Goal: Task Accomplishment & Management: Complete application form

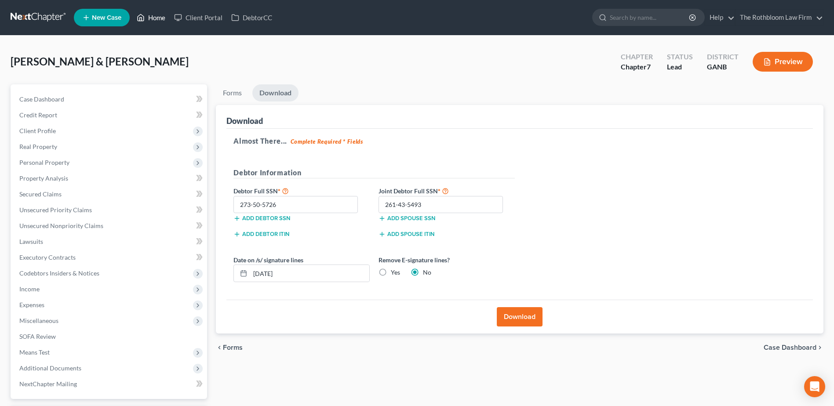
click at [154, 22] on link "Home" at bounding box center [150, 18] width 37 height 16
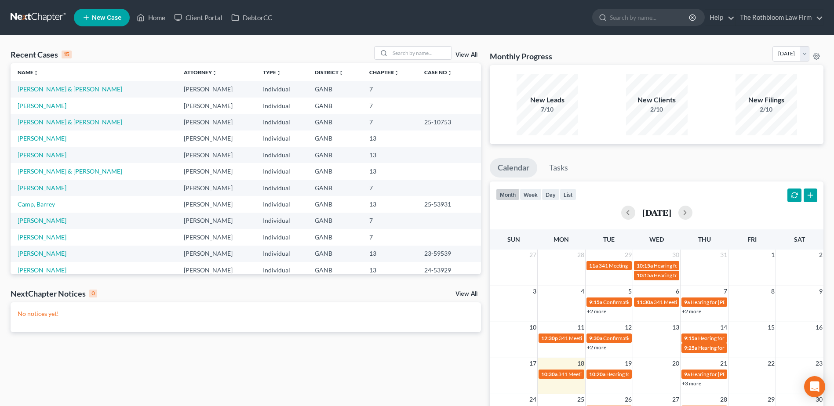
click at [97, 22] on link "New Case" at bounding box center [102, 18] width 56 height 18
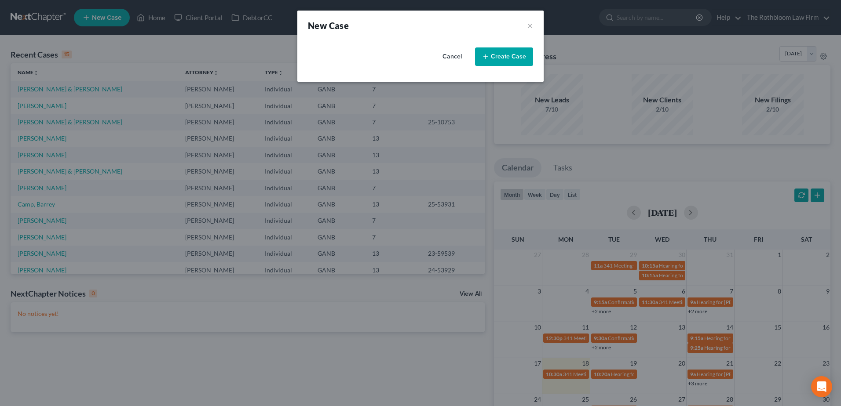
select select "19"
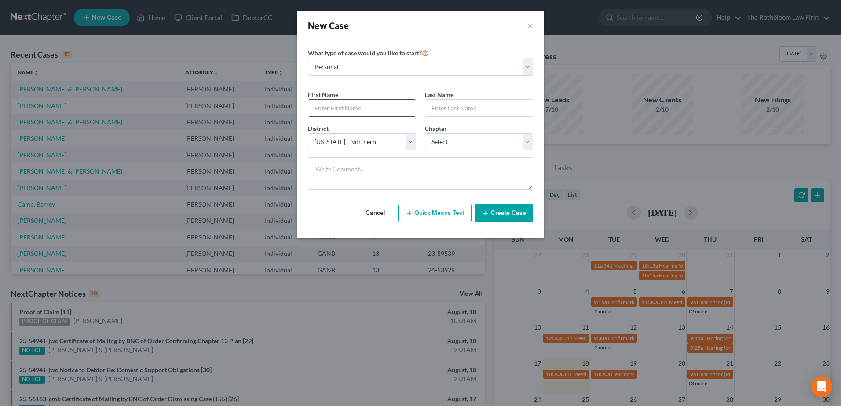
click at [340, 110] on input "text" at bounding box center [361, 108] width 107 height 17
type input "Andrea"
type input "King"
click at [458, 139] on select "Select 7 11 12 13" at bounding box center [479, 142] width 108 height 18
select select "0"
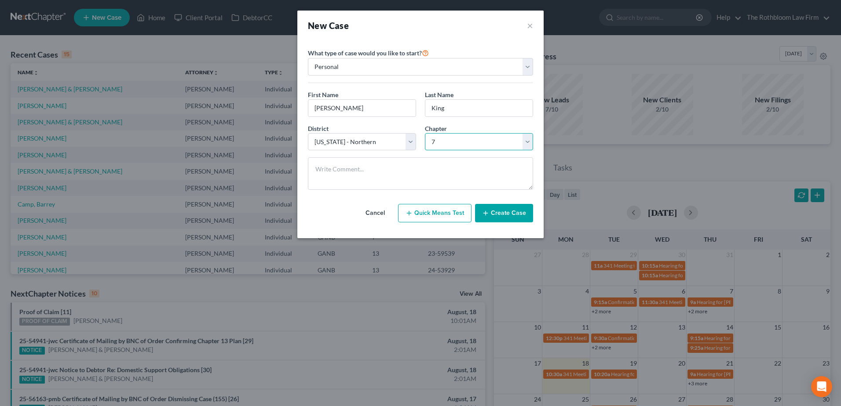
click at [425, 133] on select "Select 7 11 12 13" at bounding box center [479, 142] width 108 height 18
click at [500, 215] on button "Create Case" at bounding box center [504, 213] width 58 height 18
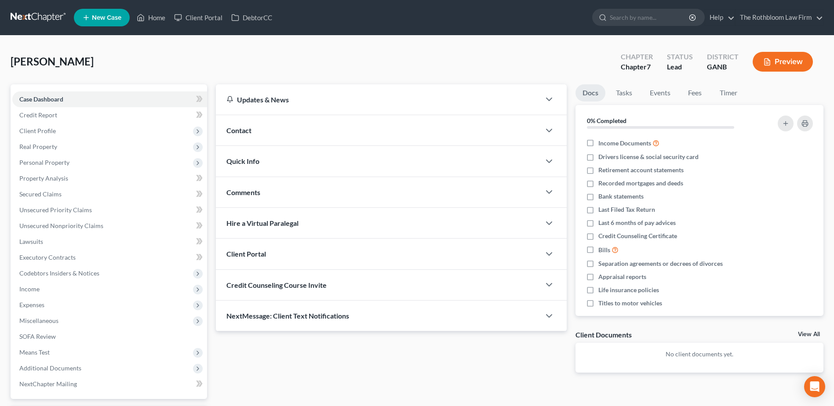
click at [251, 130] on span "Contact" at bounding box center [239, 130] width 25 height 8
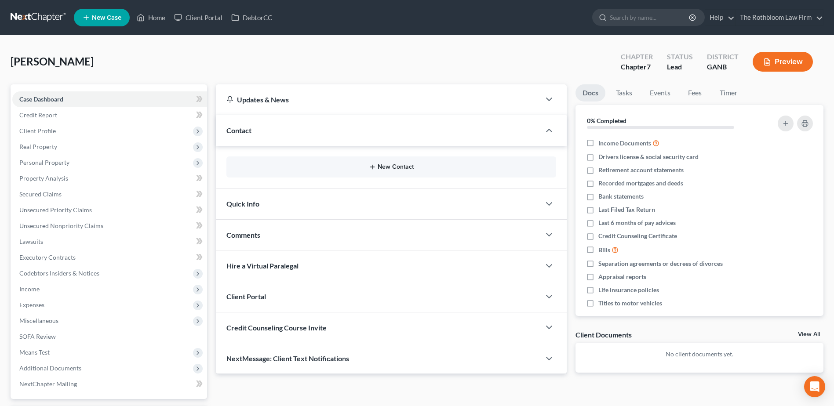
click at [398, 170] on button "New Contact" at bounding box center [392, 167] width 316 height 7
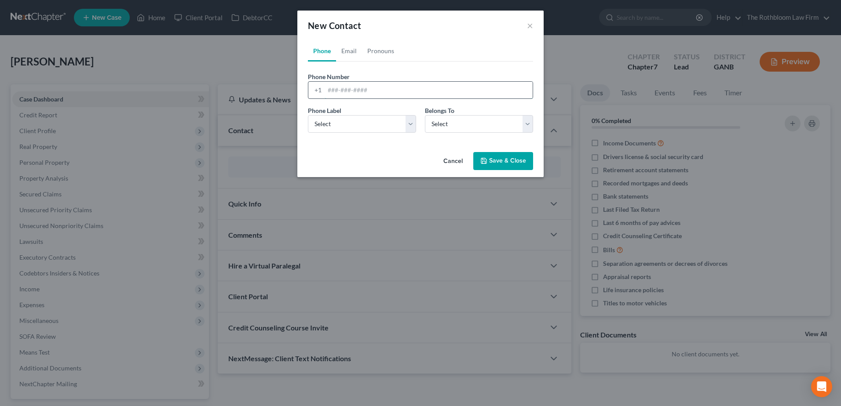
click at [341, 98] on input "tel" at bounding box center [429, 90] width 208 height 17
type input "6784257777"
drag, startPoint x: 356, startPoint y: 121, endPoint x: 348, endPoint y: 133, distance: 14.6
click at [356, 121] on select "Select Mobile Home Work Other" at bounding box center [362, 124] width 108 height 18
select select "0"
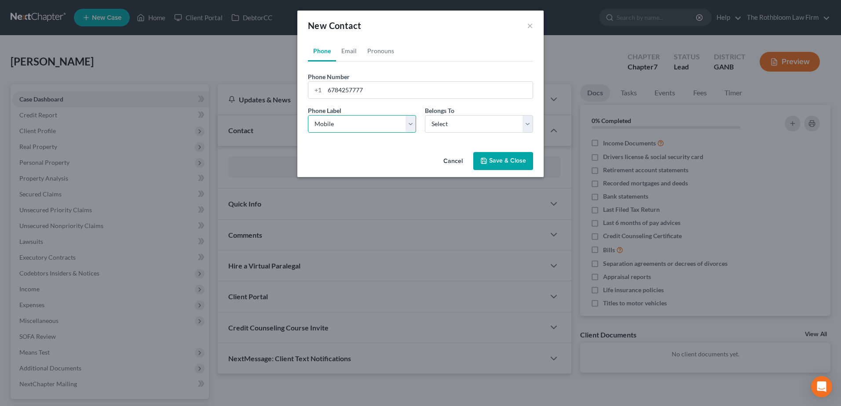
click at [308, 115] on select "Select Mobile Home Work Other" at bounding box center [362, 124] width 108 height 18
drag, startPoint x: 460, startPoint y: 124, endPoint x: 450, endPoint y: 134, distance: 14.9
click at [460, 124] on select "Select Client Other" at bounding box center [479, 124] width 108 height 18
select select "0"
click at [425, 115] on select "Select Client Other" at bounding box center [479, 124] width 108 height 18
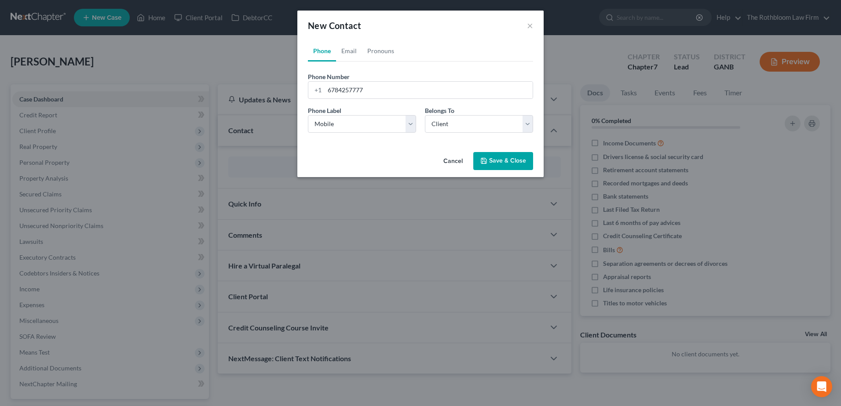
click at [501, 166] on button "Save & Close" at bounding box center [503, 161] width 60 height 18
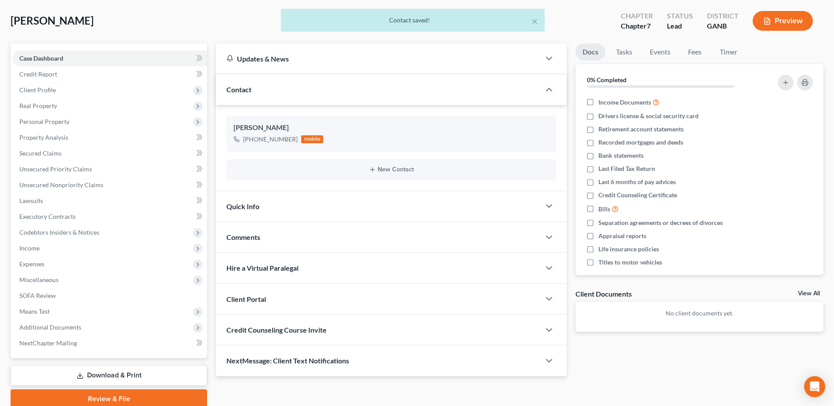
scroll to position [77, 0]
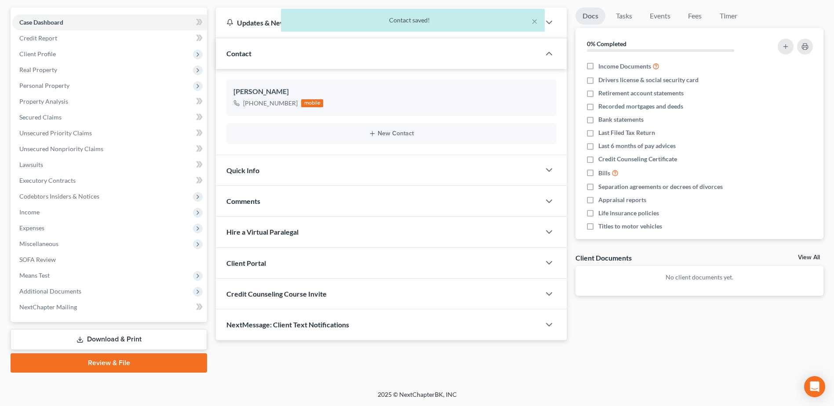
click at [334, 296] on div "Credit Counseling Course Invite" at bounding box center [378, 294] width 325 height 30
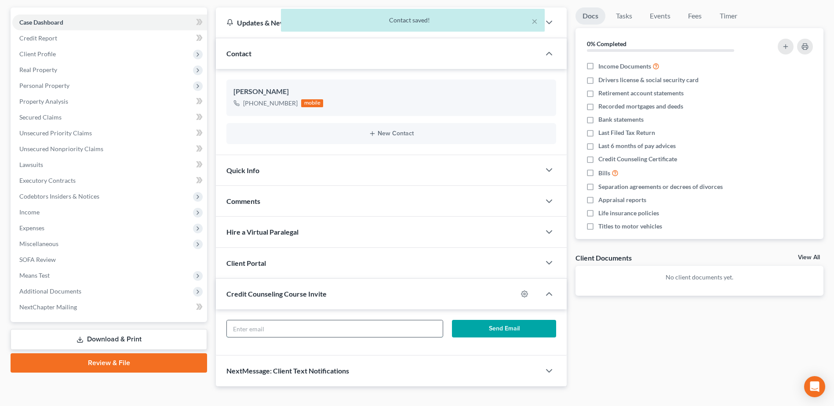
click at [253, 328] on input "text" at bounding box center [335, 329] width 216 height 17
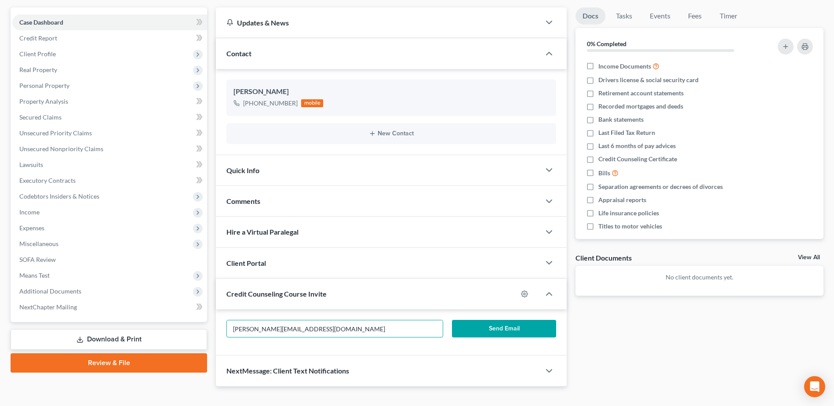
type input "andrea.j.king18@gmail.com"
click at [503, 329] on button "Send Email" at bounding box center [504, 329] width 104 height 18
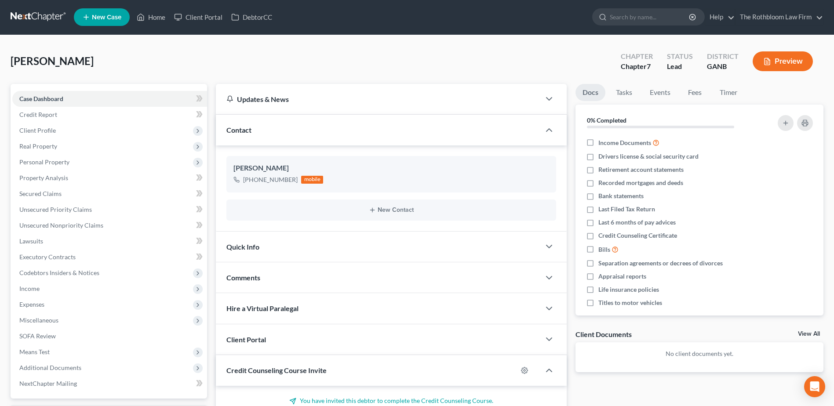
scroll to position [0, 0]
click at [387, 213] on button "New Contact" at bounding box center [392, 210] width 316 height 7
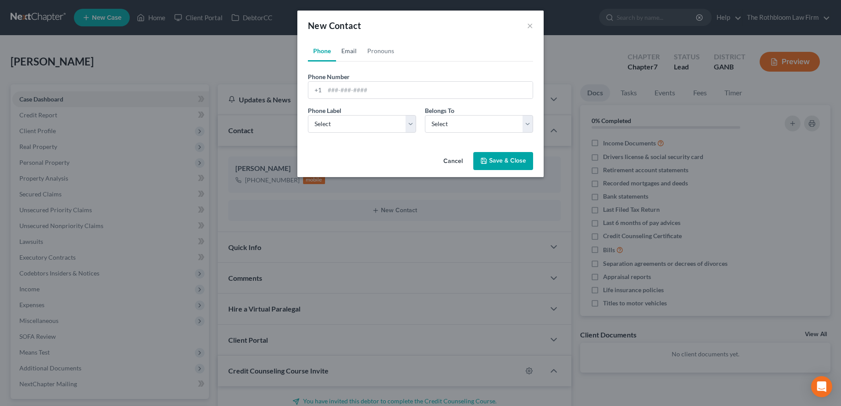
click at [349, 51] on link "Email" at bounding box center [349, 50] width 26 height 21
click at [341, 91] on input "email" at bounding box center [429, 90] width 208 height 17
type input "andrea.j.king18@gmail.com"
drag, startPoint x: 320, startPoint y: 121, endPoint x: 329, endPoint y: 134, distance: 16.1
click at [320, 121] on select "Select Home Work Other" at bounding box center [362, 124] width 108 height 18
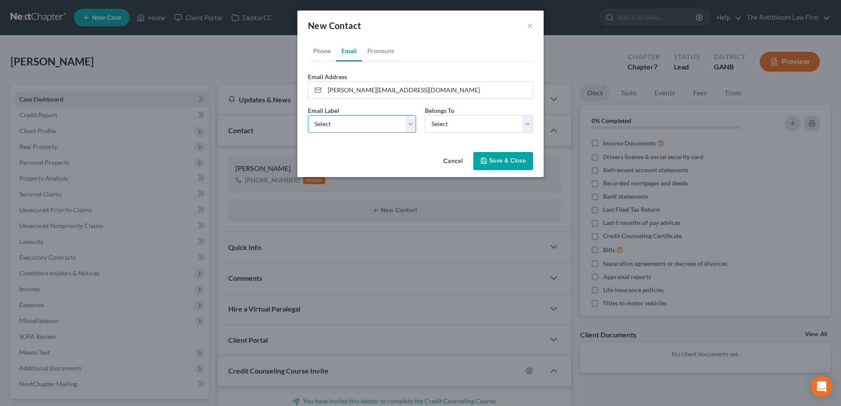
select select "0"
click at [308, 115] on select "Select Home Work Other" at bounding box center [362, 124] width 108 height 18
click at [451, 121] on select "Select Client Other" at bounding box center [479, 124] width 108 height 18
select select "0"
click at [425, 115] on select "Select Client Other" at bounding box center [479, 124] width 108 height 18
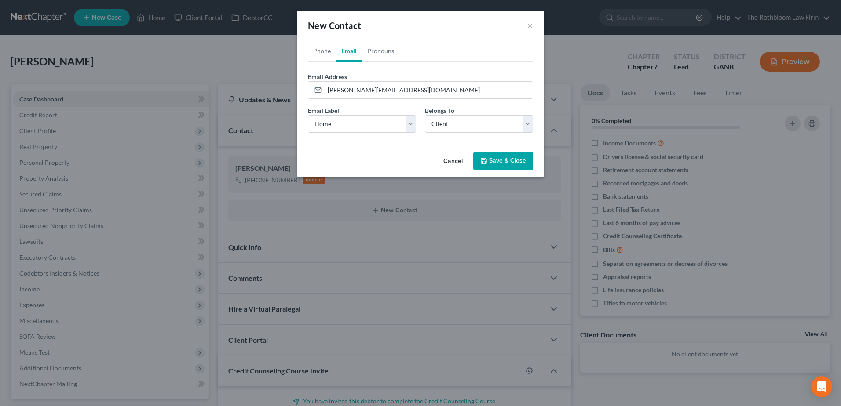
click at [516, 164] on button "Save & Close" at bounding box center [503, 161] width 60 height 18
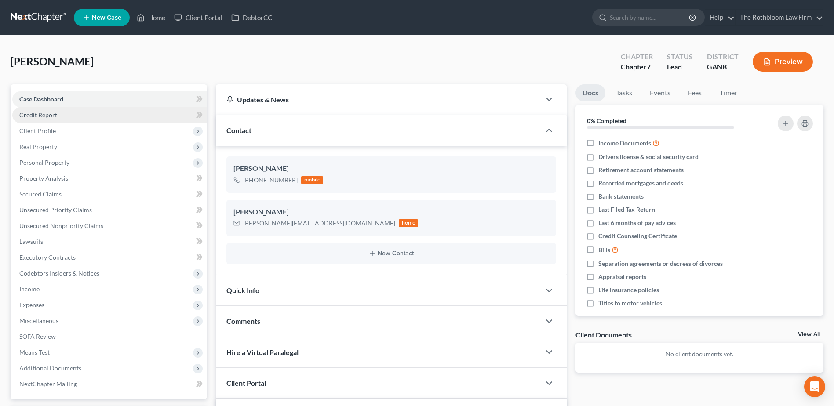
click at [52, 117] on span "Credit Report" at bounding box center [38, 114] width 38 height 7
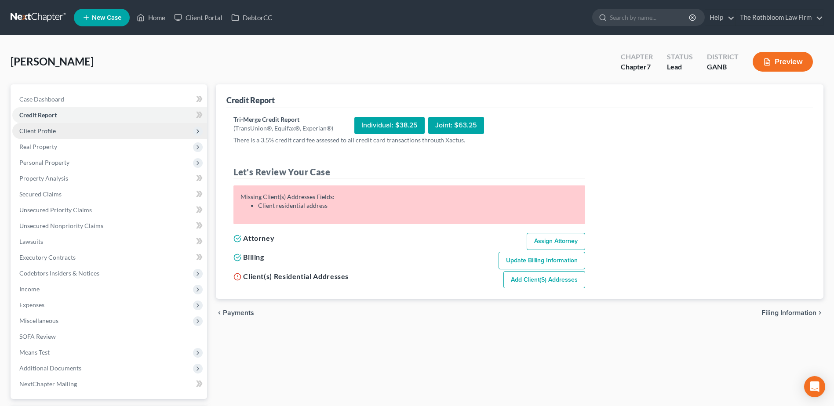
click at [34, 128] on span "Client Profile" at bounding box center [37, 130] width 37 height 7
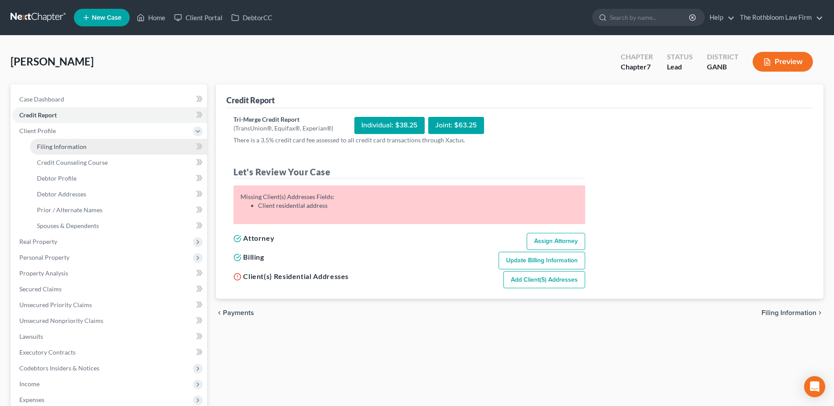
click at [59, 150] on link "Filing Information" at bounding box center [118, 147] width 177 height 16
select select "1"
select select "0"
select select "19"
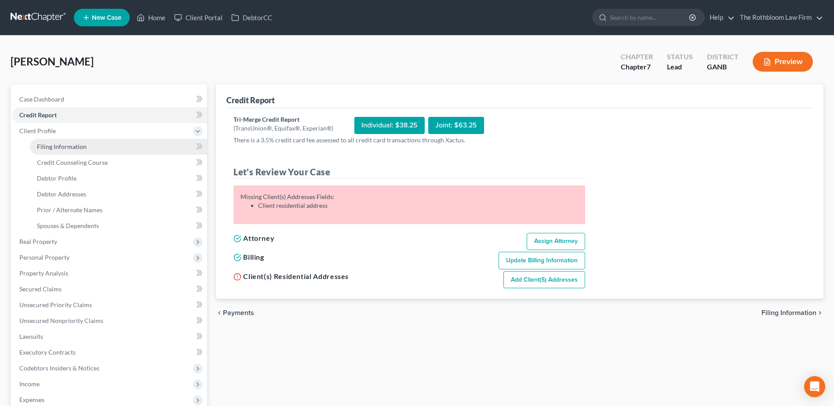
select select "0"
select select "10"
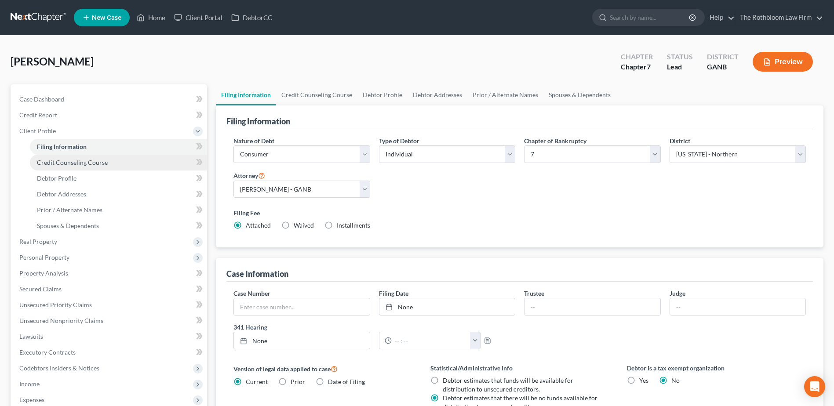
click at [83, 160] on span "Credit Counseling Course" at bounding box center [72, 162] width 71 height 7
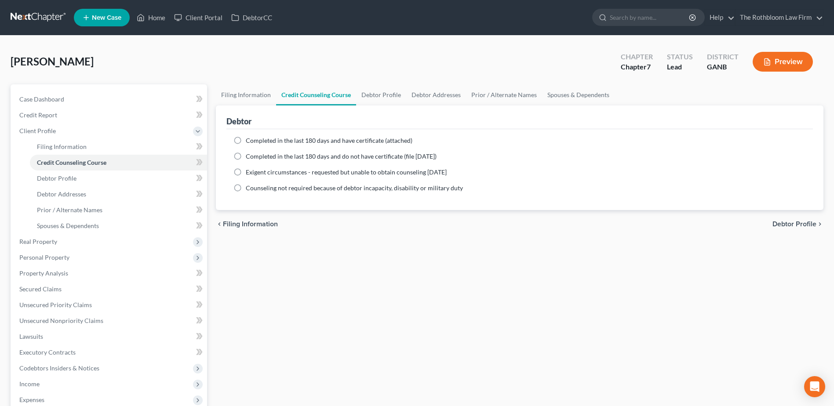
click at [246, 142] on label "Completed in the last 180 days and have certificate (attached)" at bounding box center [329, 140] width 167 height 9
click at [249, 142] on input "Completed in the last 180 days and have certificate (attached)" at bounding box center [252, 139] width 6 height 6
radio input "true"
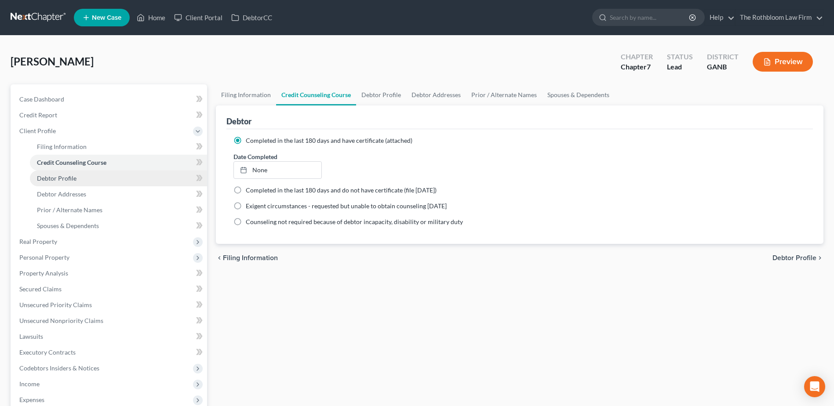
click at [66, 178] on span "Debtor Profile" at bounding box center [57, 178] width 40 height 7
select select "0"
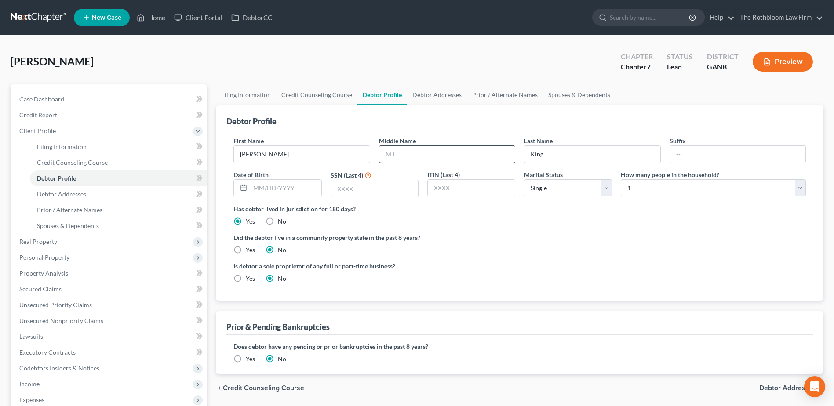
click at [419, 147] on input "text" at bounding box center [447, 154] width 135 height 17
type input "Jamie"
click at [362, 193] on input "text" at bounding box center [374, 188] width 87 height 17
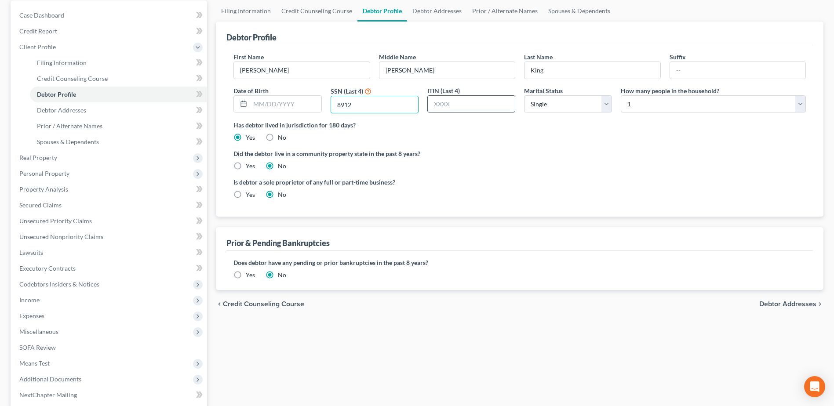
scroll to position [88, 0]
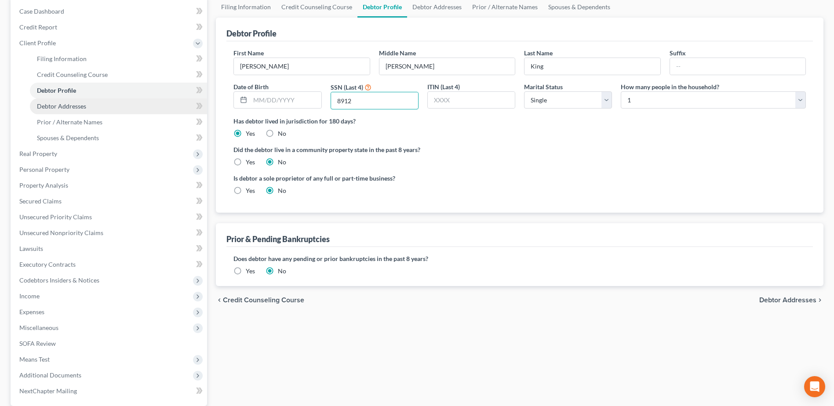
type input "8912"
click at [53, 108] on span "Debtor Addresses" at bounding box center [61, 105] width 49 height 7
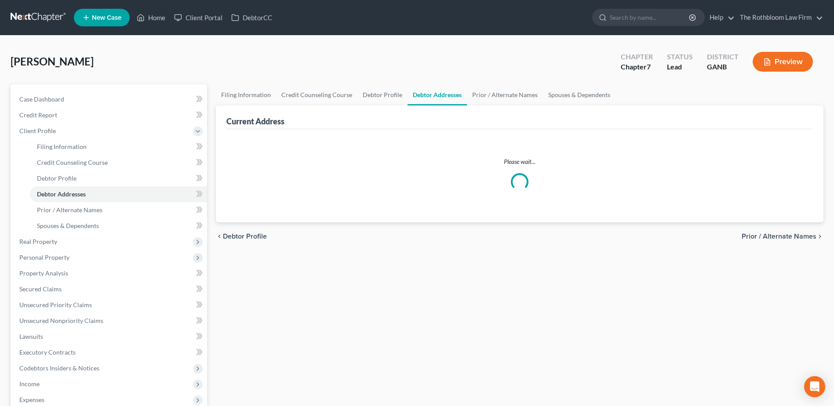
select select "0"
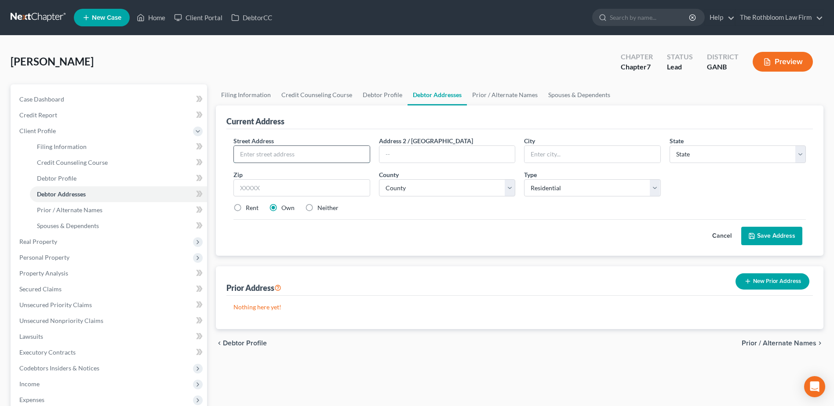
click at [265, 157] on input "text" at bounding box center [301, 154] width 135 height 17
type input "3569 Rocklem Court"
type input "30011"
type input "Auburn"
select select "10"
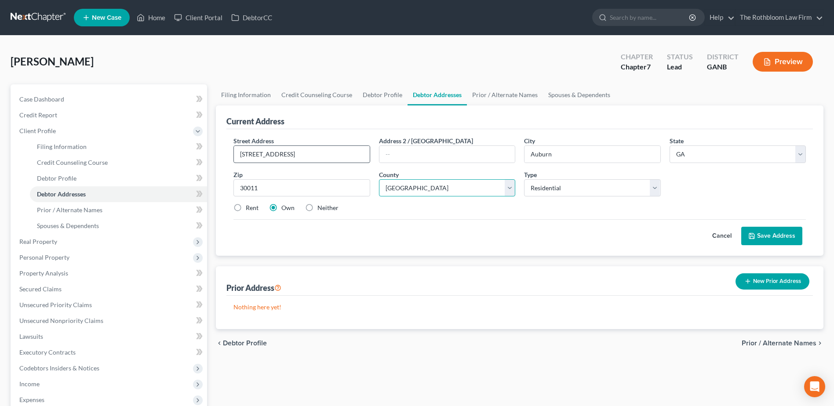
select select "66"
click at [581, 190] on select "Select Residential Mailing Rental Business" at bounding box center [592, 188] width 136 height 18
click at [524, 179] on select "Select Residential Mailing Rental Business" at bounding box center [592, 188] width 136 height 18
drag, startPoint x: 657, startPoint y: 191, endPoint x: 649, endPoint y: 190, distance: 8.5
click at [657, 191] on select "Select Residential Mailing Rental Business" at bounding box center [592, 188] width 136 height 18
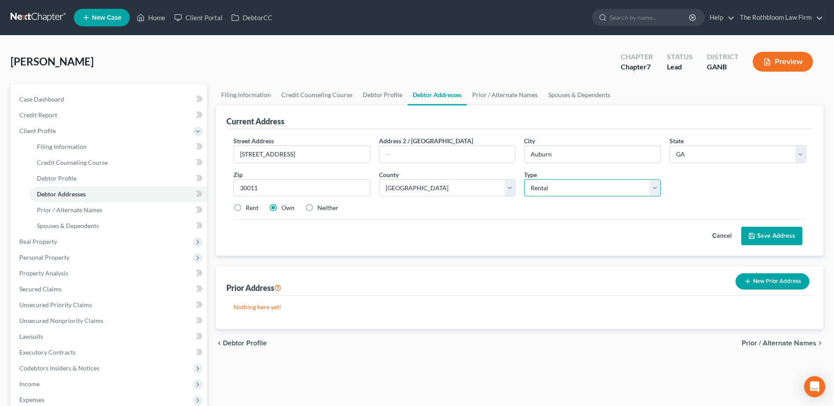
select select "1"
click at [524, 179] on select "Select Residential Mailing Rental Business" at bounding box center [592, 188] width 136 height 18
click at [246, 208] on label "Rent" at bounding box center [252, 208] width 13 height 9
click at [249, 208] on input "Rent" at bounding box center [252, 207] width 6 height 6
radio input "true"
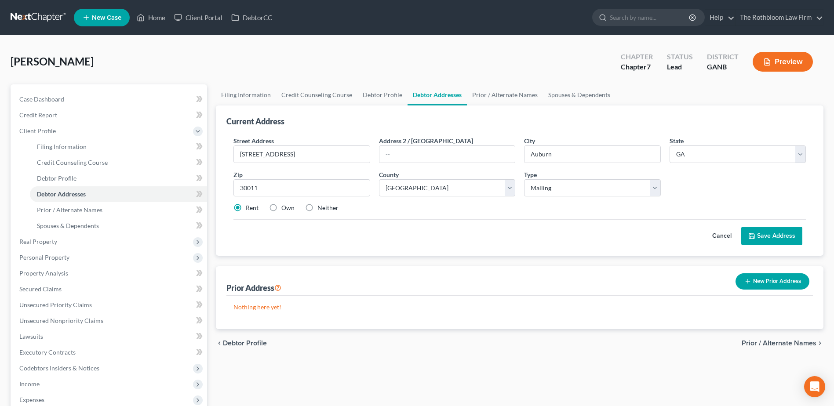
click at [782, 234] on button "Save Address" at bounding box center [772, 236] width 61 height 18
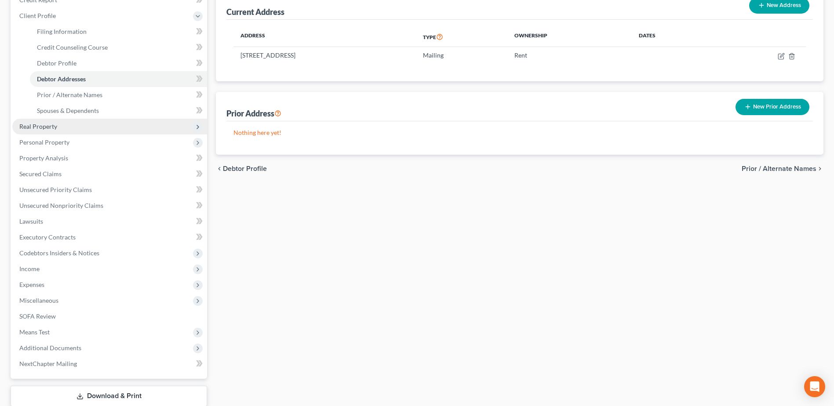
scroll to position [172, 0]
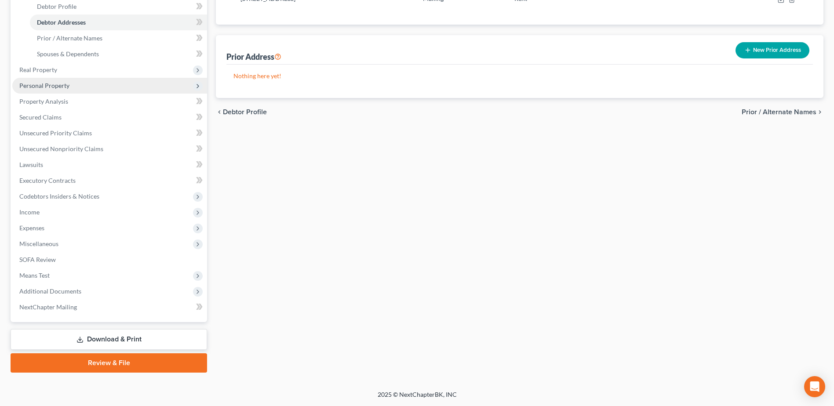
click at [50, 87] on span "Personal Property" at bounding box center [44, 85] width 50 height 7
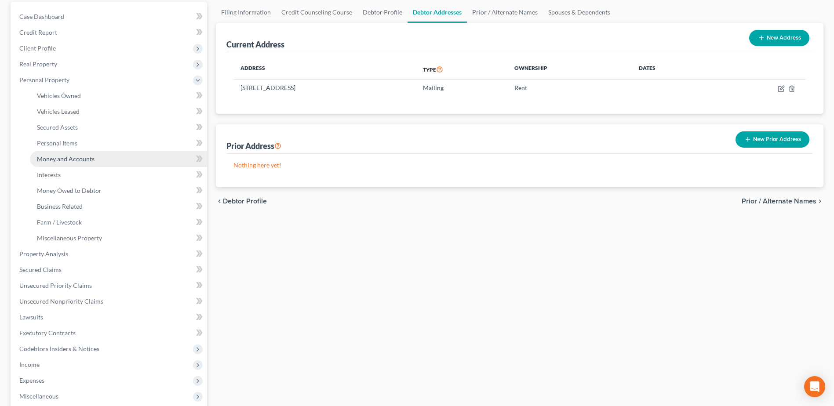
scroll to position [40, 0]
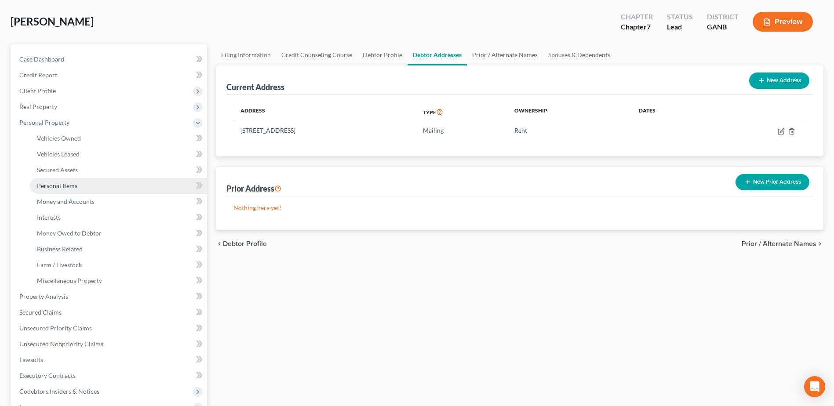
click at [55, 182] on span "Personal Items" at bounding box center [57, 185] width 40 height 7
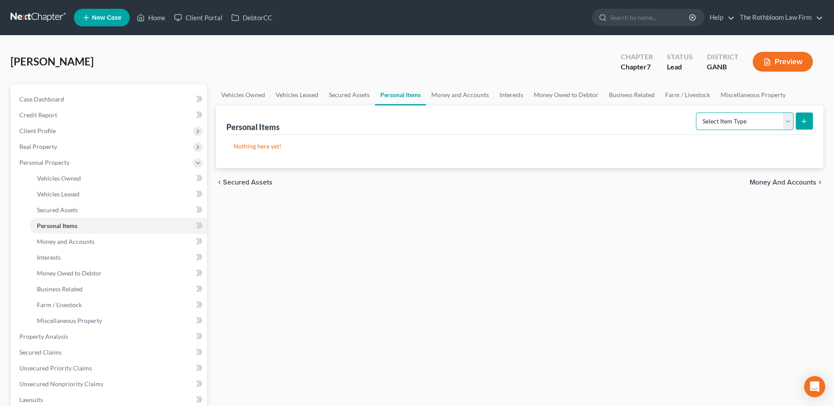
drag, startPoint x: 788, startPoint y: 119, endPoint x: 774, endPoint y: 118, distance: 14.1
click at [788, 119] on select "Select Item Type Clothing Collectibles Of Value Electronics Firearms Household …" at bounding box center [745, 122] width 98 height 18
select select "household_goods"
click at [697, 113] on select "Select Item Type Clothing Collectibles Of Value Electronics Firearms Household …" at bounding box center [745, 122] width 98 height 18
click at [806, 122] on icon "submit" at bounding box center [804, 121] width 7 height 7
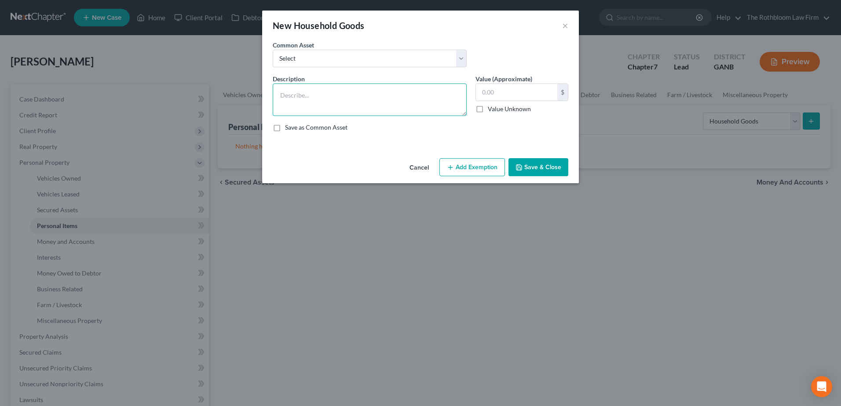
click at [307, 95] on textarea at bounding box center [370, 100] width 194 height 33
type textarea "Household furniture"
type input "3,000"
click at [464, 168] on button "Add Exemption" at bounding box center [472, 167] width 66 height 18
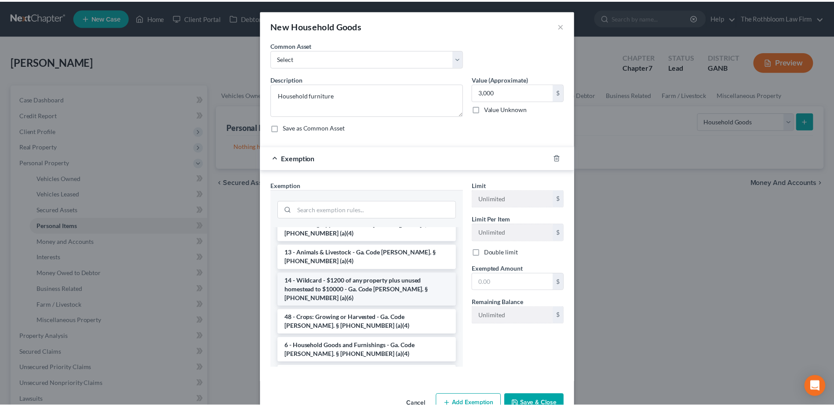
scroll to position [44, 0]
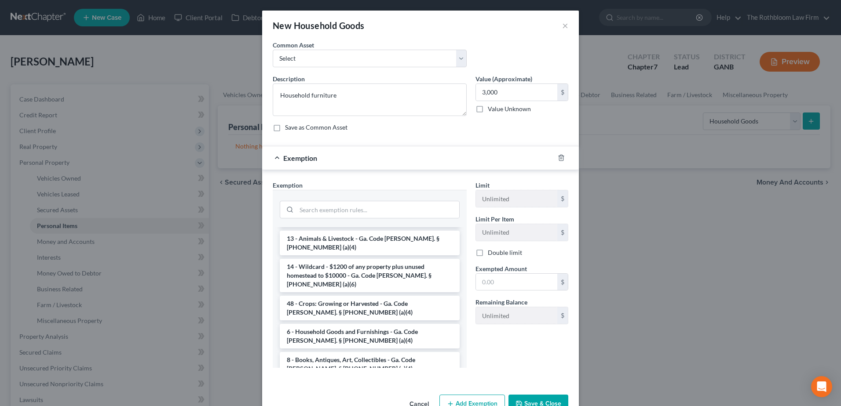
drag, startPoint x: 365, startPoint y: 318, endPoint x: 482, endPoint y: 299, distance: 118.6
click at [374, 324] on li "6 - Household Goods and Furnishings - Ga. Code Ann. § 44-13-100 (a)(4)" at bounding box center [370, 336] width 180 height 25
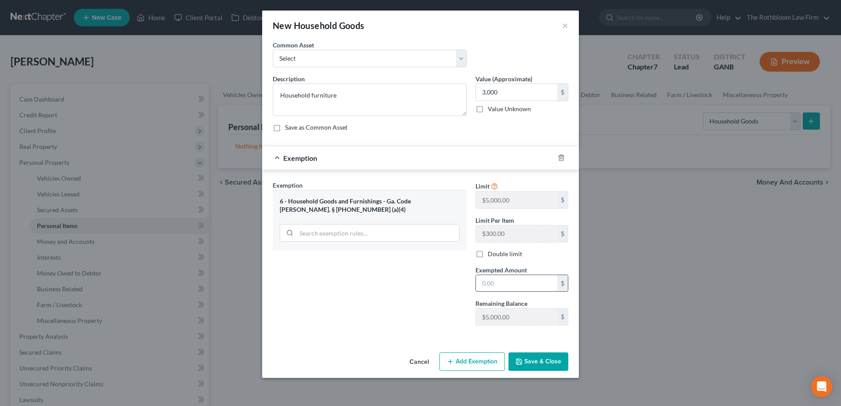
click at [497, 278] on input "text" at bounding box center [516, 283] width 81 height 17
type input "3,000"
click at [535, 366] on button "Save & Close" at bounding box center [538, 362] width 60 height 18
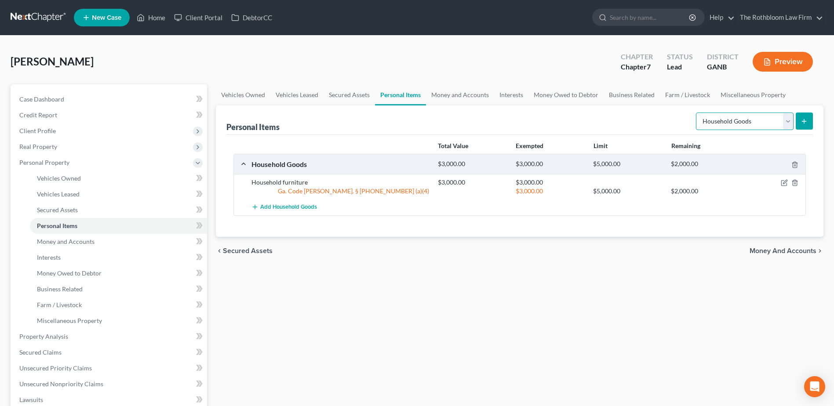
click at [786, 121] on select "Select Item Type Clothing Collectibles Of Value Electronics Firearms Household …" at bounding box center [745, 122] width 98 height 18
select select "collectibles_of_value"
click at [697, 113] on select "Select Item Type Clothing Collectibles Of Value Electronics Firearms Household …" at bounding box center [745, 122] width 98 height 18
click at [809, 121] on button "submit" at bounding box center [804, 121] width 17 height 17
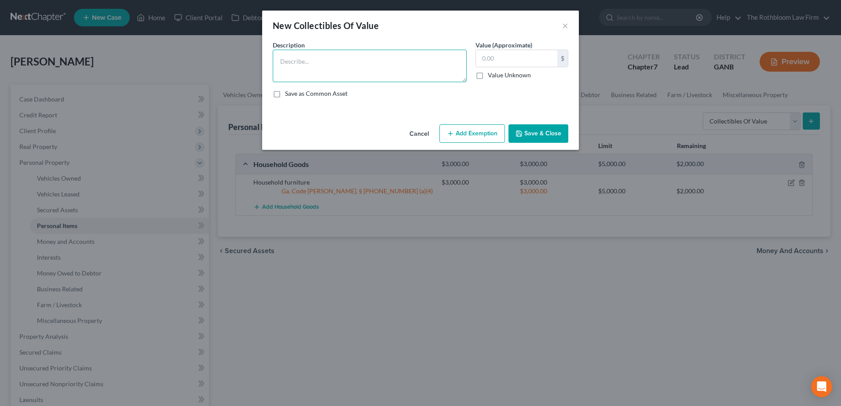
click at [292, 59] on textarea at bounding box center [370, 66] width 194 height 33
type textarea "Books, pictures, etc."
type input "200"
click at [477, 132] on button "Add Exemption" at bounding box center [472, 133] width 66 height 18
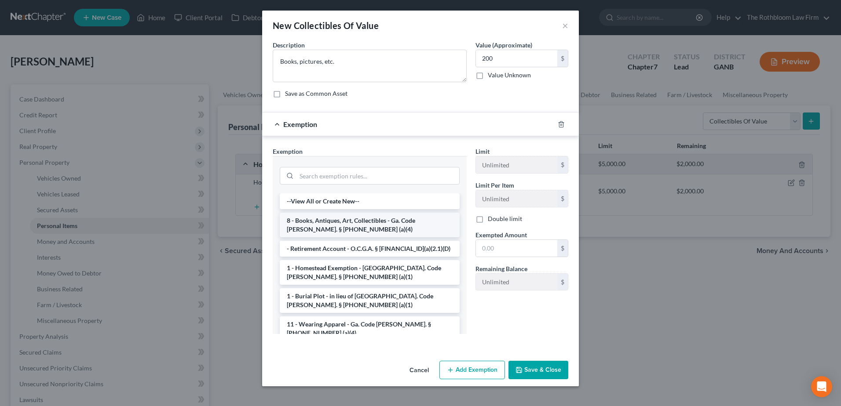
click at [348, 230] on li "8 - Books, Antiques, Art, Collectibles - Ga. Code Ann. § 44-13-100 (a)(4)" at bounding box center [370, 225] width 180 height 25
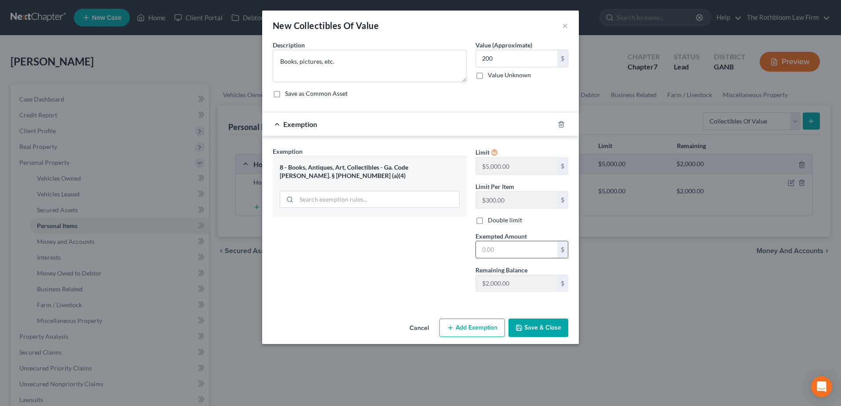
click at [529, 245] on input "text" at bounding box center [516, 249] width 81 height 17
type input "200"
click at [536, 325] on button "Save & Close" at bounding box center [538, 328] width 60 height 18
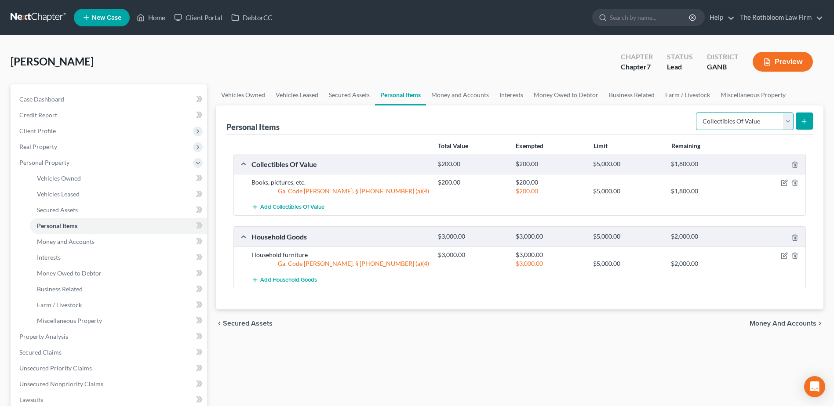
drag, startPoint x: 783, startPoint y: 120, endPoint x: 749, endPoint y: 118, distance: 33.9
click at [783, 120] on select "Select Item Type Clothing Collectibles Of Value Electronics Firearms Household …" at bounding box center [745, 122] width 98 height 18
select select "clothing"
click at [697, 113] on select "Select Item Type Clothing Collectibles Of Value Electronics Firearms Household …" at bounding box center [745, 122] width 98 height 18
click at [801, 124] on icon "submit" at bounding box center [804, 121] width 7 height 7
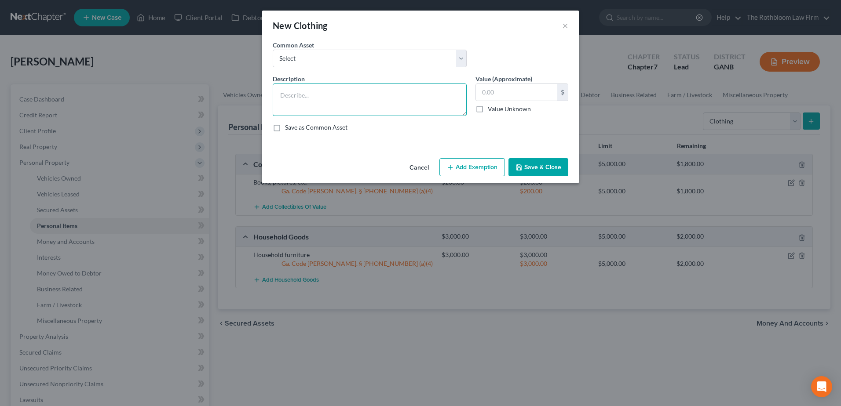
click at [292, 94] on textarea at bounding box center [370, 100] width 194 height 33
type textarea "Clothing"
type input "550"
click at [482, 170] on button "Add Exemption" at bounding box center [472, 167] width 66 height 18
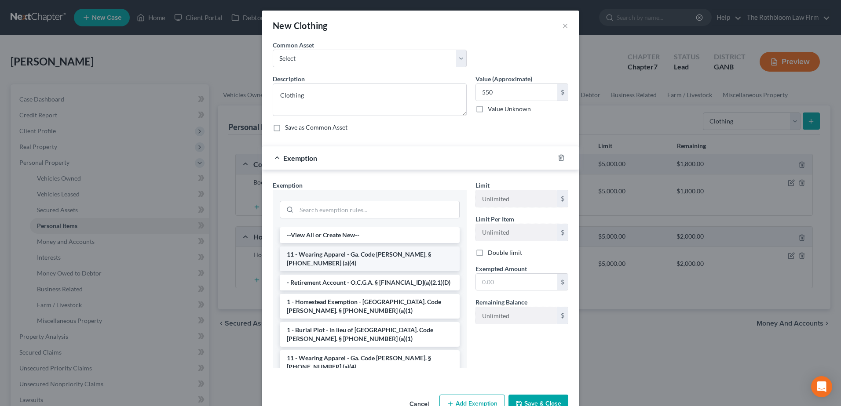
click at [352, 250] on li "11 - Wearing Apparel - Ga. Code Ann. § 44-13-100 (a)(4)" at bounding box center [370, 259] width 180 height 25
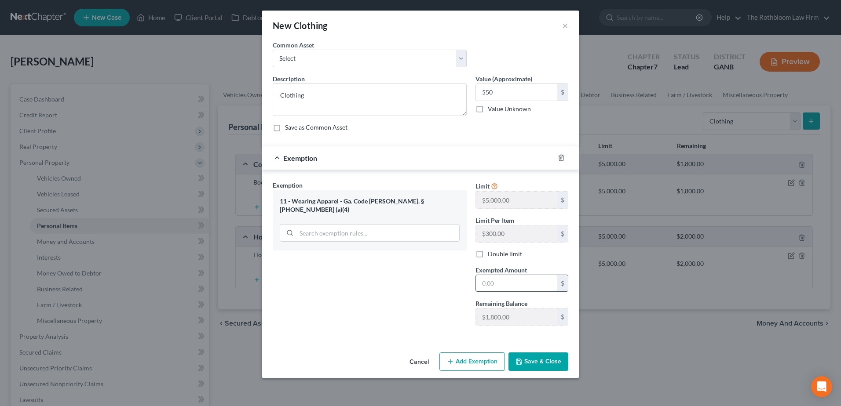
click at [493, 280] on input "text" at bounding box center [516, 283] width 81 height 17
type input "550"
click at [526, 358] on button "Save & Close" at bounding box center [538, 362] width 60 height 18
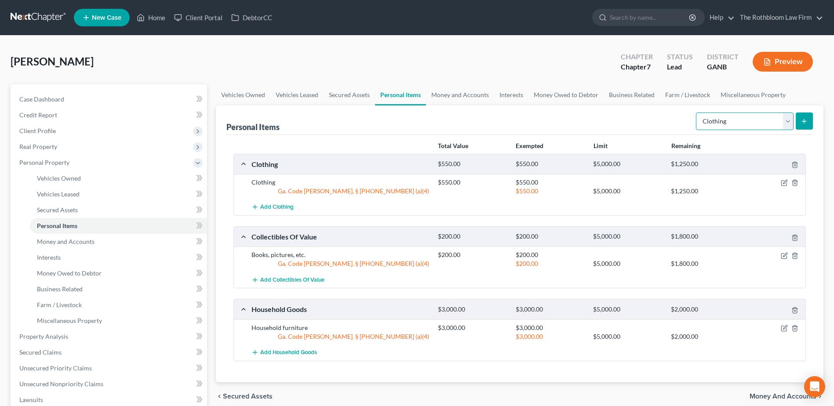
click at [787, 119] on select "Select Item Type Clothing Collectibles Of Value Electronics Firearms Household …" at bounding box center [745, 122] width 98 height 18
select select "jewelry"
click at [697, 113] on select "Select Item Type Clothing Collectibles Of Value Electronics Firearms Household …" at bounding box center [745, 122] width 98 height 18
click at [806, 127] on button "submit" at bounding box center [804, 121] width 17 height 17
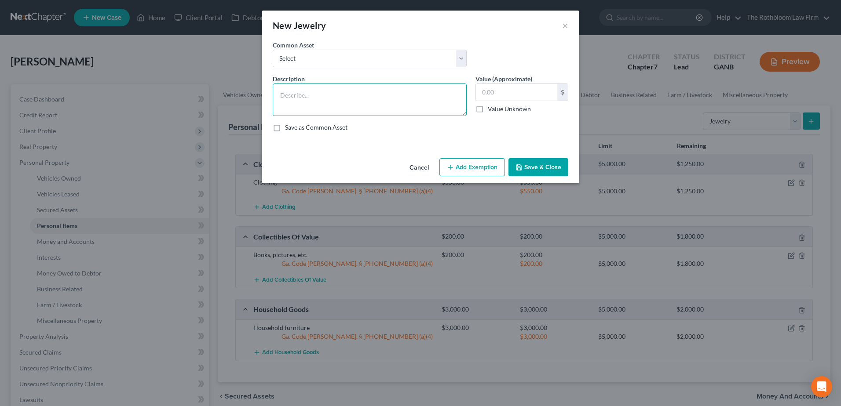
click at [303, 101] on textarea at bounding box center [370, 100] width 194 height 33
type textarea "Jewelry"
type input "1,500"
click at [464, 168] on button "Add Exemption" at bounding box center [472, 167] width 66 height 18
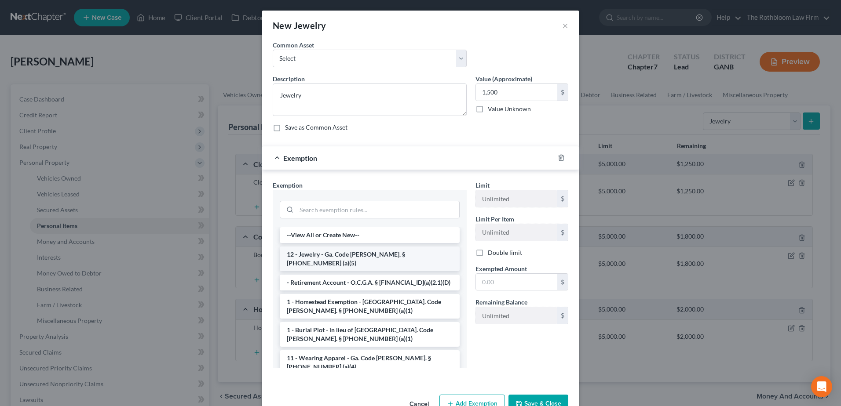
click at [347, 252] on li "12 - Jewelry - Ga. Code Ann. § 44-13-100 (a)(5)" at bounding box center [370, 259] width 180 height 25
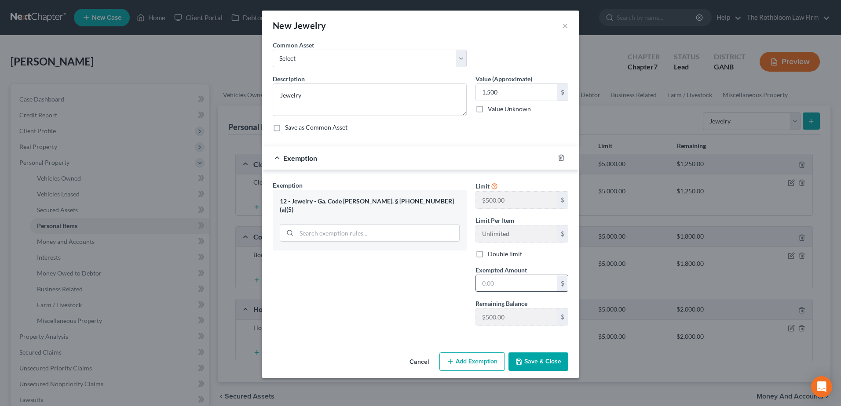
click at [507, 279] on input "text" at bounding box center [516, 283] width 81 height 17
type input "500"
click at [544, 362] on button "Save & Close" at bounding box center [538, 362] width 60 height 18
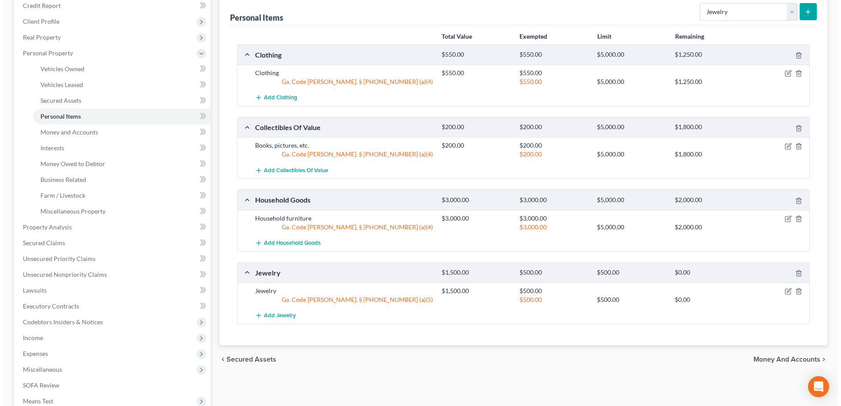
scroll to position [176, 0]
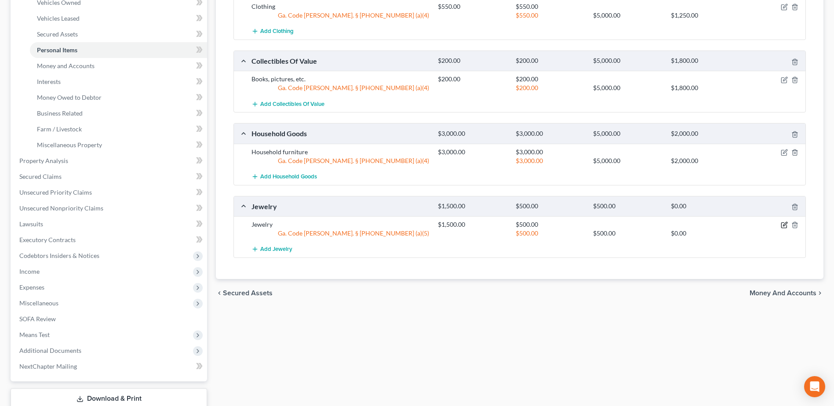
click at [786, 223] on icon "button" at bounding box center [784, 225] width 7 height 7
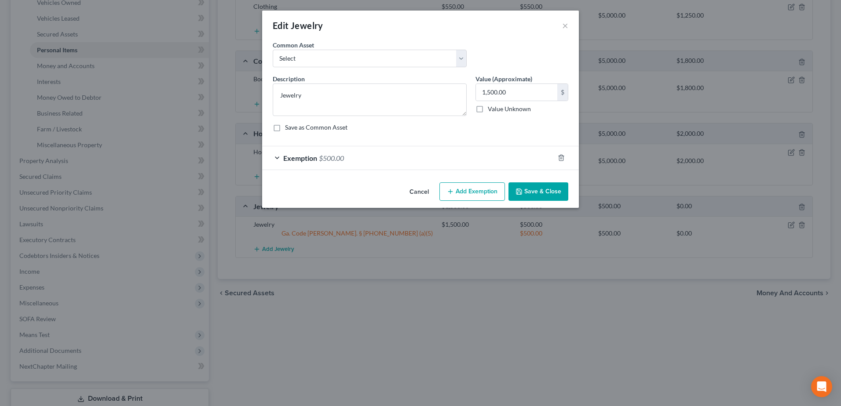
click at [480, 190] on button "Add Exemption" at bounding box center [472, 192] width 66 height 18
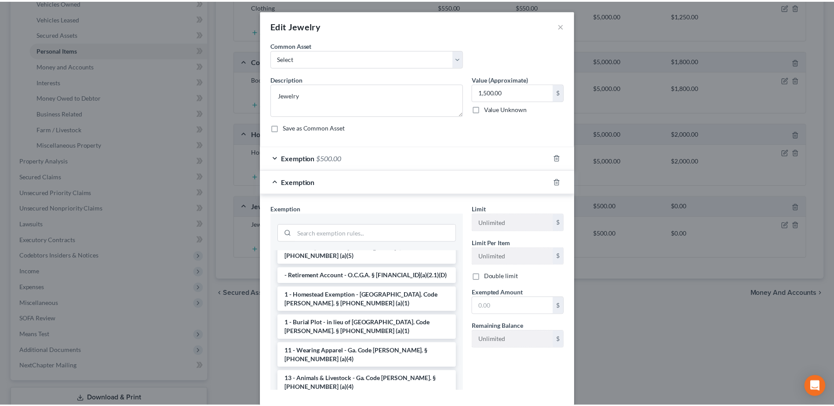
scroll to position [88, 0]
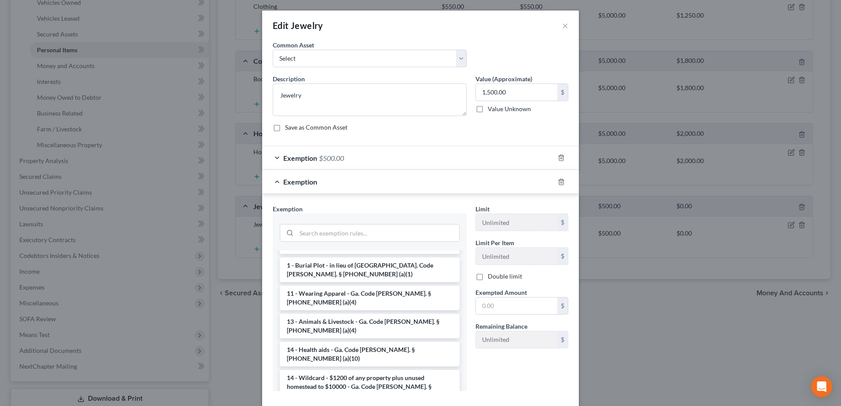
drag, startPoint x: 332, startPoint y: 361, endPoint x: 394, endPoint y: 358, distance: 62.5
click at [331, 370] on li "14 - Wildcard - $1200 of any property plus unused homestead to $10000 - Ga. Cod…" at bounding box center [370, 386] width 180 height 33
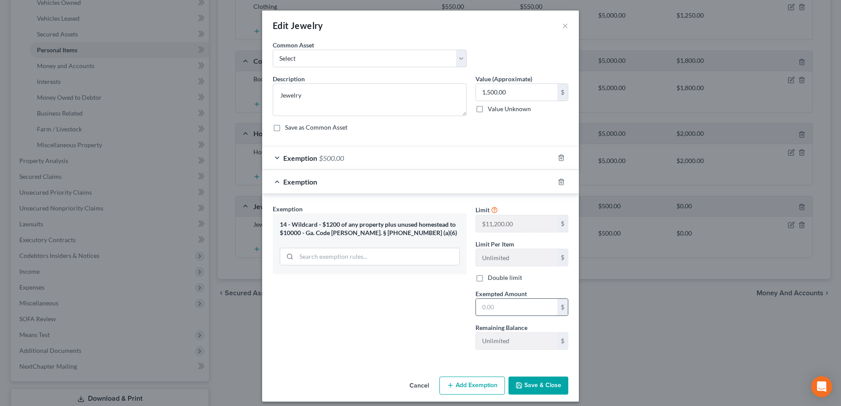
click at [497, 310] on input "text" at bounding box center [516, 307] width 81 height 17
type input "1,000"
click at [521, 381] on button "Save & Close" at bounding box center [538, 386] width 60 height 18
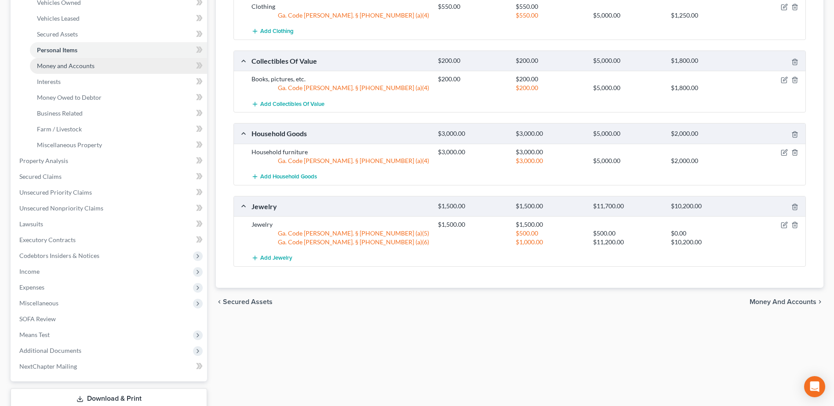
click at [67, 63] on span "Money and Accounts" at bounding box center [66, 65] width 58 height 7
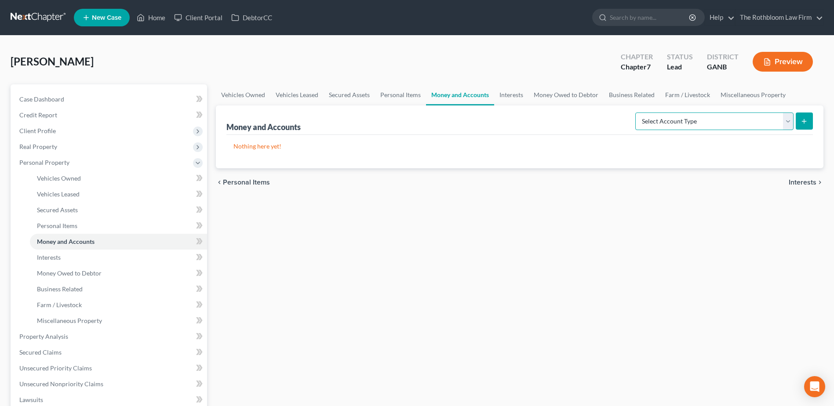
click at [787, 123] on select "Select Account Type Brokerage Cash on Hand Certificates of Deposit Checking Acc…" at bounding box center [715, 122] width 158 height 18
select select "cash_on_hand"
click at [637, 113] on select "Select Account Type Brokerage Cash on Hand Certificates of Deposit Checking Acc…" at bounding box center [715, 122] width 158 height 18
click at [812, 120] on button "submit" at bounding box center [804, 121] width 17 height 17
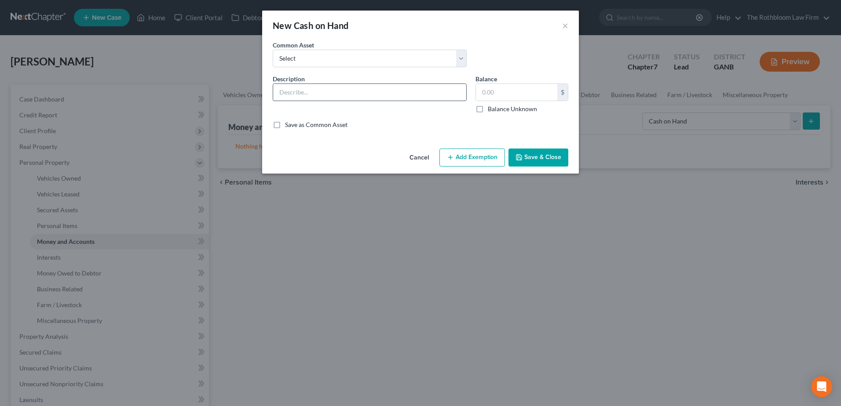
click at [327, 89] on input "text" at bounding box center [369, 92] width 193 height 17
type input "Cash"
type input "255"
click at [460, 154] on button "Add Exemption" at bounding box center [472, 158] width 66 height 18
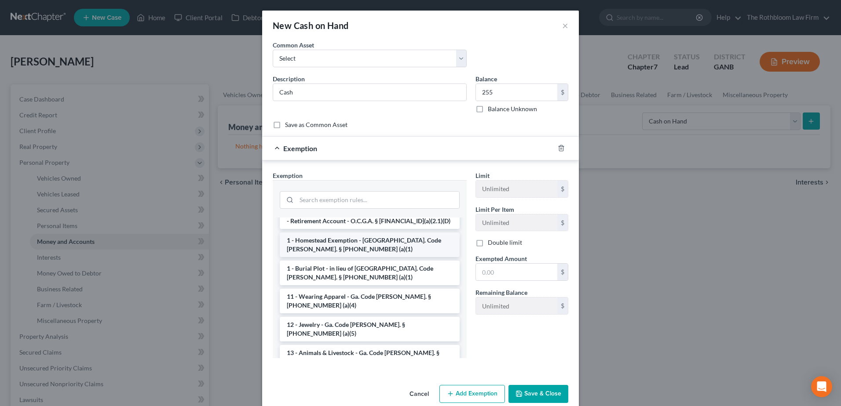
scroll to position [88, 0]
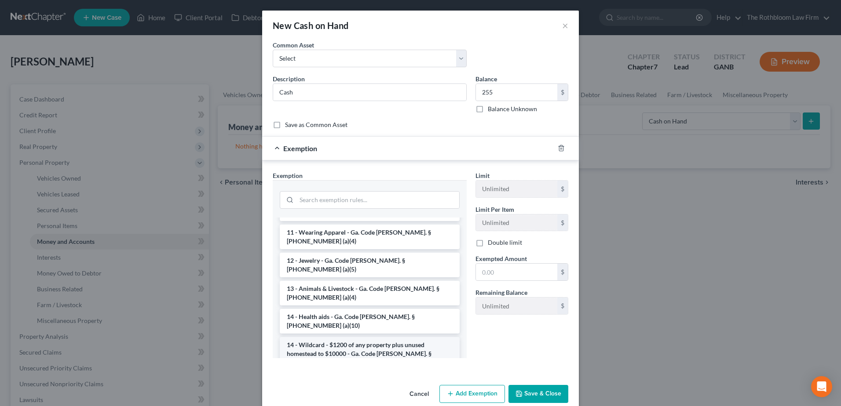
click at [329, 337] on li "14 - Wildcard - $1200 of any property plus unused homestead to $10000 - Ga. Cod…" at bounding box center [370, 353] width 180 height 33
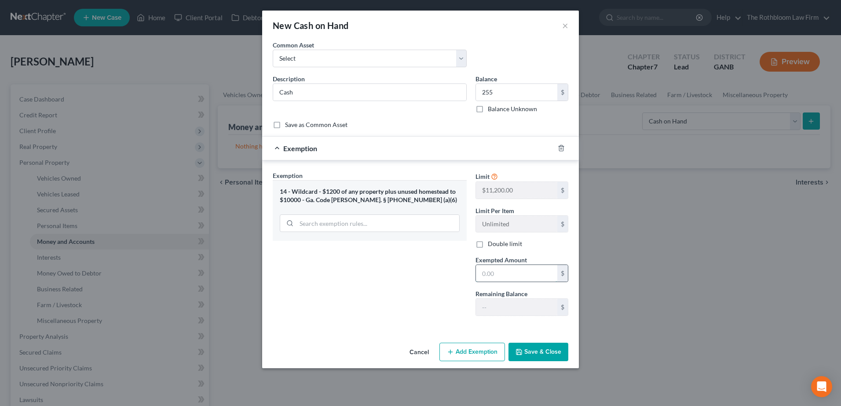
click at [508, 275] on input "text" at bounding box center [516, 273] width 81 height 17
type input "255"
click at [521, 342] on div "Cancel Add Exemption Save & Close" at bounding box center [420, 354] width 317 height 29
click at [528, 351] on button "Save & Close" at bounding box center [538, 352] width 60 height 18
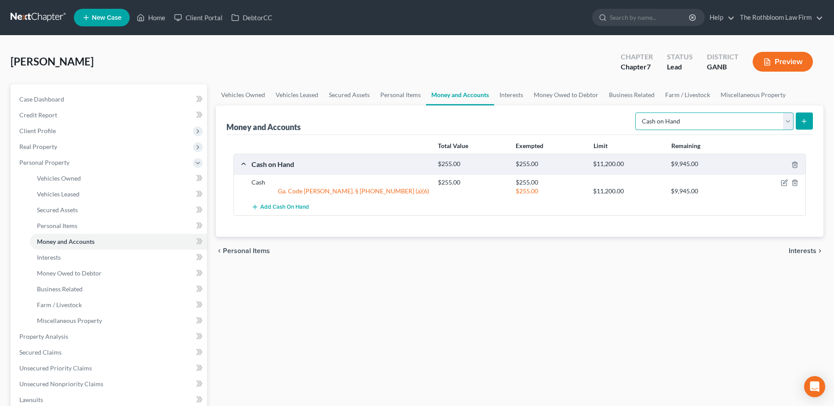
click at [786, 128] on select "Select Account Type Brokerage Cash on Hand Certificates of Deposit Checking Acc…" at bounding box center [715, 122] width 158 height 18
select select "checking"
click at [637, 113] on select "Select Account Type Brokerage Cash on Hand Certificates of Deposit Checking Acc…" at bounding box center [715, 122] width 158 height 18
click at [797, 121] on button "submit" at bounding box center [804, 121] width 17 height 17
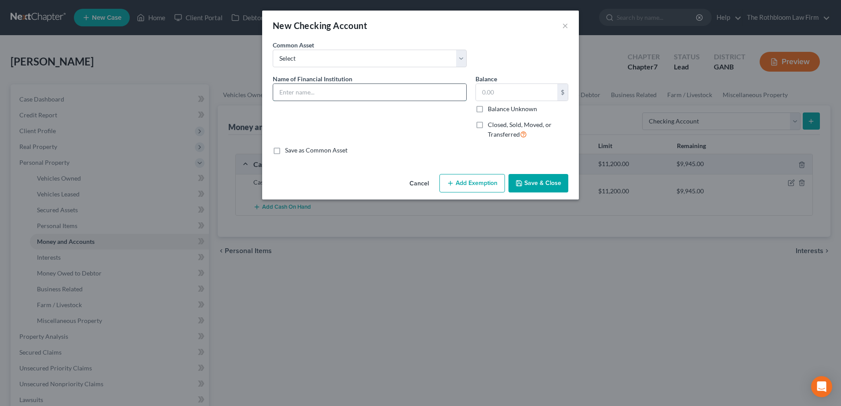
click at [315, 84] on input "text" at bounding box center [369, 92] width 193 height 17
type input "Chase"
type input "500"
click at [472, 183] on button "Add Exemption" at bounding box center [472, 183] width 66 height 18
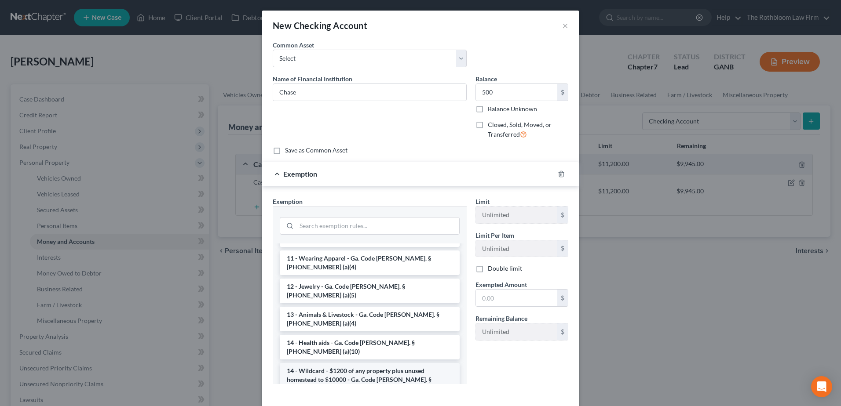
click at [330, 363] on li "14 - Wildcard - $1200 of any property plus unused homestead to $10000 - Ga. Cod…" at bounding box center [370, 379] width 180 height 33
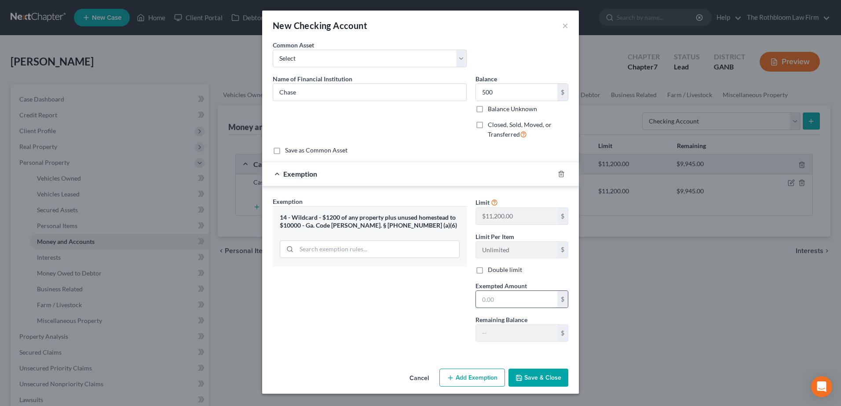
click at [497, 303] on input "text" at bounding box center [516, 299] width 81 height 17
type input "500"
click at [530, 373] on button "Save & Close" at bounding box center [538, 378] width 60 height 18
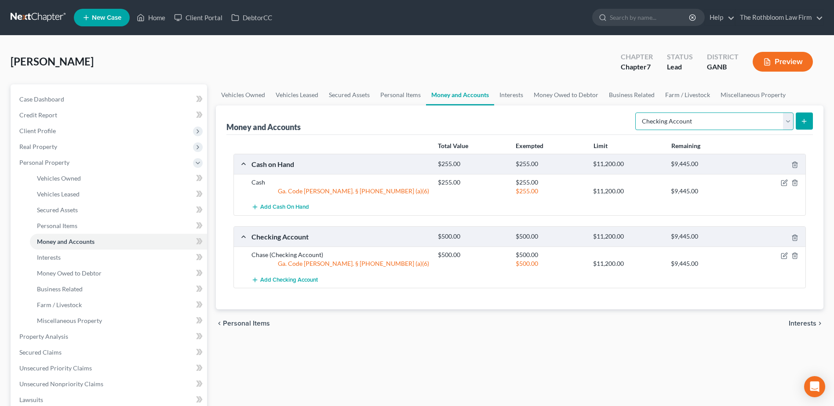
click at [787, 117] on select "Select Account Type Brokerage Cash on Hand Certificates of Deposit Checking Acc…" at bounding box center [715, 122] width 158 height 18
select select "savings"
click at [637, 113] on select "Select Account Type Brokerage Cash on Hand Certificates of Deposit Checking Acc…" at bounding box center [715, 122] width 158 height 18
click at [808, 123] on button "submit" at bounding box center [804, 121] width 17 height 17
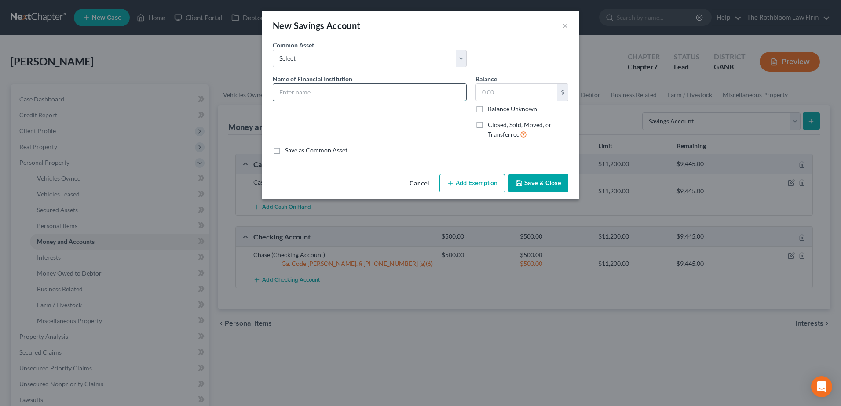
click at [329, 90] on input "text" at bounding box center [369, 92] width 193 height 17
type input "Chase"
type input "600"
click at [468, 177] on button "Add Exemption" at bounding box center [472, 183] width 66 height 18
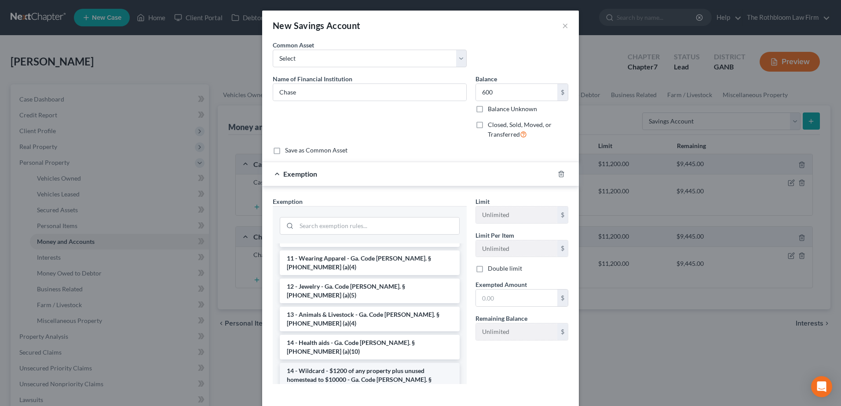
click at [351, 363] on li "14 - Wildcard - $1200 of any property plus unused homestead to $10000 - Ga. Cod…" at bounding box center [370, 379] width 180 height 33
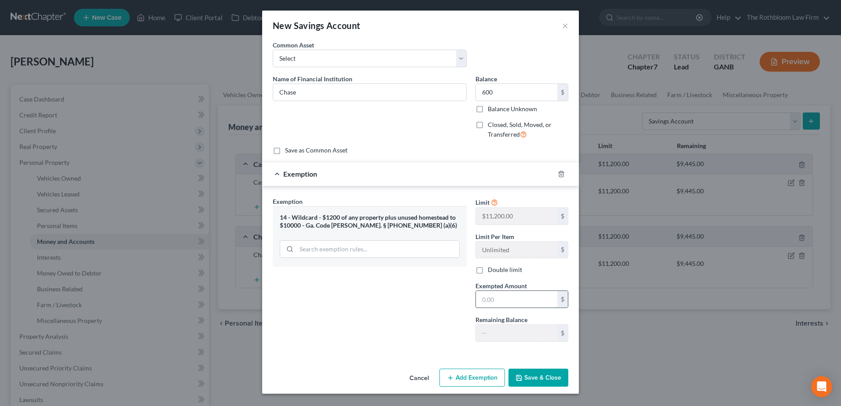
click at [509, 296] on input "text" at bounding box center [516, 299] width 81 height 17
type input "600"
click at [537, 385] on button "Save & Close" at bounding box center [538, 378] width 60 height 18
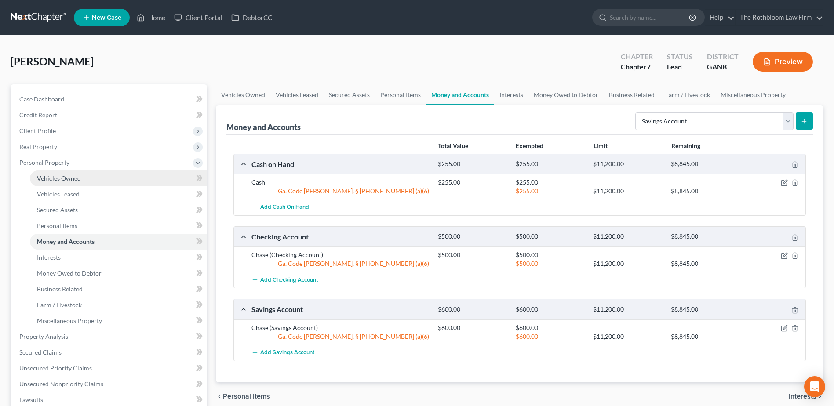
click at [55, 181] on span "Vehicles Owned" at bounding box center [59, 178] width 44 height 7
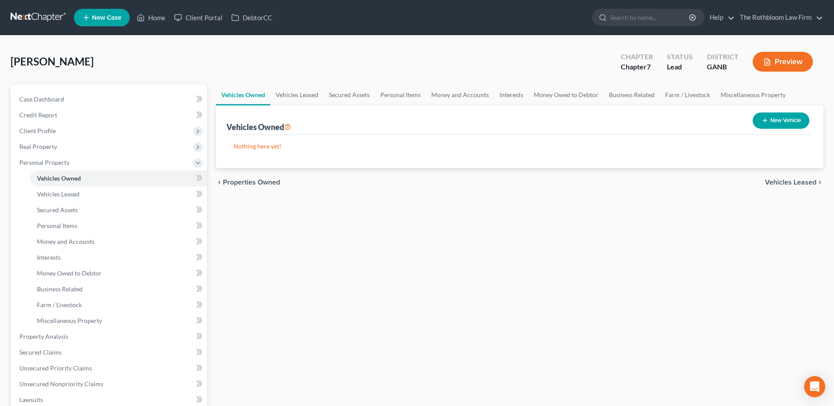
click at [788, 122] on button "New Vehicle" at bounding box center [781, 121] width 57 height 16
select select "0"
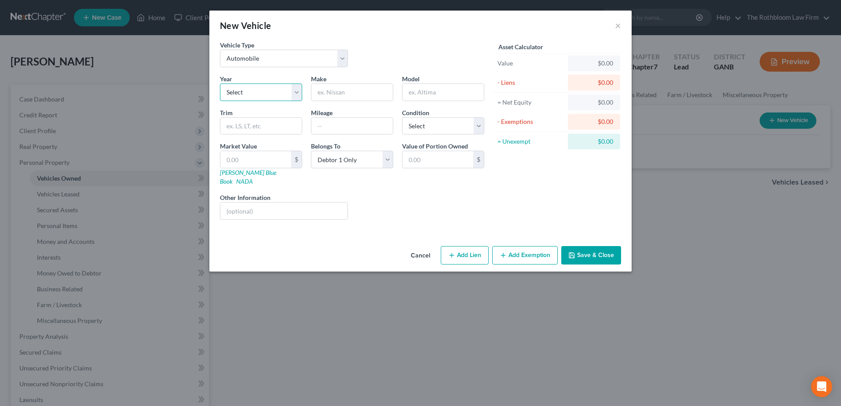
click at [251, 95] on select "Select 2026 2025 2024 2023 2022 2021 2020 2019 2018 2017 2016 2015 2014 2013 20…" at bounding box center [261, 93] width 82 height 18
select select "15"
click at [220, 84] on select "Select 2026 2025 2024 2023 2022 2021 2020 2019 2018 2017 2016 2015 2014 2013 20…" at bounding box center [261, 93] width 82 height 18
click at [337, 93] on input "text" at bounding box center [351, 92] width 81 height 17
type input "Mercedes Benz"
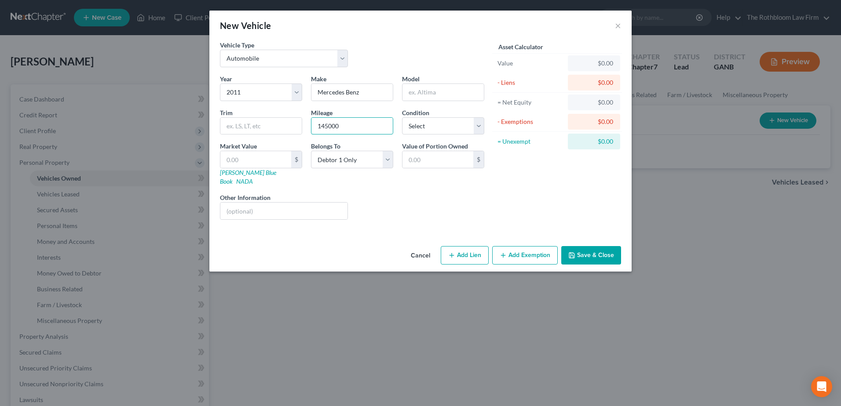
type input "145000"
click at [236, 158] on input "text" at bounding box center [255, 159] width 71 height 17
type input "1"
type input "1.00"
type input "15"
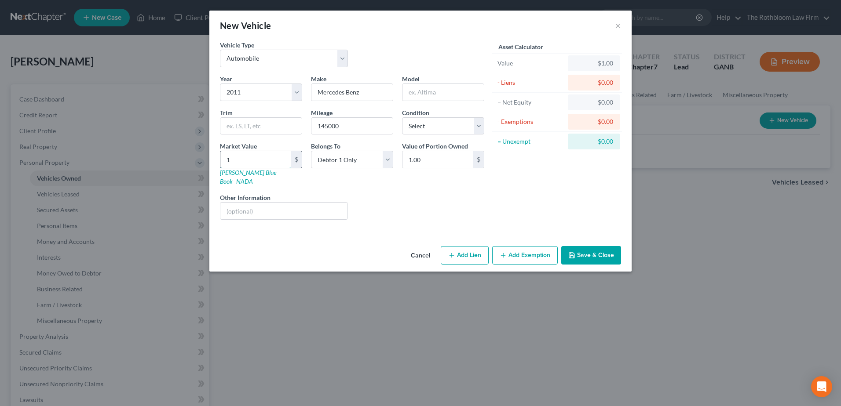
type input "15.00"
type input "150"
type input "150.00"
type input "1500"
type input "1,500.00"
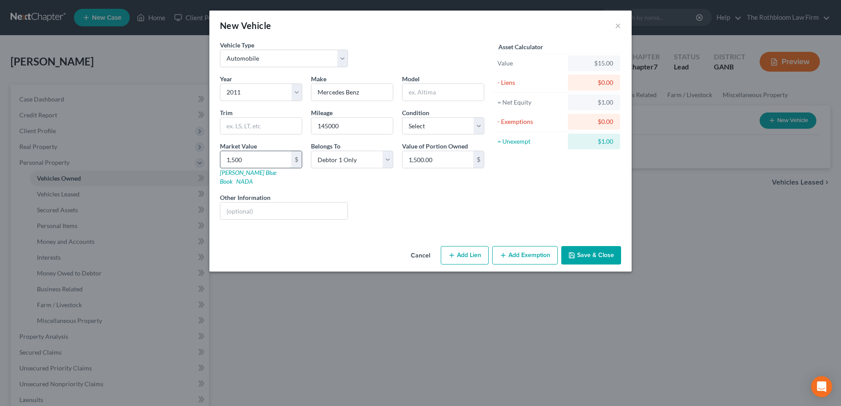
type input "1,500"
click at [535, 246] on button "Add Exemption" at bounding box center [525, 255] width 66 height 18
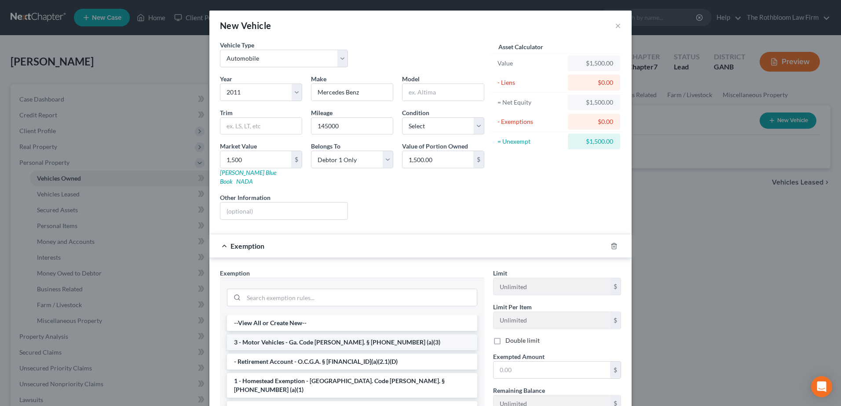
click at [299, 335] on li "3 - Motor Vehicles - Ga. Code Ann. § 44-13-100 (a)(3)" at bounding box center [352, 343] width 250 height 16
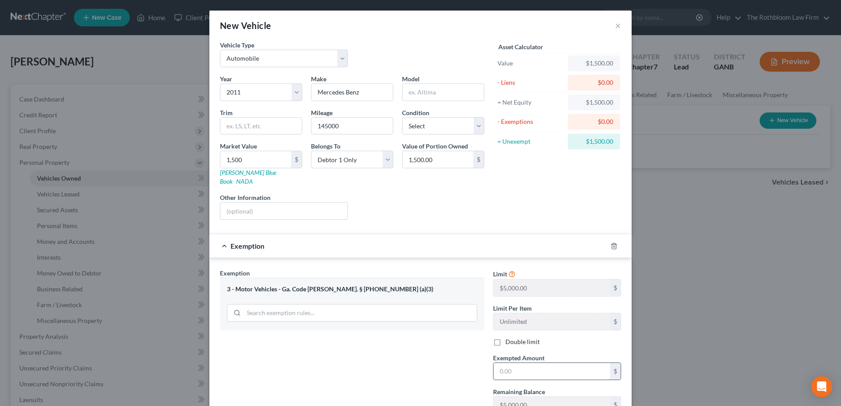
drag, startPoint x: 509, startPoint y: 371, endPoint x: 519, endPoint y: 367, distance: 10.9
click at [509, 371] on input "text" at bounding box center [551, 371] width 117 height 17
type input "1,500"
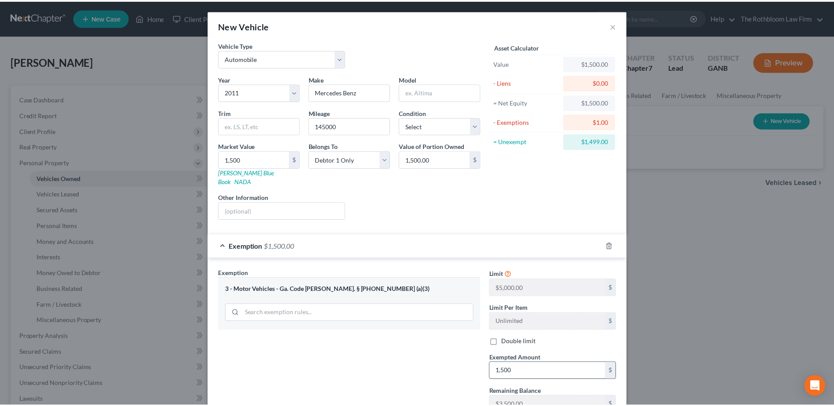
scroll to position [62, 0]
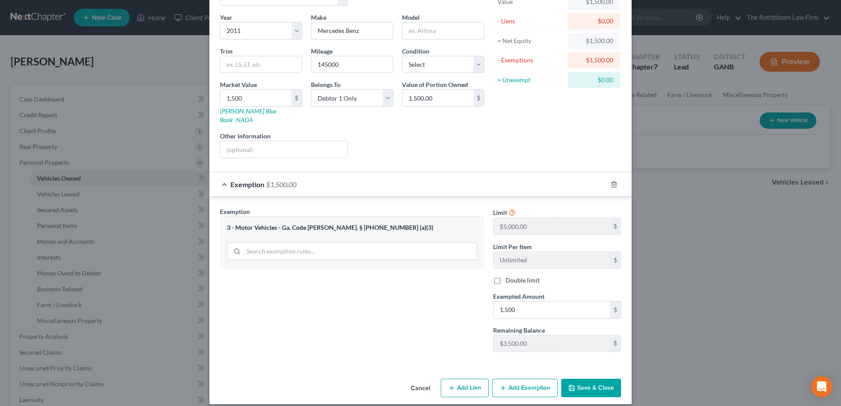
click at [581, 379] on button "Save & Close" at bounding box center [591, 388] width 60 height 18
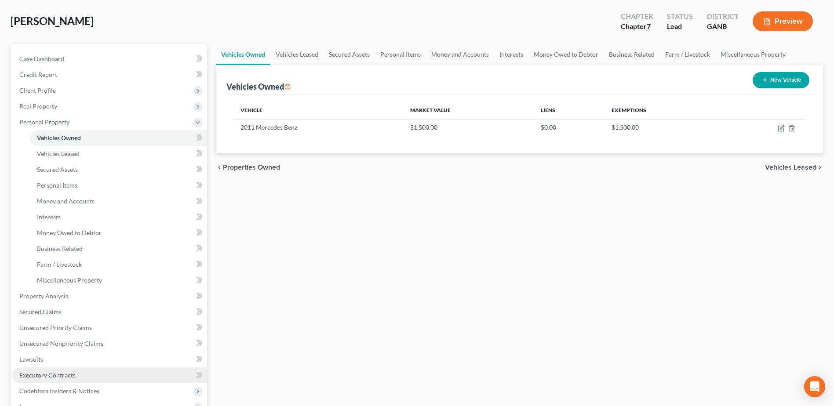
scroll to position [88, 0]
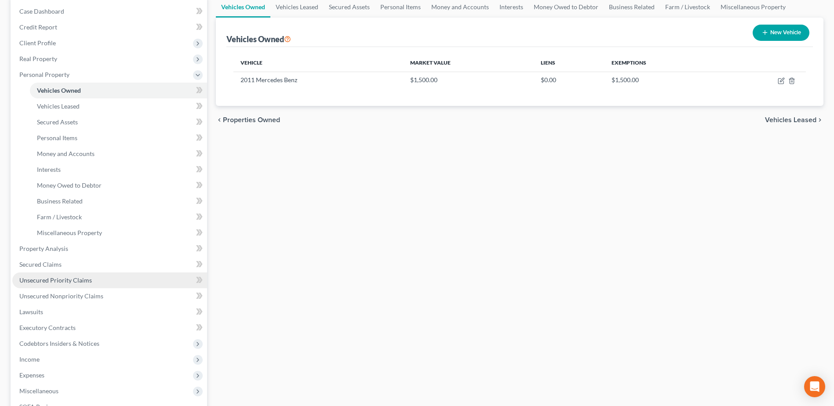
click at [66, 286] on link "Unsecured Priority Claims" at bounding box center [109, 281] width 195 height 16
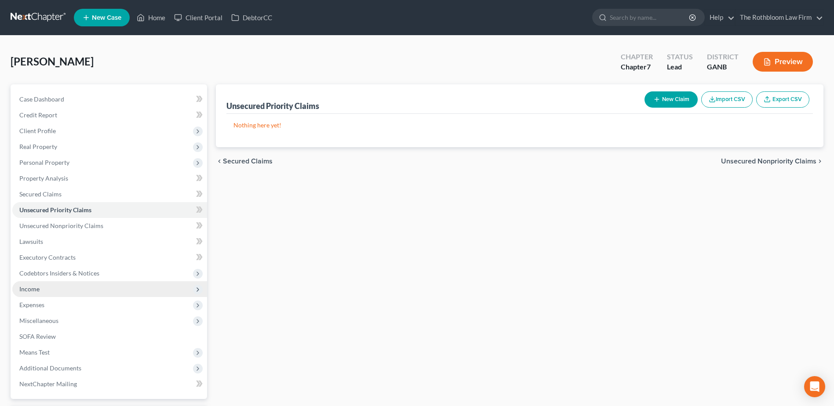
click at [47, 288] on span "Income" at bounding box center [109, 289] width 195 height 16
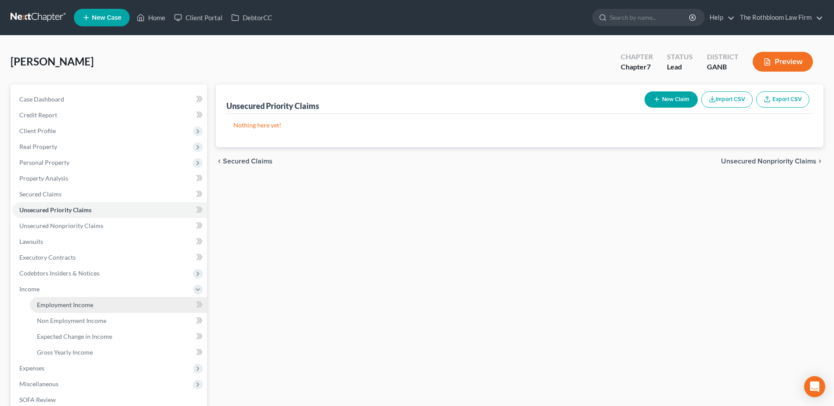
click at [65, 307] on span "Employment Income" at bounding box center [65, 304] width 56 height 7
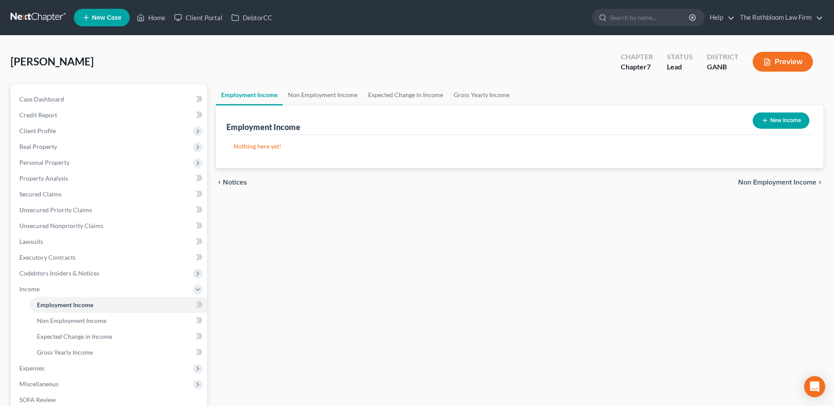
click at [777, 120] on button "New Income" at bounding box center [781, 121] width 57 height 16
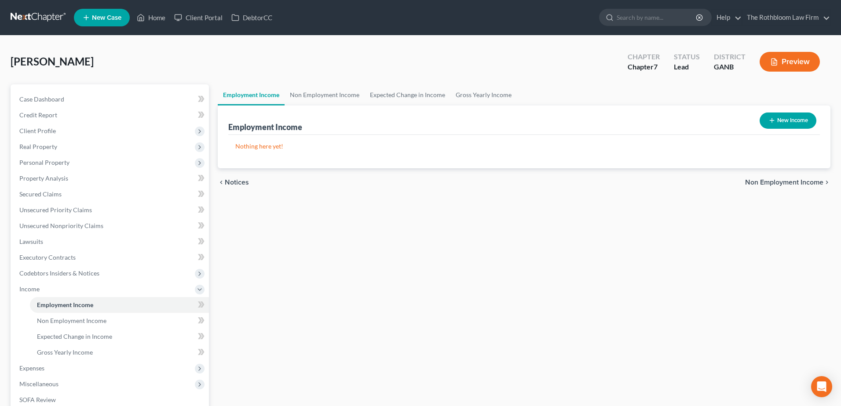
select select "0"
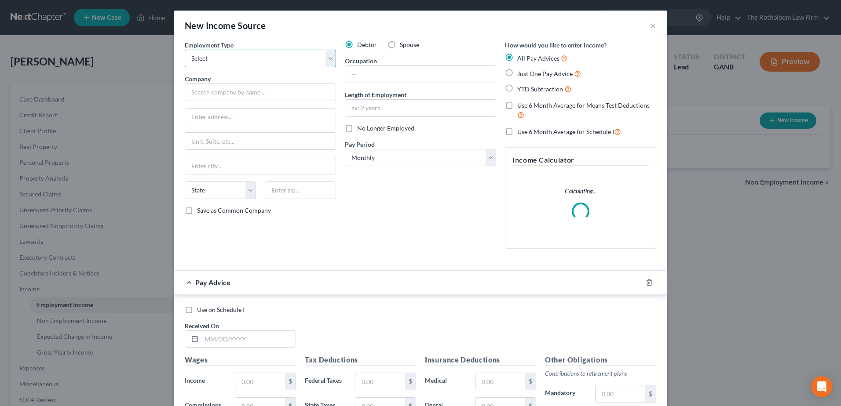
click at [239, 55] on select "Select Full or Part Time Employment Self Employment" at bounding box center [260, 59] width 151 height 18
select select "0"
click at [185, 50] on select "Select Full or Part Time Employment Self Employment" at bounding box center [260, 59] width 151 height 18
drag, startPoint x: 197, startPoint y: 93, endPoint x: 201, endPoint y: 92, distance: 4.5
click at [197, 93] on input "text" at bounding box center [260, 93] width 151 height 18
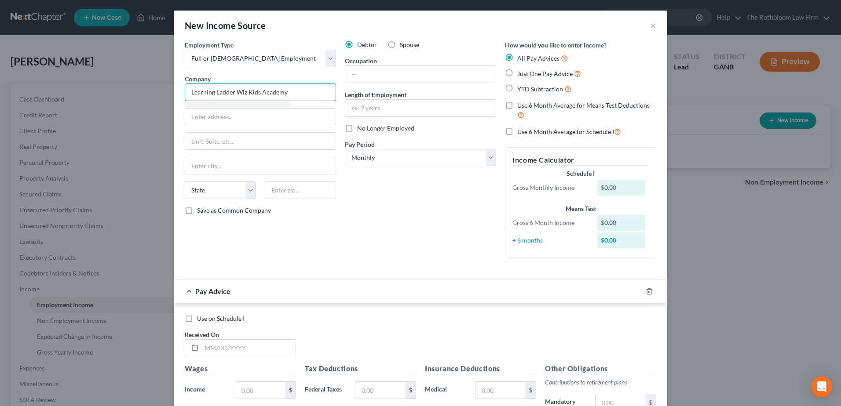
type input "Learning Ladder Wiz Kids Academy"
type input "1290 Atlanta Hwy"
type input "30011"
type input "Auburn"
select select "10"
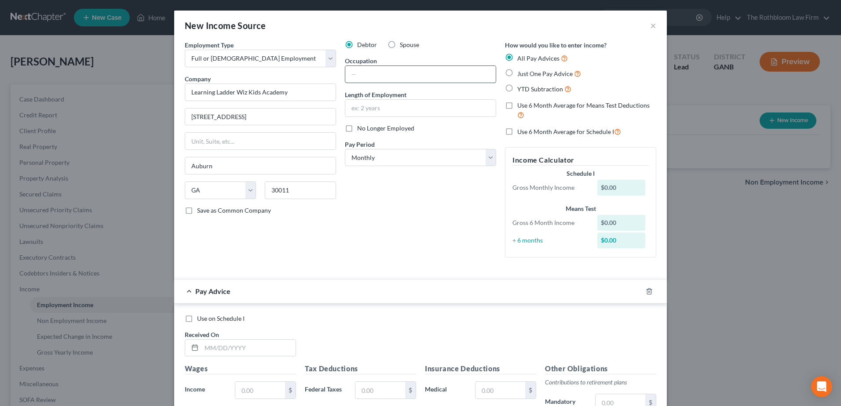
click at [370, 74] on input "text" at bounding box center [420, 74] width 150 height 17
type input "Director"
type input "6 years"
click at [217, 347] on input "text" at bounding box center [248, 348] width 94 height 17
type input "08/01/2025"
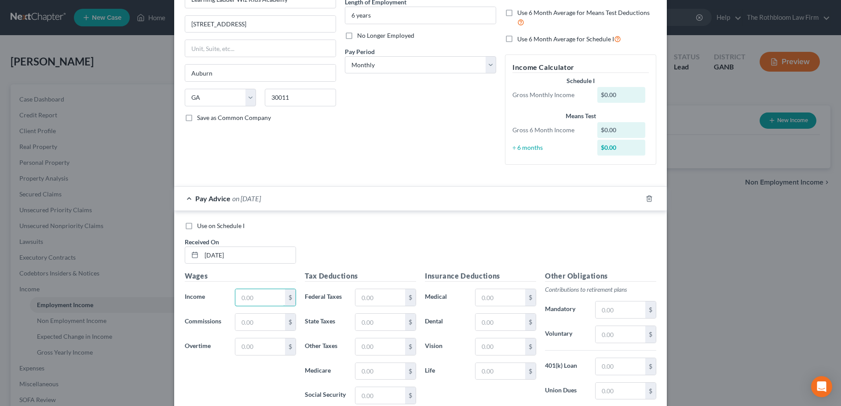
scroll to position [210, 0]
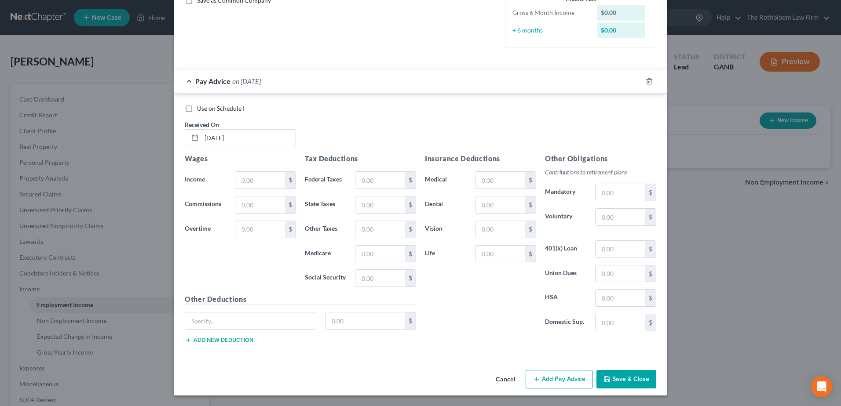
click at [617, 377] on button "Save & Close" at bounding box center [626, 379] width 60 height 18
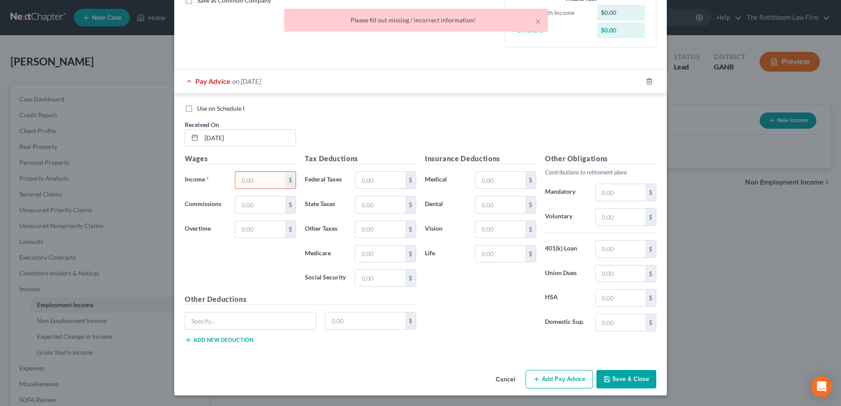
click at [253, 185] on input "text" at bounding box center [260, 180] width 50 height 17
type input "1"
click at [634, 384] on button "Save & Close" at bounding box center [626, 379] width 60 height 18
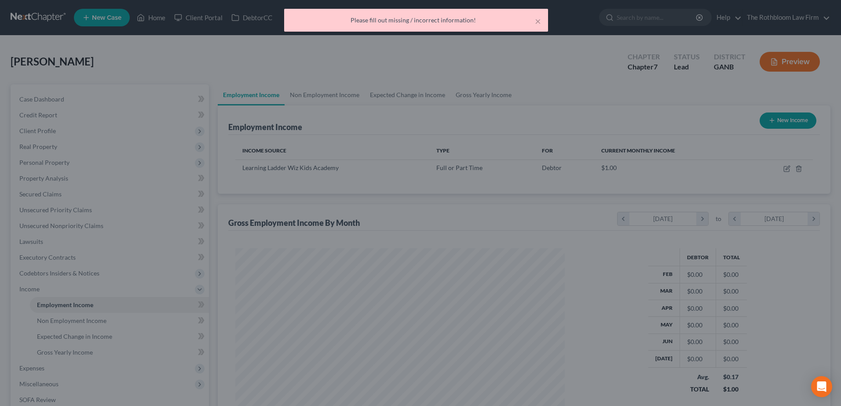
scroll to position [439673, 439491]
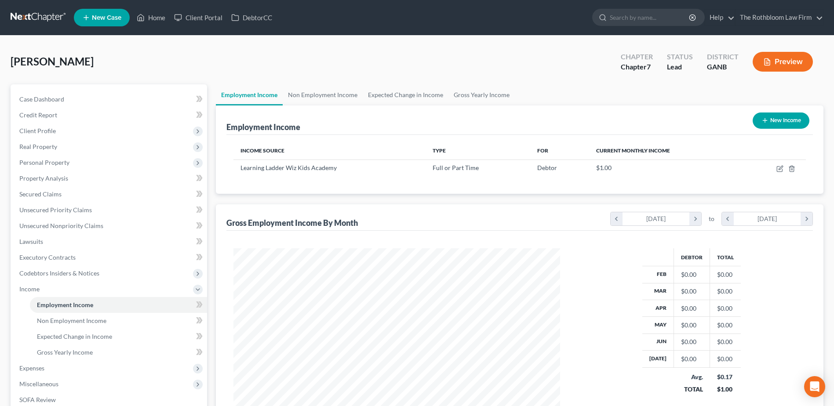
click at [779, 120] on button "New Income" at bounding box center [781, 121] width 57 height 16
select select "0"
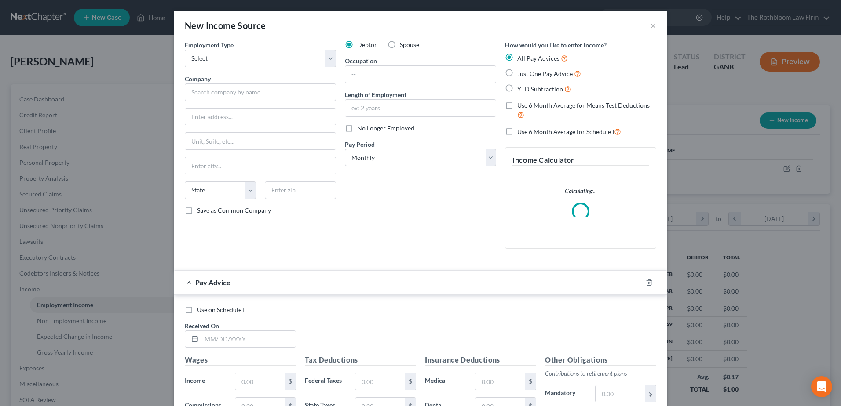
scroll to position [164, 347]
drag, startPoint x: 207, startPoint y: 57, endPoint x: 209, endPoint y: 64, distance: 7.7
click at [207, 57] on select "Select Full or Part Time Employment Self Employment" at bounding box center [260, 59] width 151 height 18
click at [185, 50] on select "Select Full or Part Time Employment Self Employment" at bounding box center [260, 59] width 151 height 18
drag, startPoint x: 219, startPoint y: 60, endPoint x: 220, endPoint y: 68, distance: 7.6
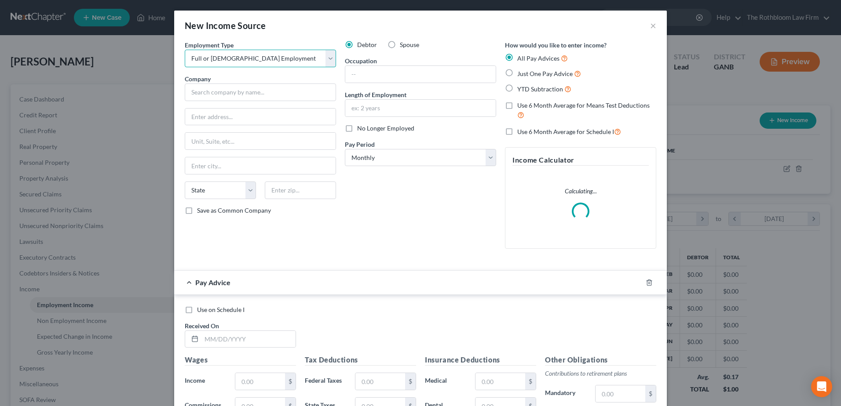
click at [219, 60] on select "Select Full or Part Time Employment Self Employment" at bounding box center [260, 59] width 151 height 18
click at [185, 50] on select "Select Full or Part Time Employment Self Employment" at bounding box center [260, 59] width 151 height 18
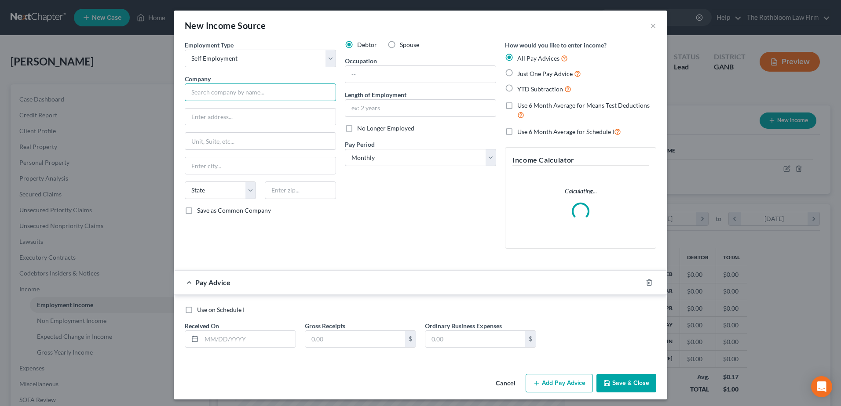
click at [195, 96] on input "text" at bounding box center [260, 93] width 151 height 18
click at [239, 58] on select "Select Full or Part Time Employment Self Employment" at bounding box center [260, 59] width 151 height 18
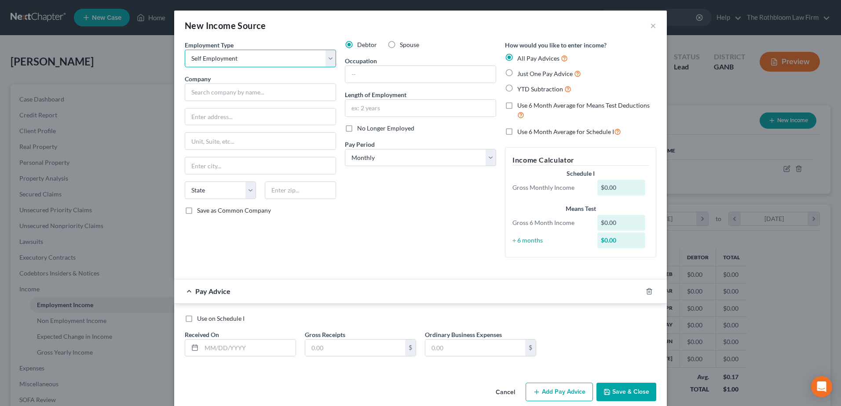
select select "0"
click at [185, 50] on select "Select Full or Part Time Employment Self Employment" at bounding box center [260, 59] width 151 height 18
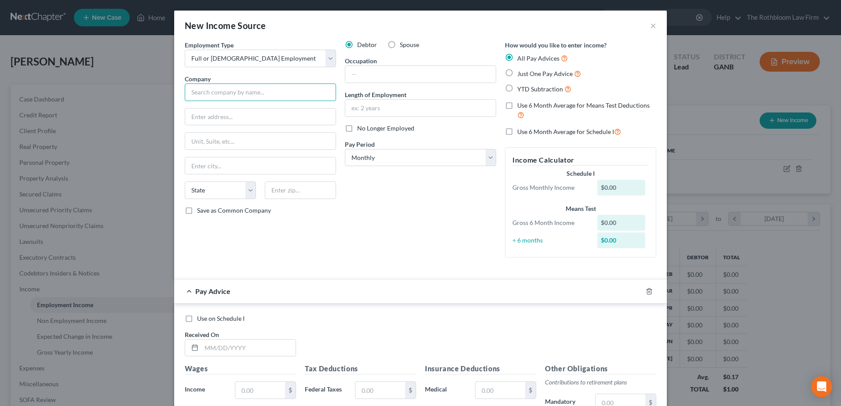
click at [207, 94] on input "text" at bounding box center [260, 93] width 151 height 18
type input ":"
type input "Lawn Love"
type input "3569 Rocklem Court"
type input "30011"
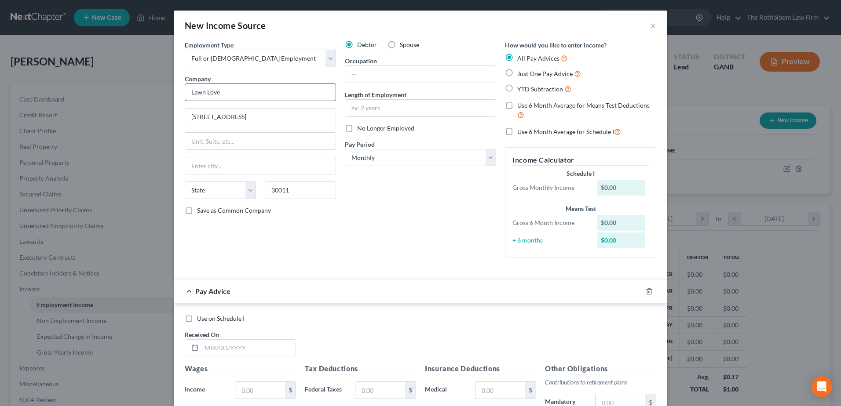
type input "Auburn"
select select "10"
click at [401, 73] on input "text" at bounding box center [420, 74] width 150 height 17
type input "Lawncare"
type input "5 years"
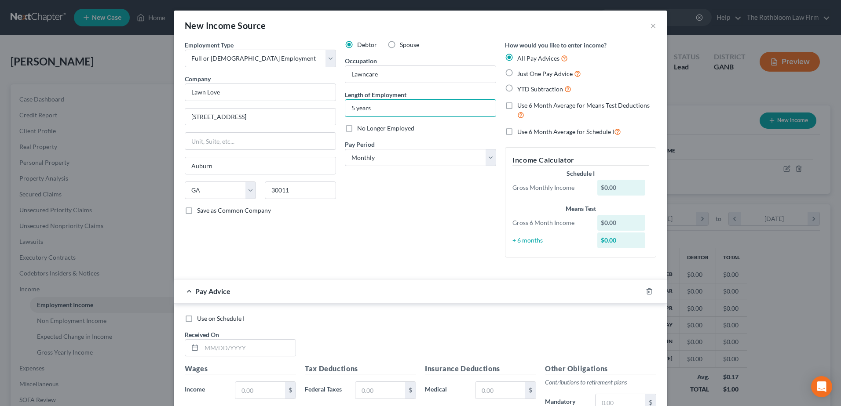
click at [400, 40] on label "Spouse" at bounding box center [409, 44] width 19 height 9
click at [403, 40] on input "Spouse" at bounding box center [406, 43] width 6 height 6
radio input "true"
click at [400, 47] on label "Spouse" at bounding box center [409, 44] width 19 height 9
click at [403, 46] on input "Spouse" at bounding box center [406, 43] width 6 height 6
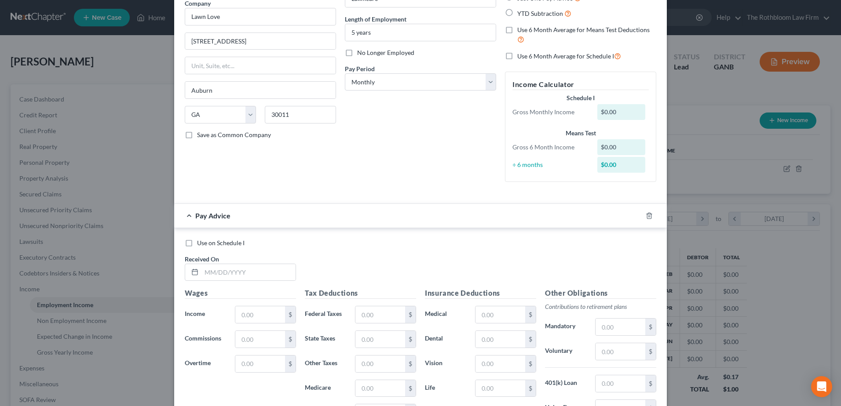
scroll to position [176, 0]
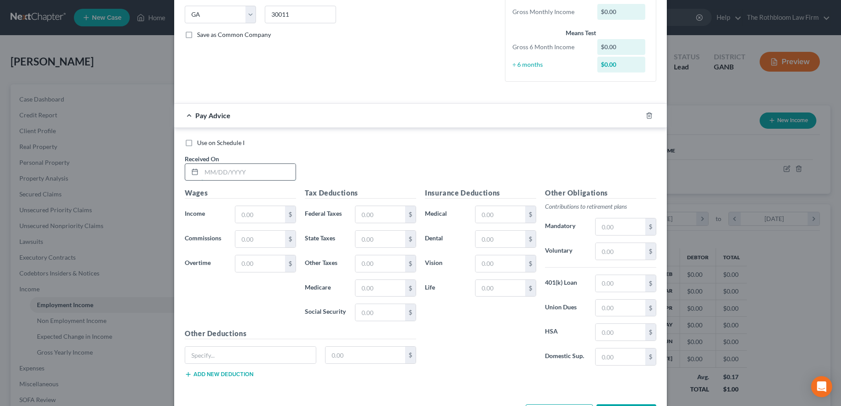
click at [228, 177] on input "text" at bounding box center [248, 172] width 94 height 17
type input "08/01/2025"
type input "1"
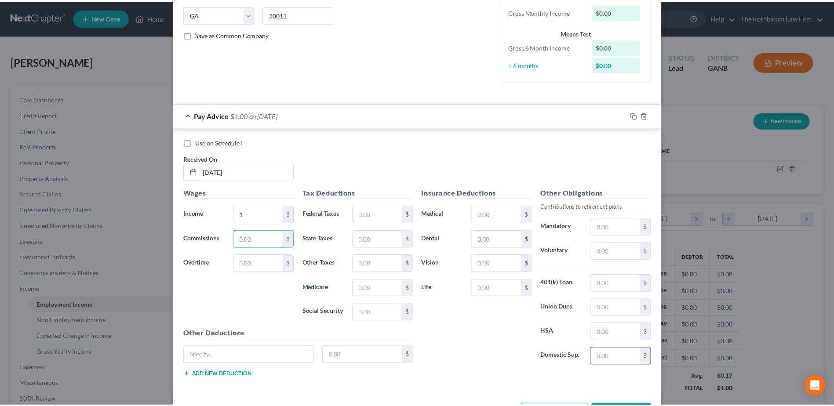
scroll to position [210, 0]
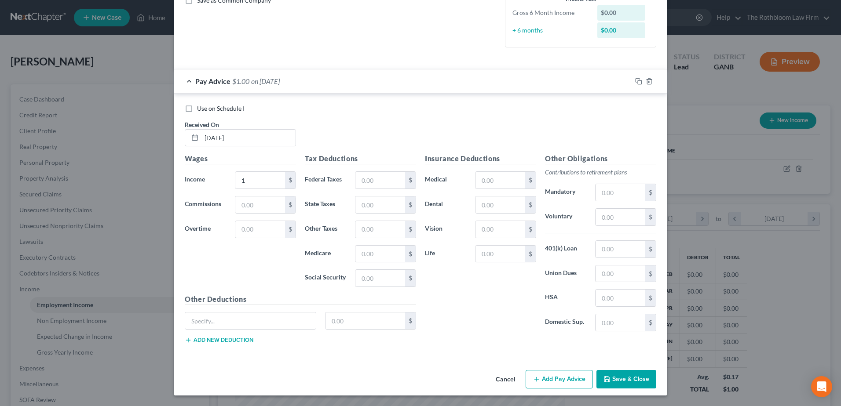
drag, startPoint x: 621, startPoint y: 381, endPoint x: 619, endPoint y: 374, distance: 7.2
click at [620, 381] on button "Save & Close" at bounding box center [626, 379] width 60 height 18
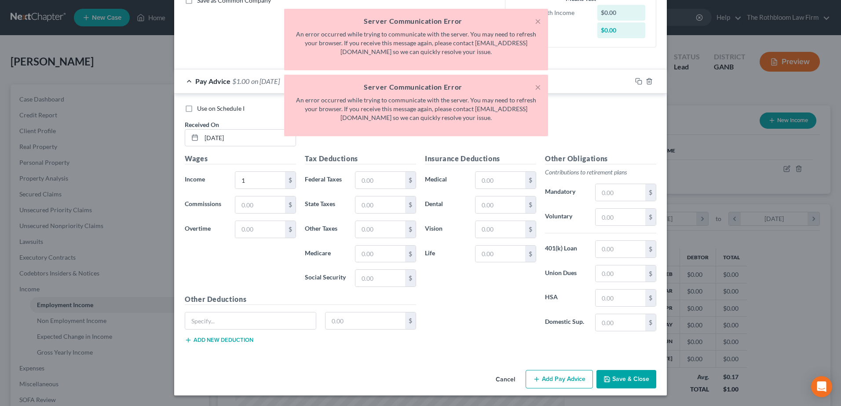
click at [616, 378] on button "Save & Close" at bounding box center [626, 379] width 60 height 18
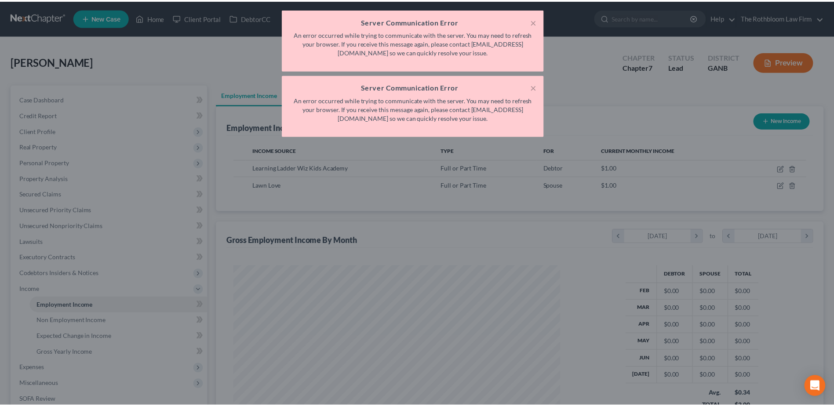
scroll to position [439673, 439491]
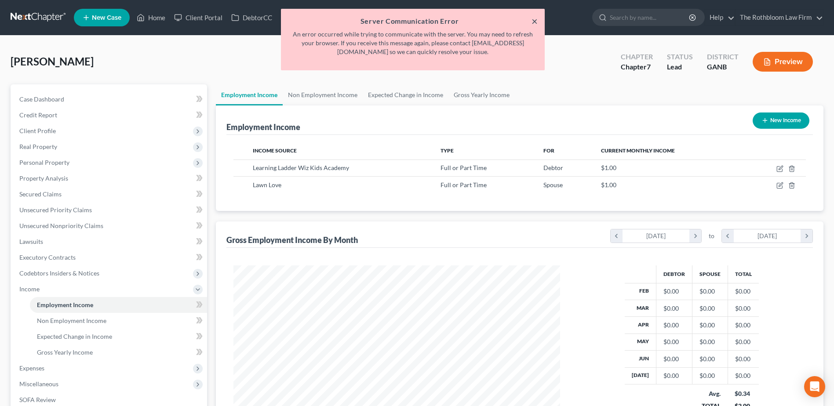
click at [532, 20] on button "×" at bounding box center [535, 21] width 6 height 11
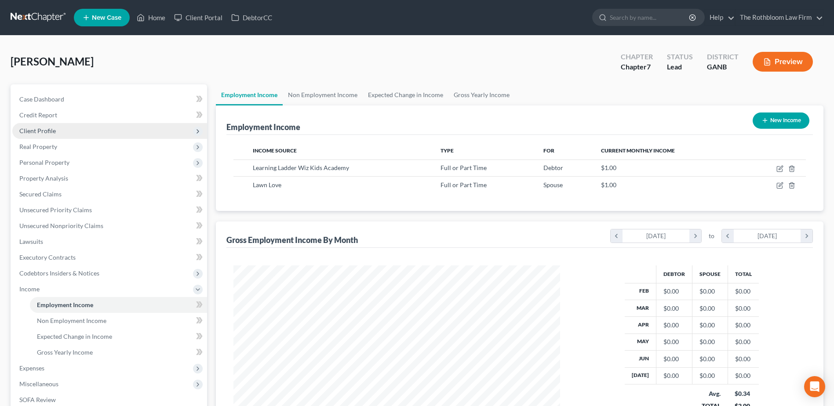
click at [53, 128] on span "Client Profile" at bounding box center [37, 130] width 37 height 7
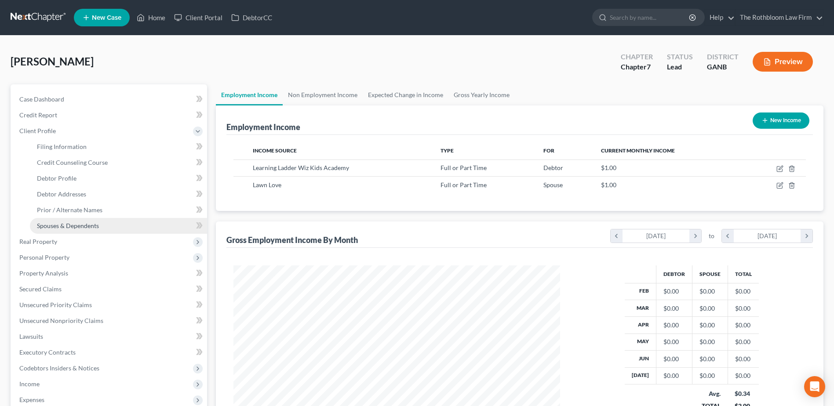
click at [60, 224] on span "Spouses & Dependents" at bounding box center [68, 225] width 62 height 7
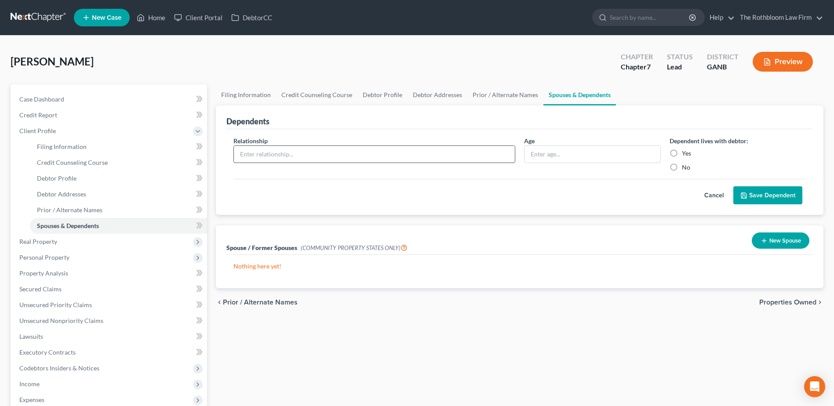
click at [376, 157] on input "text" at bounding box center [374, 154] width 281 height 17
type input "Son"
type input "17"
drag, startPoint x: 670, startPoint y: 153, endPoint x: 695, endPoint y: 162, distance: 25.9
click at [682, 153] on label "Yes" at bounding box center [686, 153] width 9 height 9
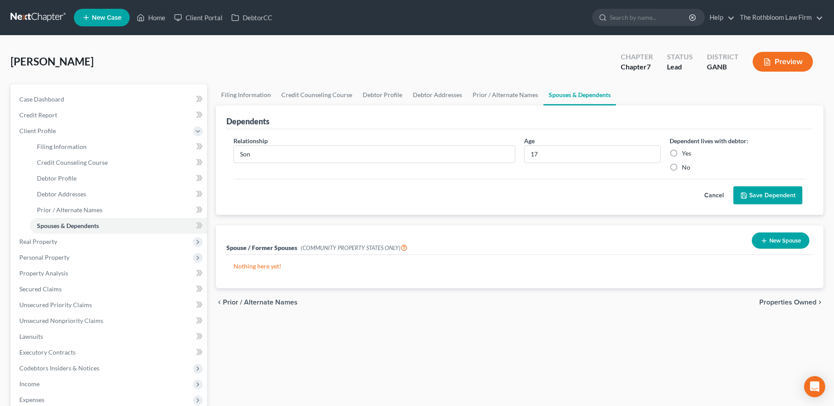
click at [686, 153] on input "Yes" at bounding box center [689, 152] width 6 height 6
radio input "true"
click at [756, 198] on button "Save Dependent" at bounding box center [768, 195] width 69 height 18
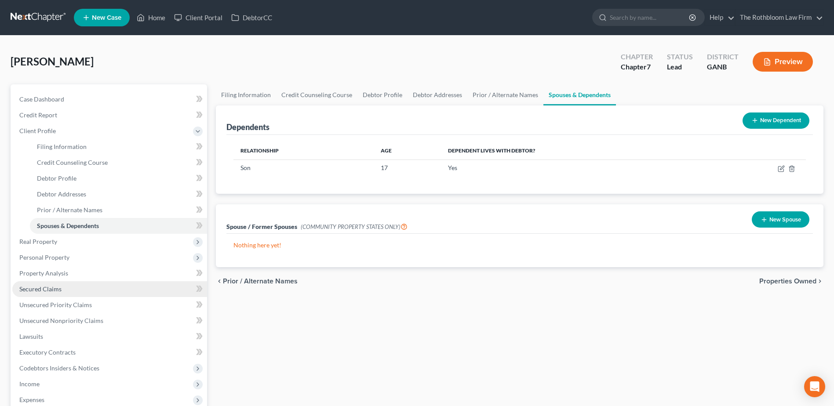
scroll to position [172, 0]
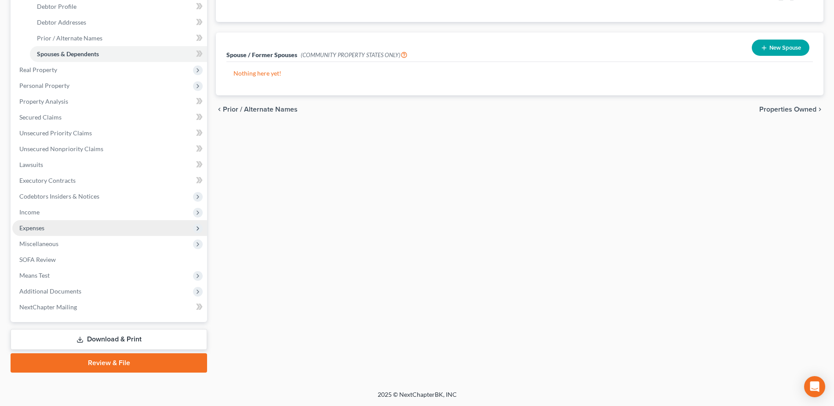
click at [38, 226] on span "Expenses" at bounding box center [31, 227] width 25 height 7
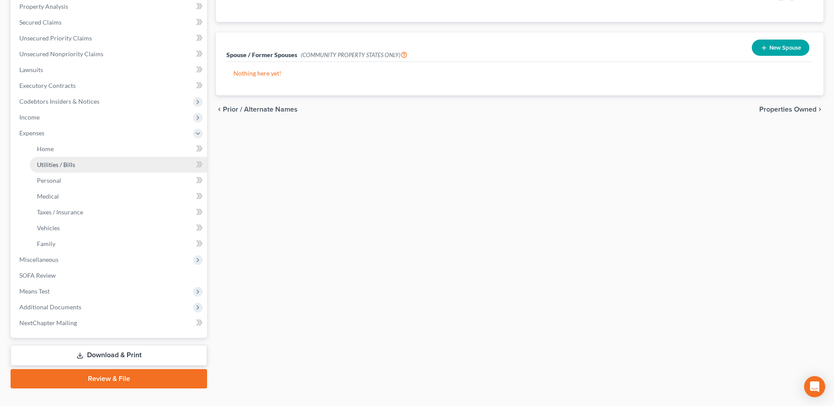
drag, startPoint x: 54, startPoint y: 168, endPoint x: 63, endPoint y: 168, distance: 9.3
click at [54, 168] on link "Utilities / Bills" at bounding box center [118, 165] width 177 height 16
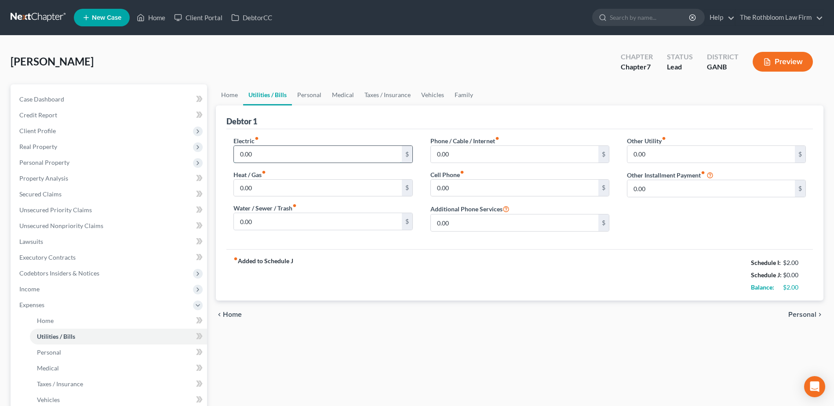
click at [261, 154] on input "0.00" at bounding box center [318, 154] width 168 height 17
type input "350.00"
click at [259, 223] on input "0.00" at bounding box center [318, 221] width 168 height 17
type input "198"
type input "421"
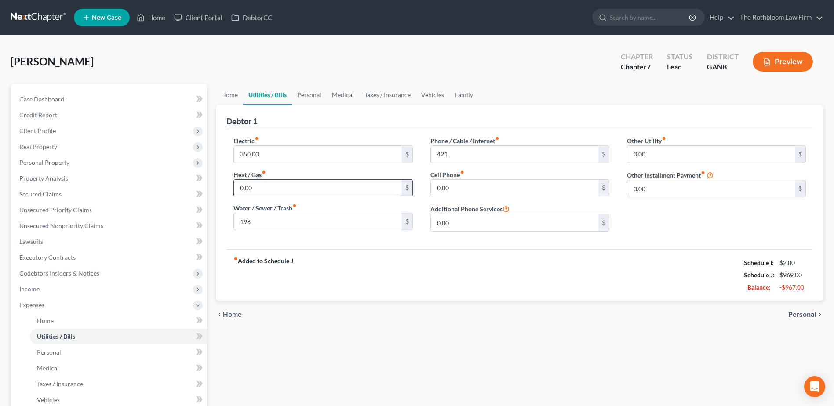
click at [243, 189] on input "0.00" at bounding box center [318, 188] width 168 height 17
type input "90"
click at [232, 95] on link "Home" at bounding box center [229, 94] width 27 height 21
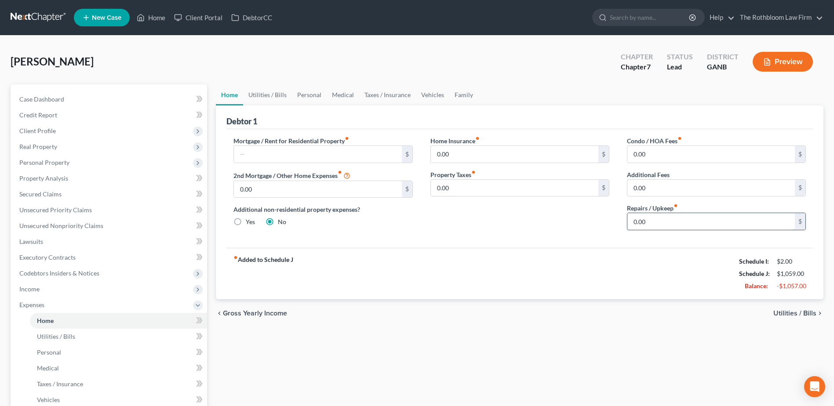
click at [655, 218] on input "0.00" at bounding box center [712, 221] width 168 height 17
type input "150"
click at [317, 95] on link "Personal" at bounding box center [309, 94] width 35 height 21
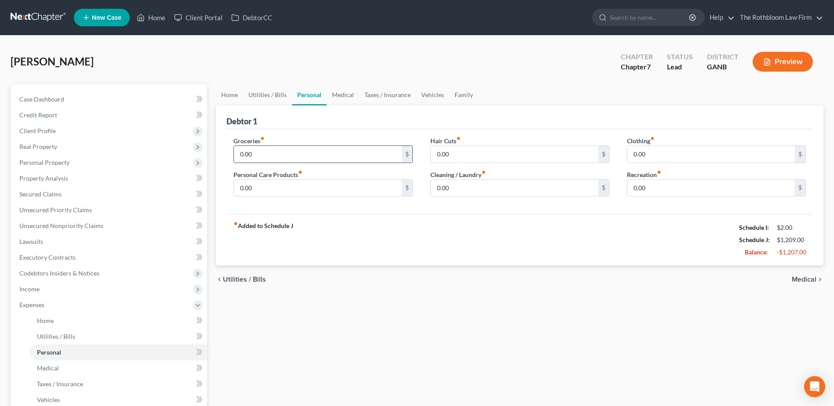
click at [268, 151] on input "0.00" at bounding box center [318, 154] width 168 height 17
type input "1,000"
click at [640, 153] on input "0.00" at bounding box center [712, 154] width 168 height 17
type input "250"
click at [465, 193] on input "0.00" at bounding box center [515, 188] width 168 height 17
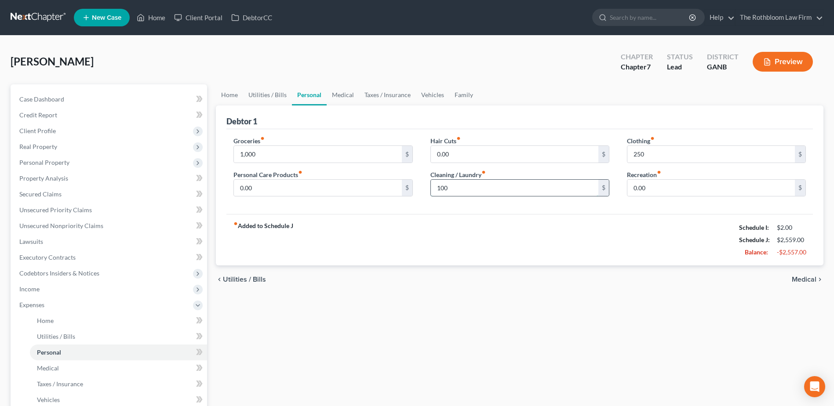
type input "100"
click at [432, 95] on link "Vehicles" at bounding box center [432, 94] width 33 height 21
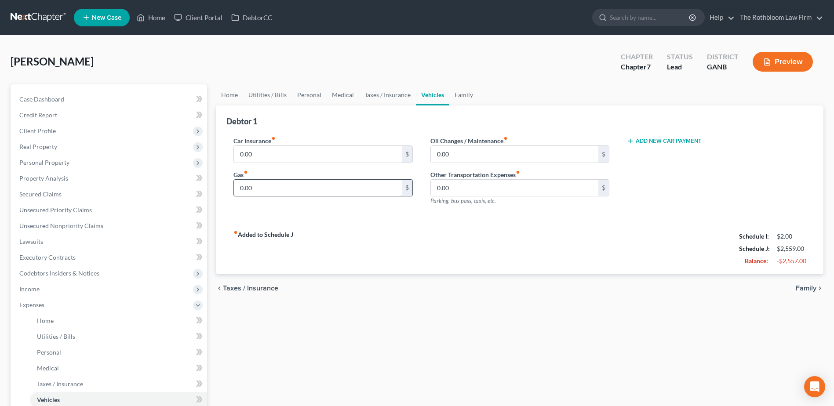
click at [253, 186] on input "0.00" at bounding box center [318, 188] width 168 height 17
type input "600"
click at [388, 96] on link "Taxes / Insurance" at bounding box center [387, 94] width 57 height 21
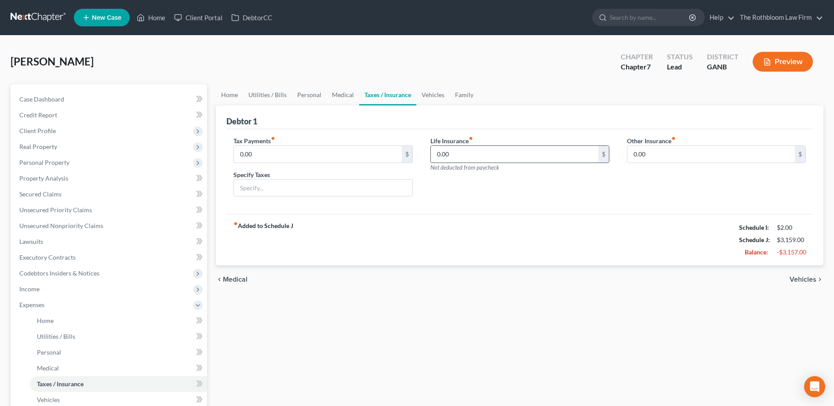
click at [462, 154] on input "0.00" at bounding box center [515, 154] width 168 height 17
type input "294"
click at [459, 94] on link "Family" at bounding box center [464, 94] width 29 height 21
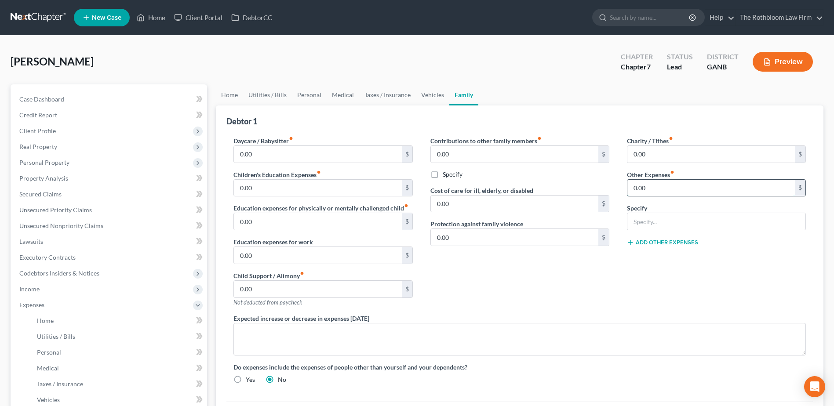
click at [667, 194] on input "0.00" at bounding box center [712, 188] width 168 height 17
type input "45"
type input "Pet Care"
click at [431, 93] on link "Vehicles" at bounding box center [432, 94] width 33 height 21
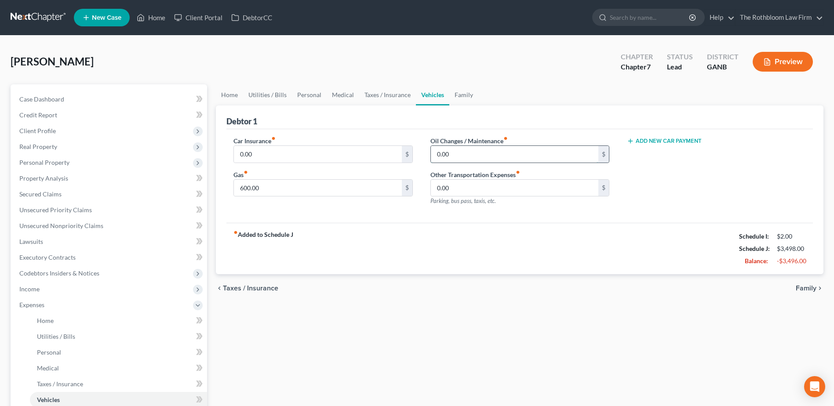
click at [467, 158] on input "0.00" at bounding box center [515, 154] width 168 height 17
click at [30, 295] on span "Income" at bounding box center [109, 289] width 195 height 16
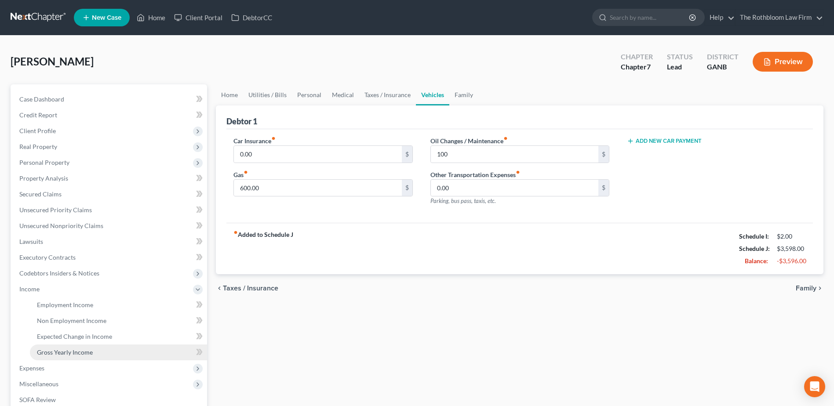
click at [73, 352] on span "Gross Yearly Income" at bounding box center [65, 352] width 56 height 7
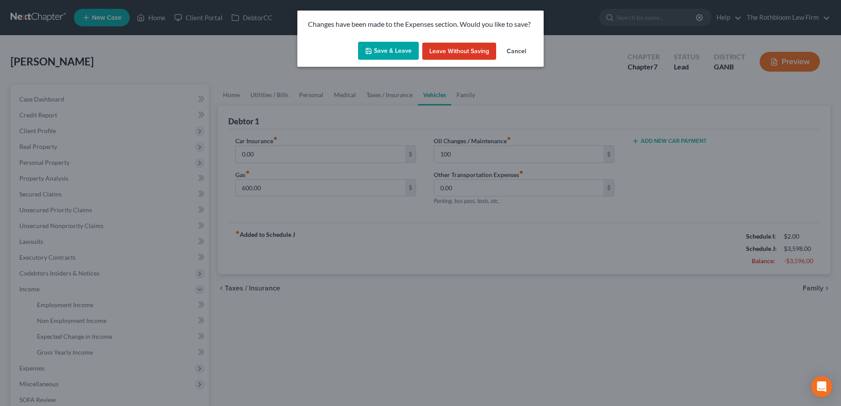
click at [388, 47] on button "Save & Leave" at bounding box center [388, 51] width 61 height 18
type input "100.00"
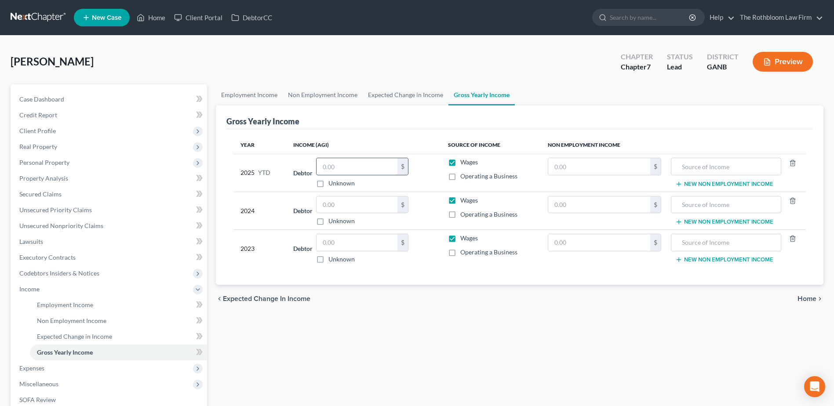
click at [336, 166] on input "text" at bounding box center [357, 166] width 81 height 17
type input "23,116"
click at [341, 204] on input "text" at bounding box center [357, 205] width 81 height 17
type input "23,483"
click at [328, 247] on input "text" at bounding box center [357, 242] width 81 height 17
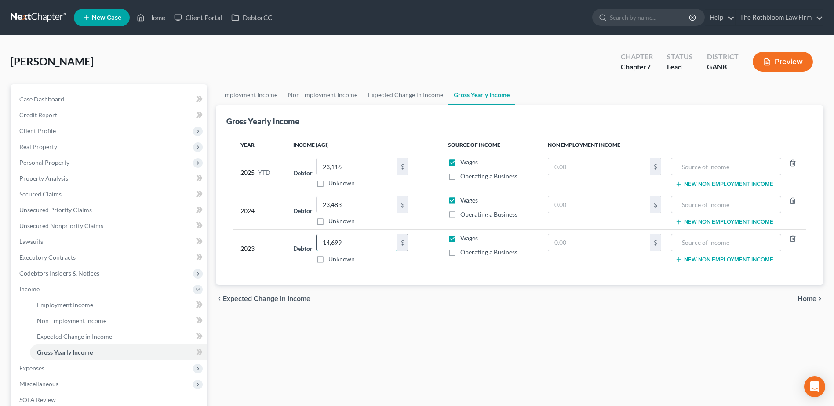
type input "14,699"
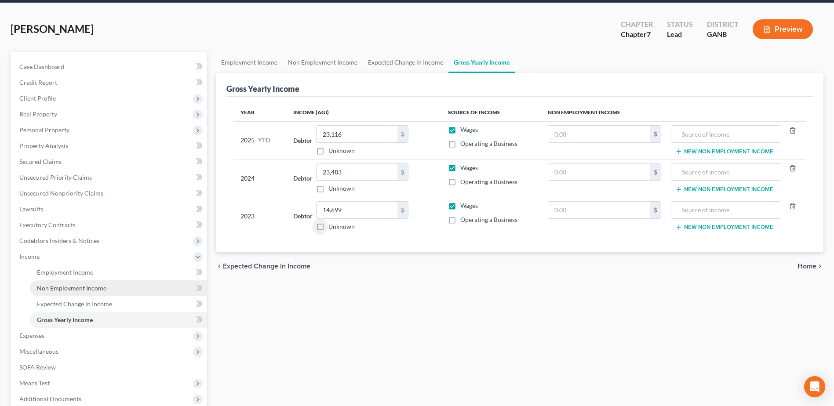
scroll to position [132, 0]
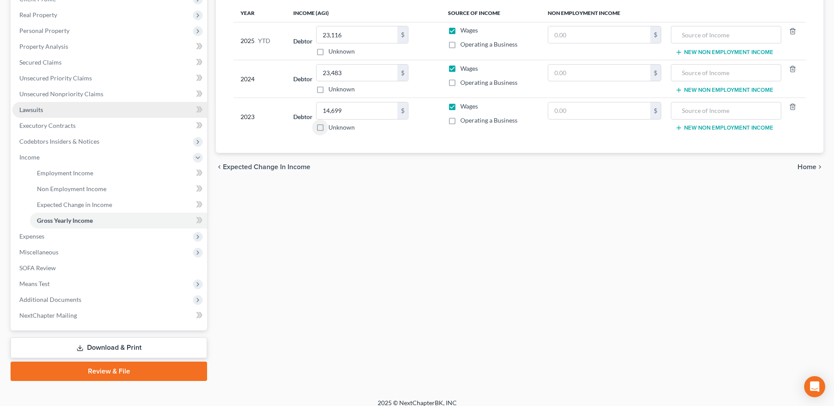
click at [30, 105] on link "Lawsuits" at bounding box center [109, 110] width 195 height 16
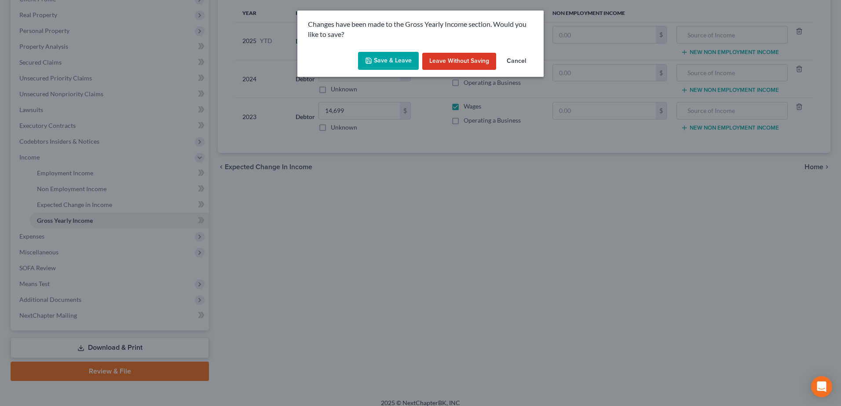
click at [381, 64] on button "Save & Leave" at bounding box center [388, 61] width 61 height 18
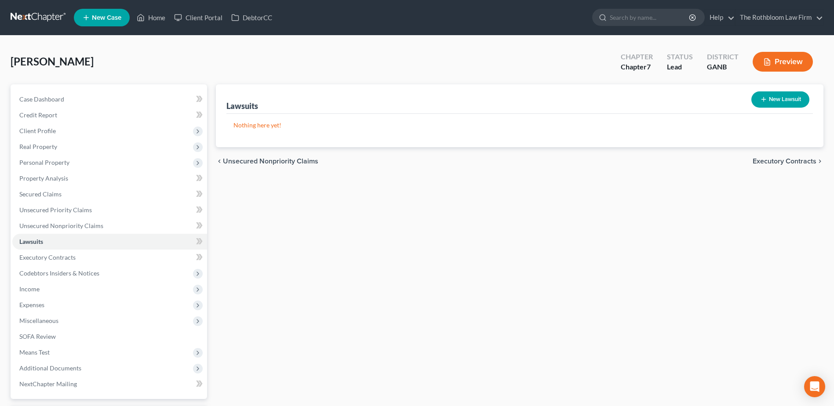
click at [803, 101] on button "New Lawsuit" at bounding box center [781, 99] width 58 height 16
select select "0"
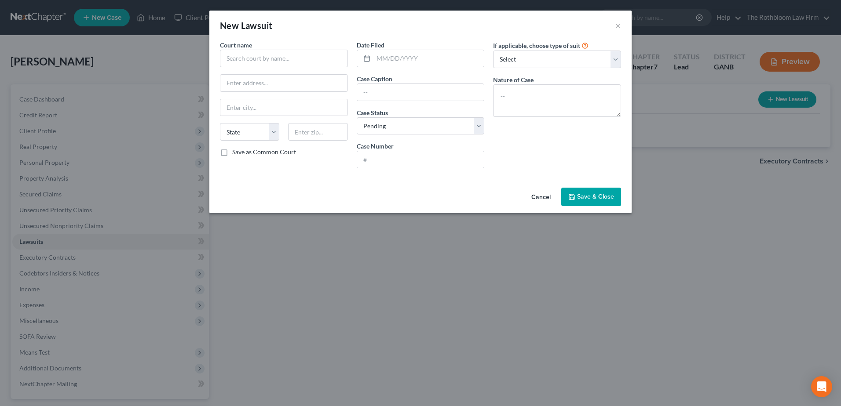
click at [545, 194] on button "Cancel" at bounding box center [540, 198] width 33 height 18
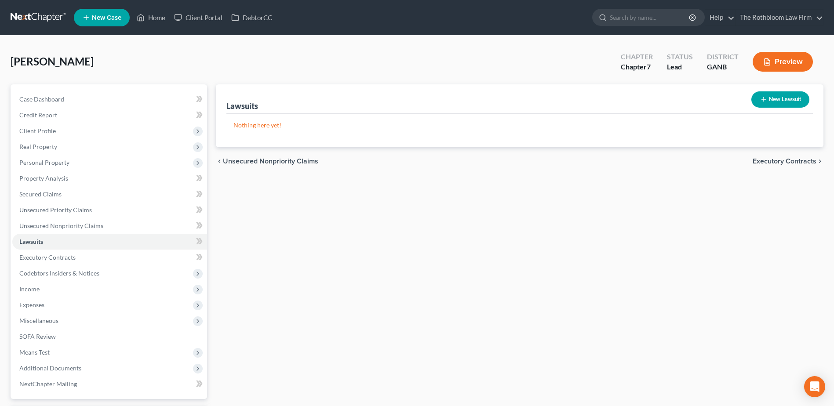
click at [788, 97] on button "New Lawsuit" at bounding box center [781, 99] width 58 height 16
select select "0"
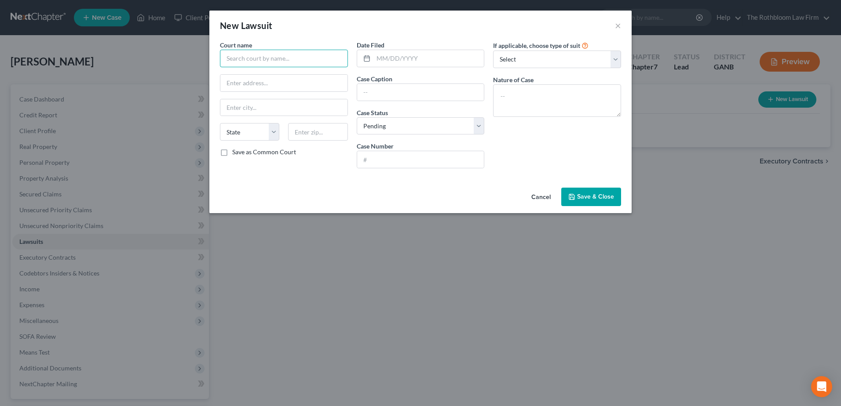
click at [248, 56] on input "text" at bounding box center [284, 59] width 128 height 18
type input "Circuit Court, South Dakota, Second Judicial Circuit"
click at [393, 57] on input "text" at bounding box center [428, 58] width 111 height 17
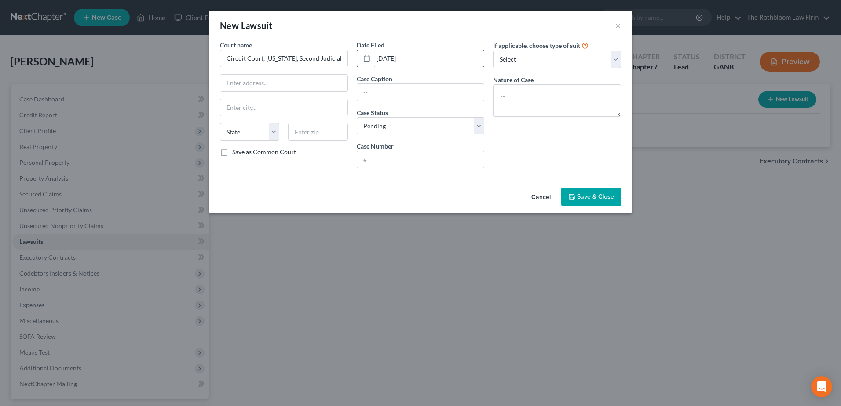
type input "06/15/2025"
click at [372, 89] on input "text" at bounding box center [420, 92] width 127 height 17
type input "Plumeria Accord Holdings LLC v. Learning Ladder Wiz Kids Academy, LLC dba Learn…"
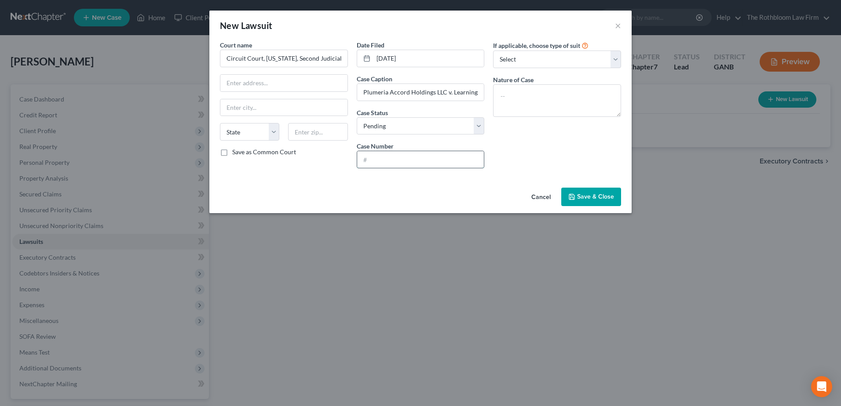
click at [384, 167] on input "text" at bounding box center [420, 159] width 127 height 17
click at [603, 197] on span "Save & Close" at bounding box center [595, 196] width 37 height 7
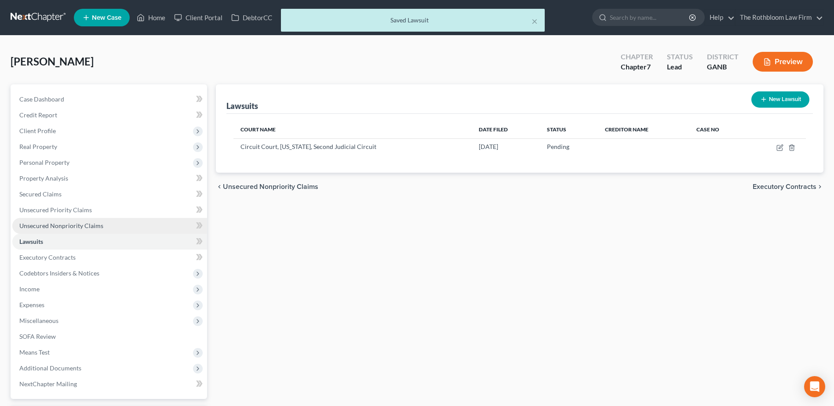
click at [52, 222] on span "Unsecured Nonpriority Claims" at bounding box center [61, 225] width 84 height 7
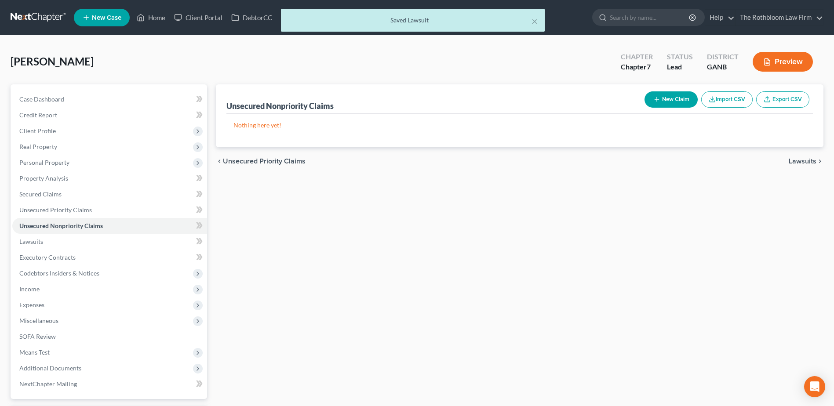
click at [663, 106] on button "New Claim" at bounding box center [671, 99] width 53 height 16
select select "0"
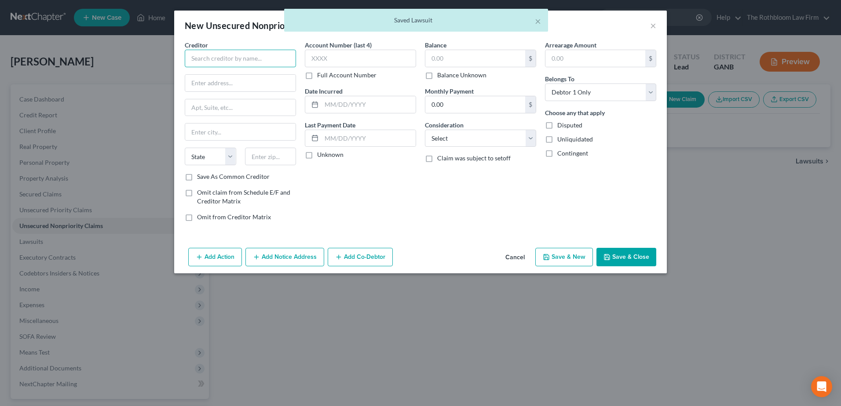
click at [208, 59] on input "text" at bounding box center [240, 59] width 111 height 18
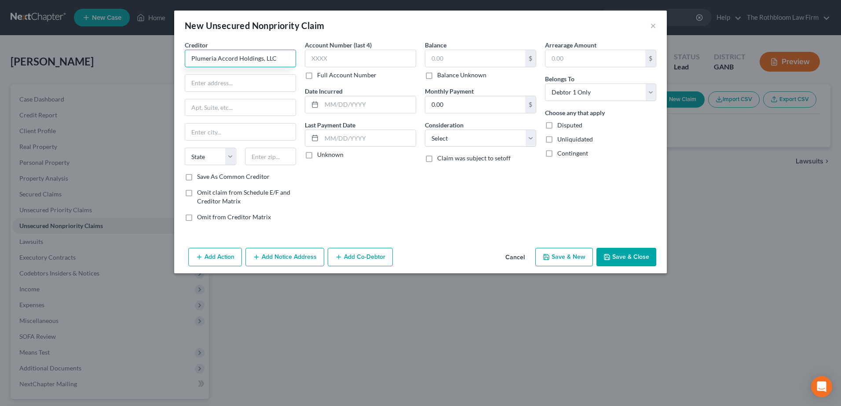
type input "Plumeria Accord Holdings, LLC"
type input "2711 N. Sepulveda Blvd."
type input "#248"
type input "90266"
type input "Manhattan Beach"
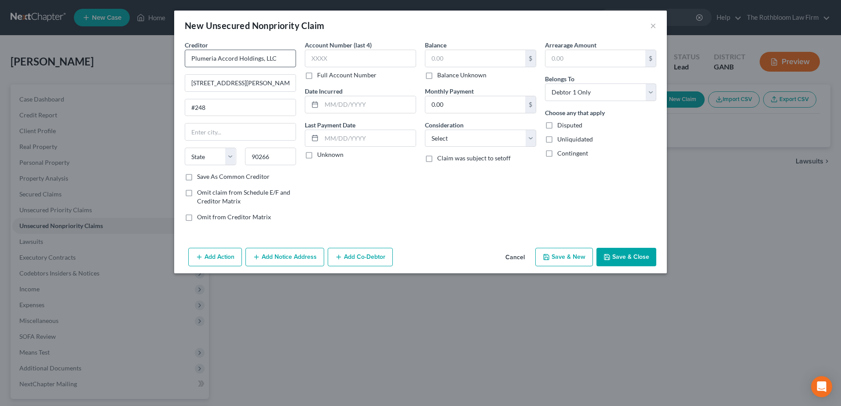
select select "4"
click at [441, 58] on input "text" at bounding box center [475, 58] width 100 height 17
click at [293, 260] on button "Add Notice Address" at bounding box center [284, 257] width 79 height 18
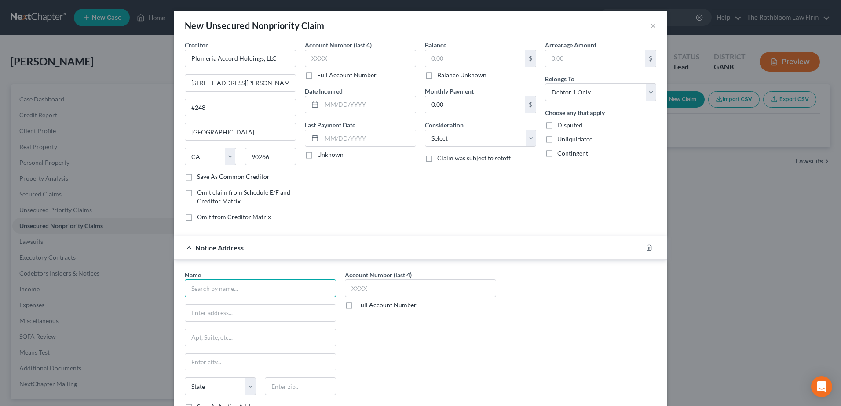
click at [233, 292] on input "text" at bounding box center [260, 289] width 151 height 18
type input "Robert J. Breit"
type input "606 E. Tan Tara Circle"
type input "57108"
type input "Sioux Falls"
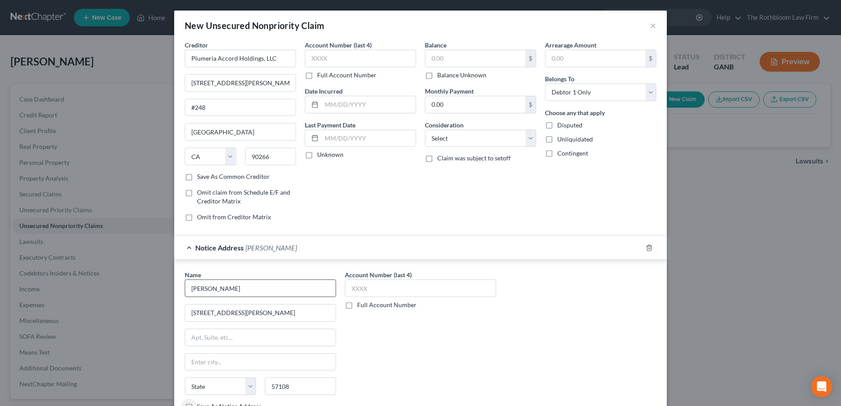
select select "43"
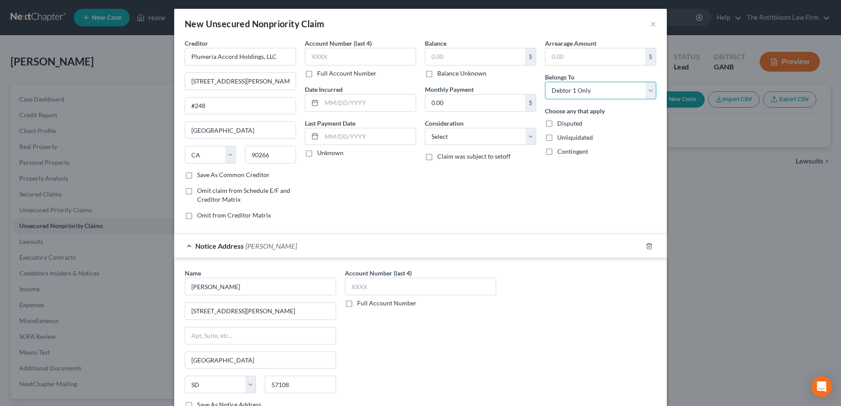
drag, startPoint x: 607, startPoint y: 89, endPoint x: 604, endPoint y: 101, distance: 11.6
click at [607, 89] on select "Select Debtor 1 Only Debtor 2 Only Debtor 1 And Debtor 2 Only At Least One Of T…" at bounding box center [600, 91] width 111 height 18
select select "3"
click at [545, 82] on select "Select Debtor 1 Only Debtor 2 Only Debtor 1 And Debtor 2 Only At Least One Of T…" at bounding box center [600, 91] width 111 height 18
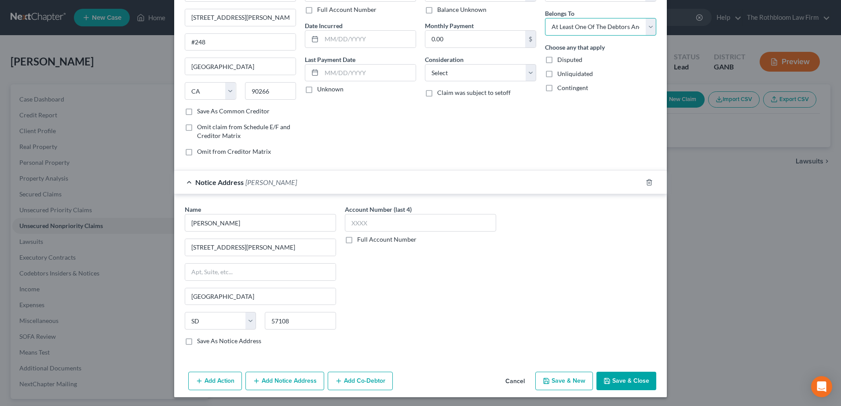
scroll to position [67, 0]
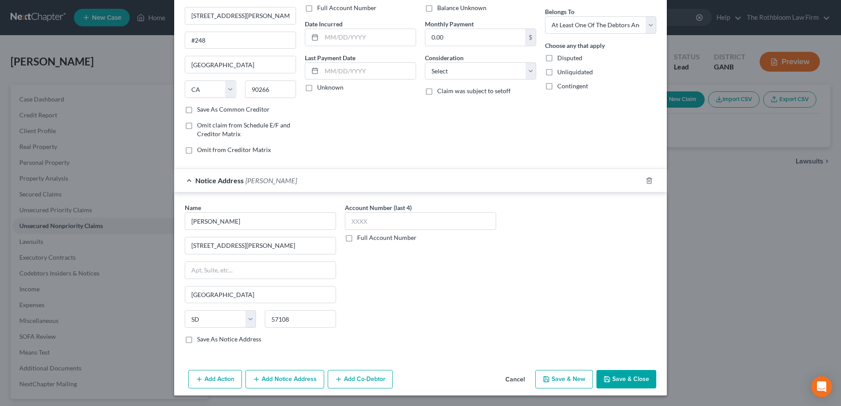
click at [364, 378] on button "Add Co-Debtor" at bounding box center [360, 379] width 65 height 18
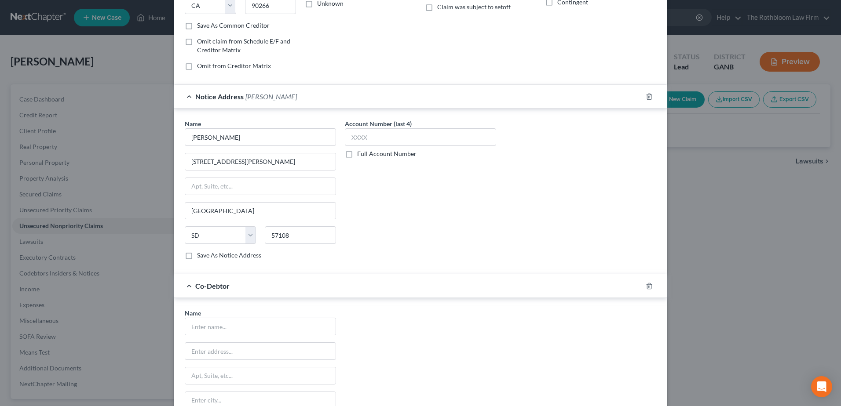
scroll to position [243, 0]
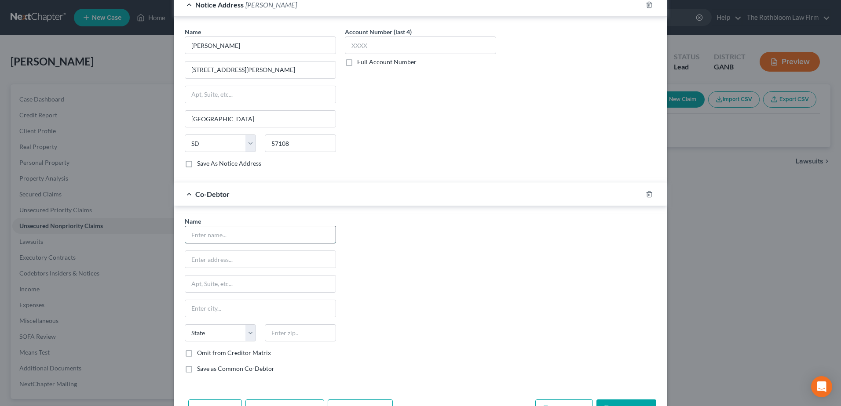
click at [192, 236] on input "text" at bounding box center [260, 235] width 150 height 17
type input "Learning Ladder Wiz Kids Academy, LLC"
click at [196, 260] on input "text" at bounding box center [260, 259] width 150 height 17
type input "1290 Atlanta Hwy"
type input "30011"
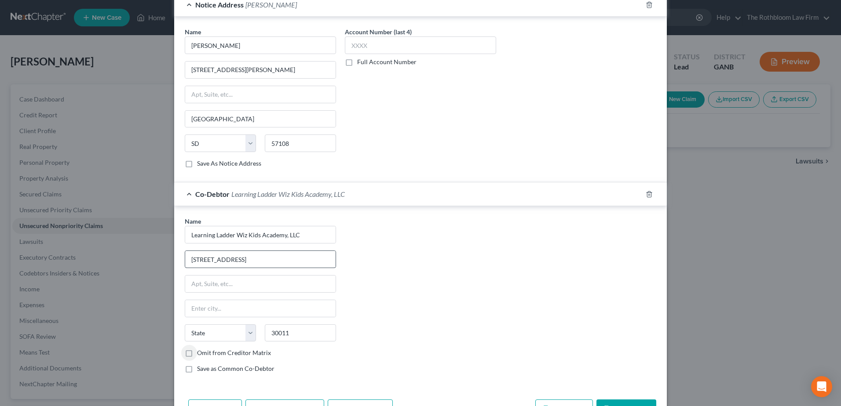
type input "Auburn"
select select "10"
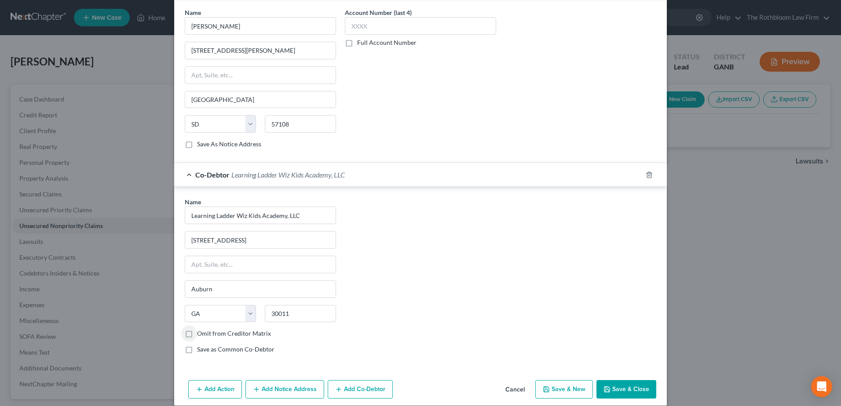
scroll to position [273, 0]
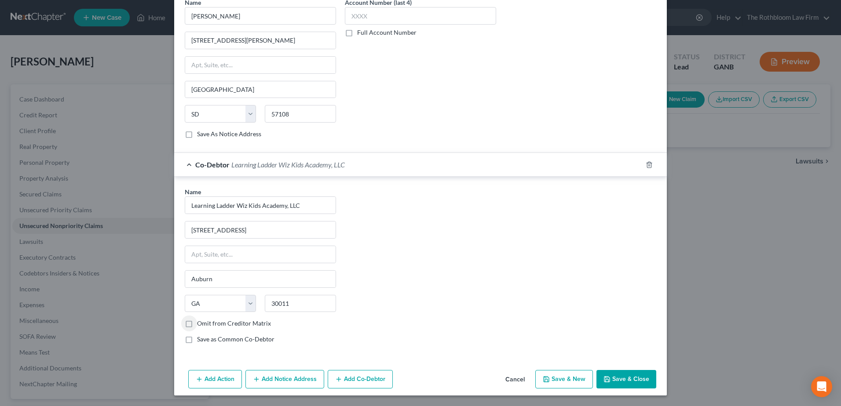
click at [596, 380] on button "Save & Close" at bounding box center [626, 379] width 60 height 18
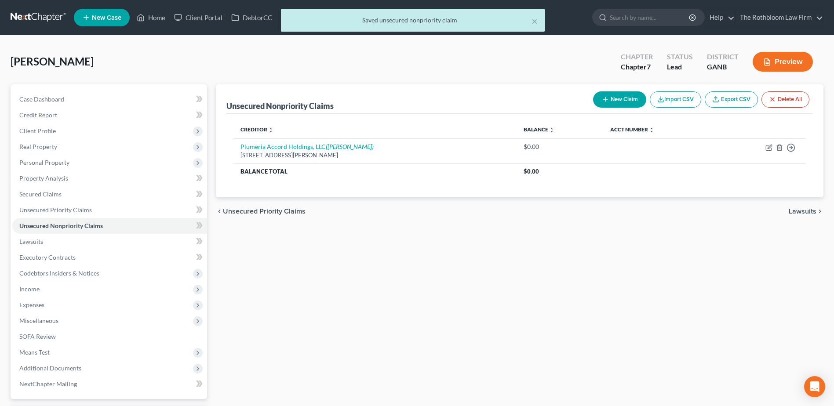
click at [624, 101] on button "New Claim" at bounding box center [619, 99] width 53 height 16
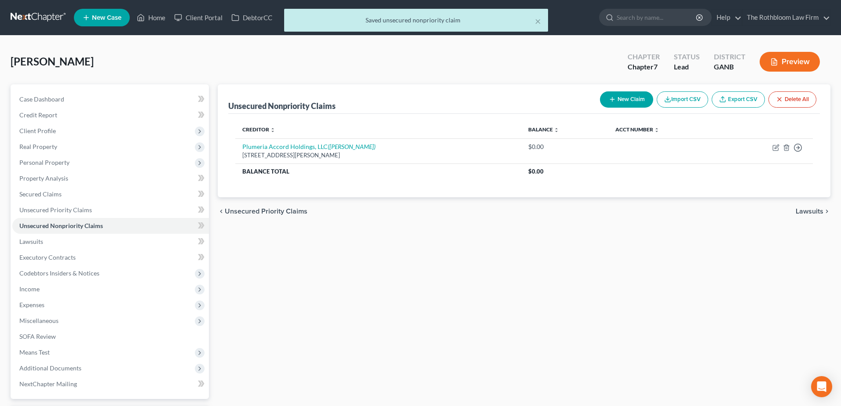
select select "0"
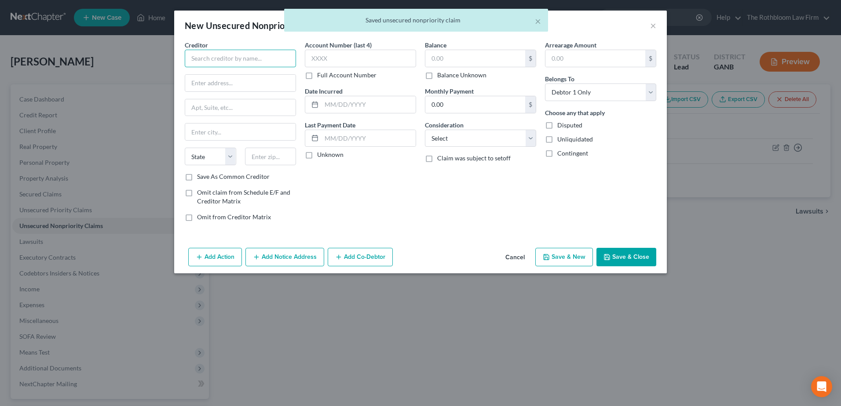
click at [227, 59] on input "text" at bounding box center [240, 59] width 111 height 18
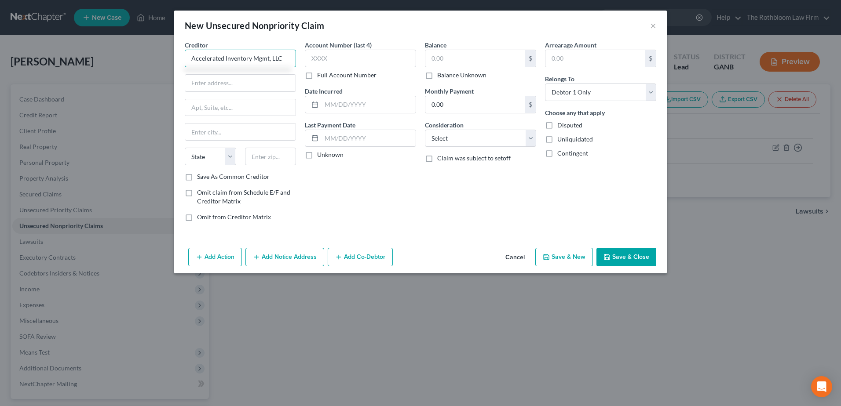
type input "Accelerated Inventory Mgmt, LLC"
type input "c/o Cloud Willis & Wllis, LLC"
type input "3928 Montclair Rd, #227"
type input "35213"
type input "Birmingham"
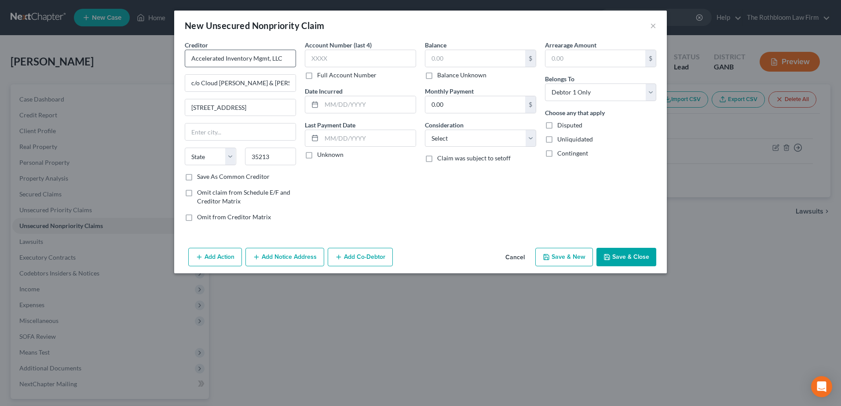
select select "0"
click at [432, 62] on input "text" at bounding box center [475, 58] width 100 height 17
type input "4,185.28"
click at [465, 135] on select "Select Cable / Satellite Services Collection Agency Credit Card Debt Debt Couns…" at bounding box center [480, 139] width 111 height 18
select select "10"
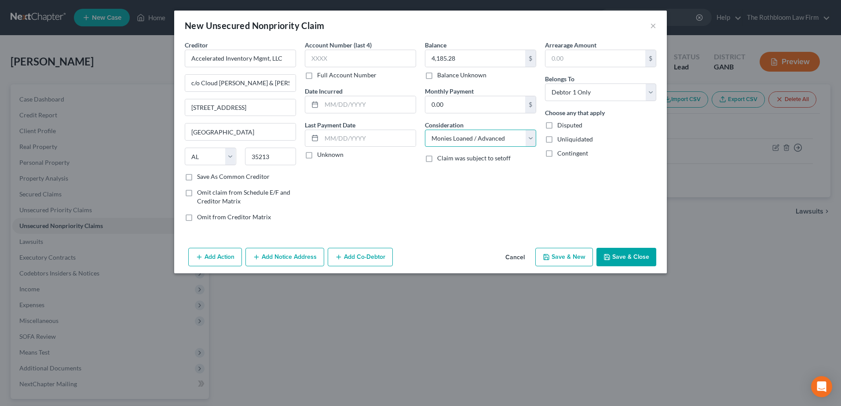
click at [425, 130] on select "Select Cable / Satellite Services Collection Agency Credit Card Debt Debt Couns…" at bounding box center [480, 139] width 111 height 18
click at [631, 255] on button "Save & Close" at bounding box center [626, 257] width 60 height 18
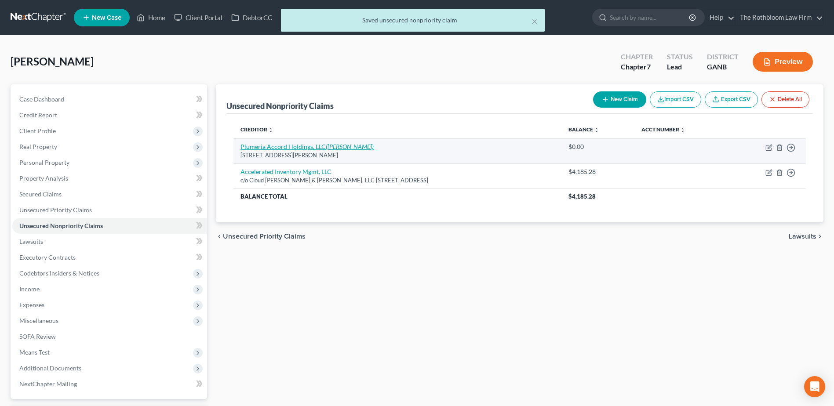
click at [281, 150] on link "Plumeria Accord Holdings, LLC (Robert J. Breit)" at bounding box center [307, 146] width 133 height 7
select select "4"
select select "3"
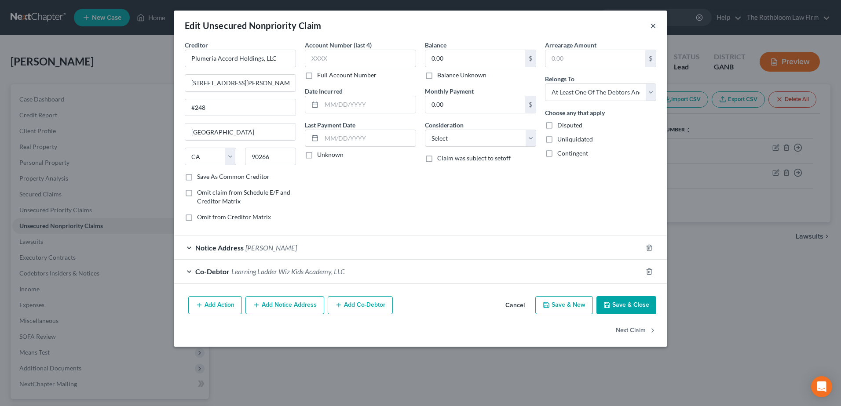
click at [654, 29] on button "×" at bounding box center [653, 25] width 6 height 11
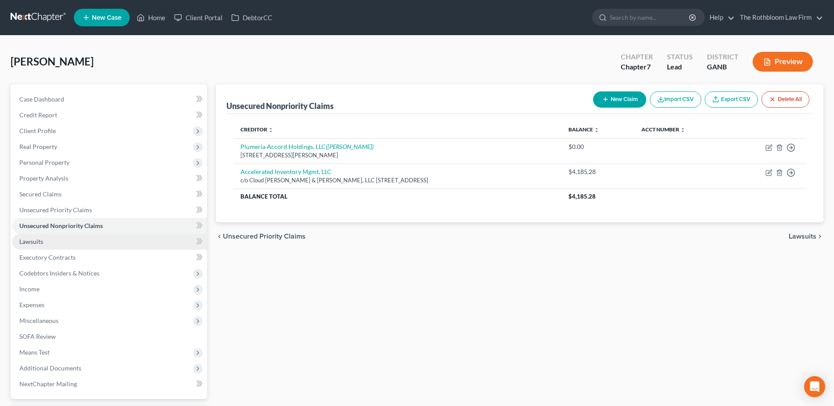
click at [37, 239] on span "Lawsuits" at bounding box center [31, 241] width 24 height 7
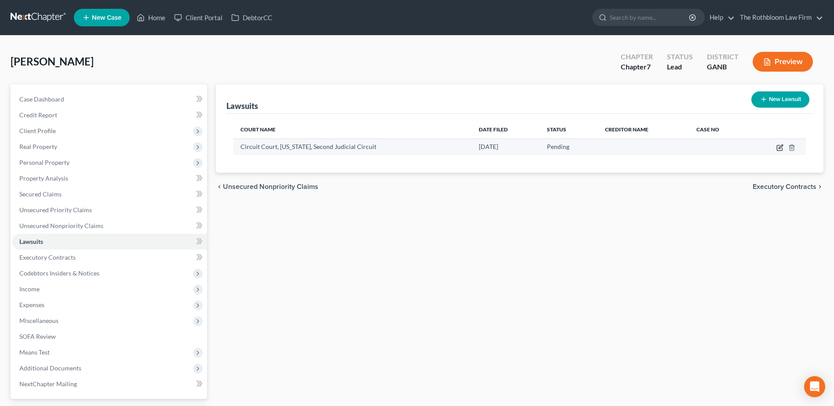
click at [778, 146] on icon "button" at bounding box center [779, 148] width 5 height 5
select select "0"
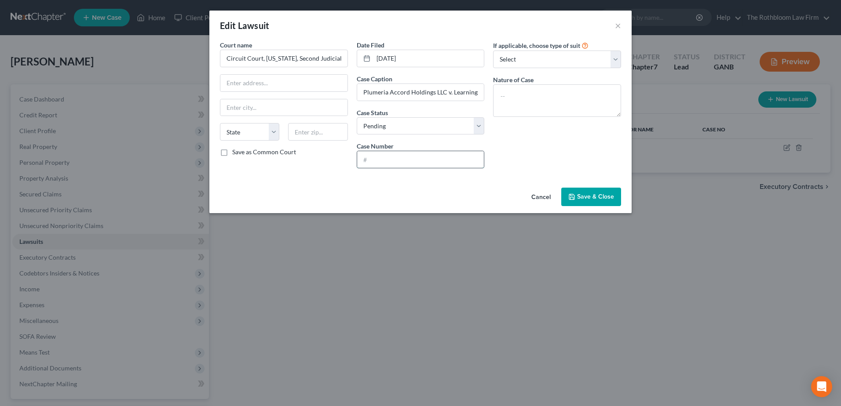
click at [364, 155] on input "text" at bounding box center [420, 159] width 127 height 17
click at [409, 164] on input "41CIV25-000995" at bounding box center [420, 159] width 127 height 17
type input "41CIV25-000955"
click at [593, 194] on span "Save & Close" at bounding box center [595, 196] width 37 height 7
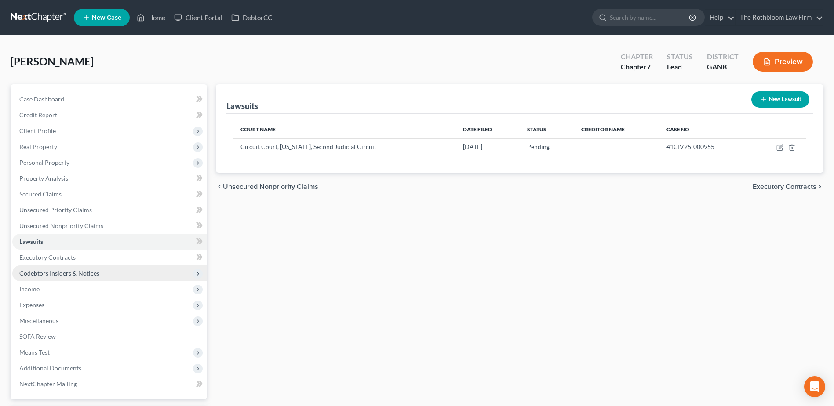
drag, startPoint x: 68, startPoint y: 274, endPoint x: 126, endPoint y: 267, distance: 58.8
click at [68, 274] on span "Codebtors Insiders & Notices" at bounding box center [59, 273] width 80 height 7
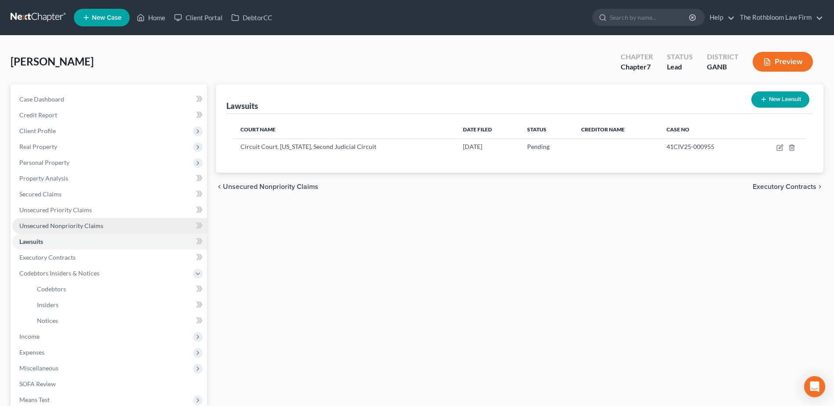
click at [74, 230] on link "Unsecured Nonpriority Claims" at bounding box center [109, 226] width 195 height 16
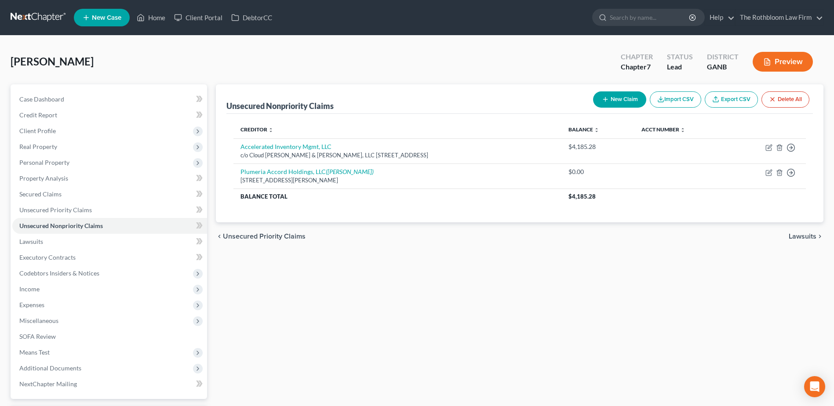
click at [618, 101] on button "New Claim" at bounding box center [619, 99] width 53 height 16
select select "0"
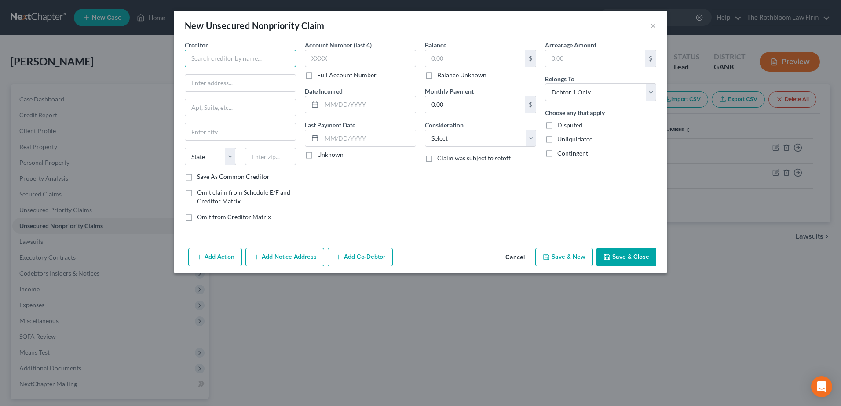
click at [215, 60] on input "text" at bounding box center [240, 59] width 111 height 18
type input "Opportun"
type input "P.O. Box 4085"
click at [260, 160] on input "text" at bounding box center [270, 157] width 51 height 18
type input "94026"
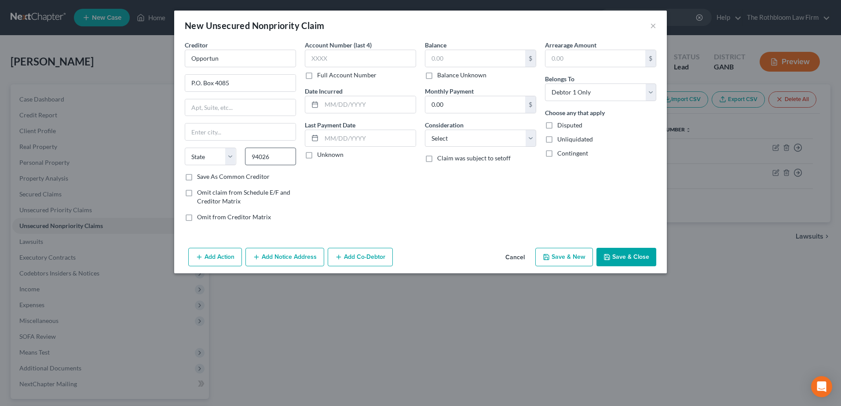
type input "Menlo Park"
select select "4"
click at [274, 157] on input "94026" at bounding box center [270, 157] width 51 height 18
type input "94026"
click at [334, 60] on input "text" at bounding box center [360, 59] width 111 height 18
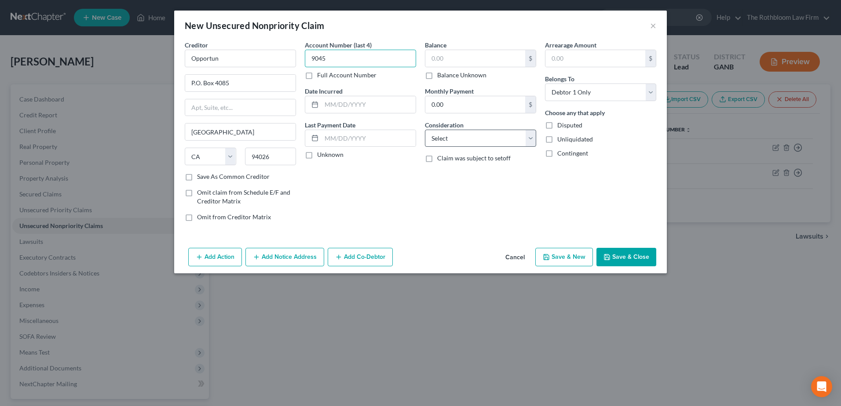
type input "9045"
click at [456, 134] on select "Select Cable / Satellite Services Collection Agency Credit Card Debt Debt Couns…" at bounding box center [480, 139] width 111 height 18
select select "10"
click at [425, 130] on select "Select Cable / Satellite Services Collection Agency Credit Card Debt Debt Couns…" at bounding box center [480, 139] width 111 height 18
click at [450, 55] on input "text" at bounding box center [475, 58] width 100 height 17
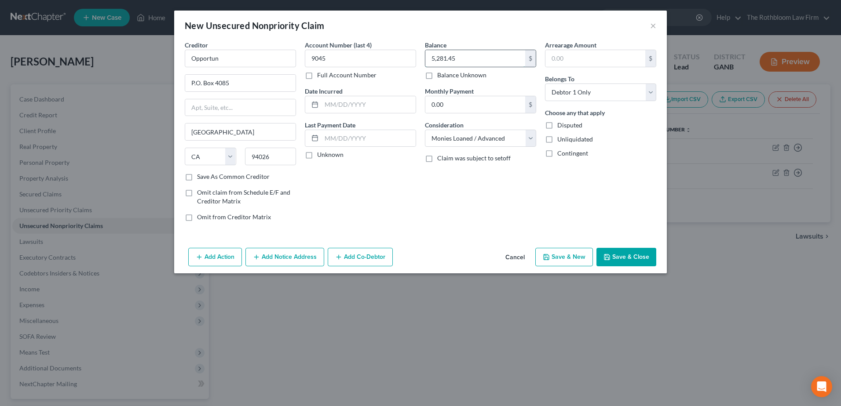
type input "5,281.45"
click at [614, 255] on button "Save & Close" at bounding box center [626, 257] width 60 height 18
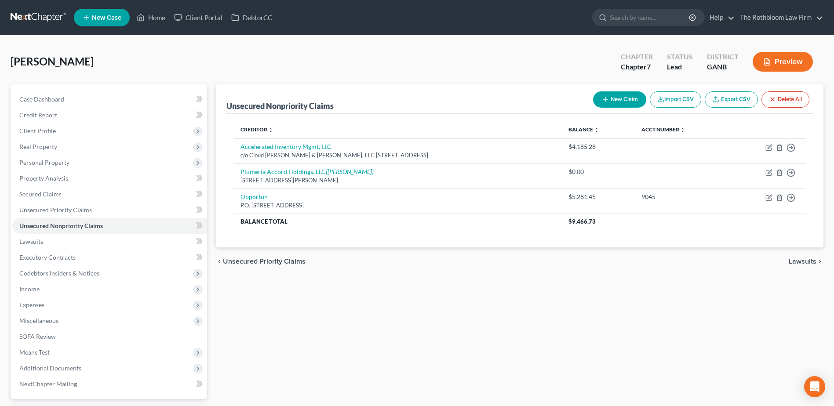
click at [612, 101] on button "New Claim" at bounding box center [619, 99] width 53 height 16
select select "0"
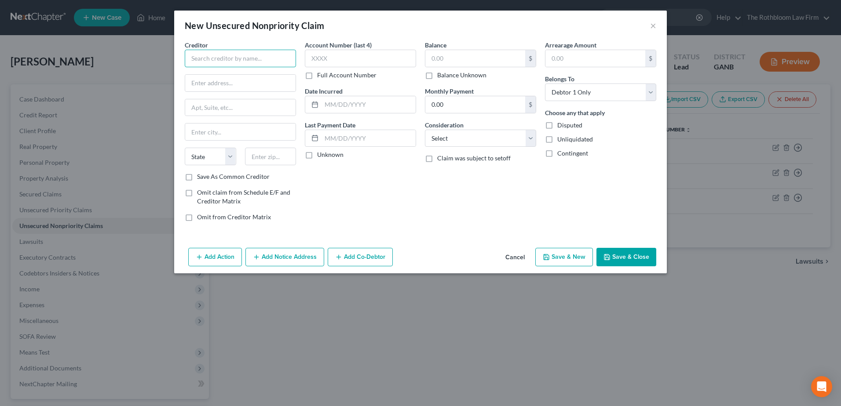
click at [222, 62] on input "text" at bounding box center [240, 59] width 111 height 18
click at [224, 51] on input "ATT Uverse" at bounding box center [240, 59] width 111 height 18
drag, startPoint x: 228, startPoint y: 55, endPoint x: 204, endPoint y: 54, distance: 24.6
click at [204, 54] on input "ATT Uverse" at bounding box center [240, 59] width 111 height 18
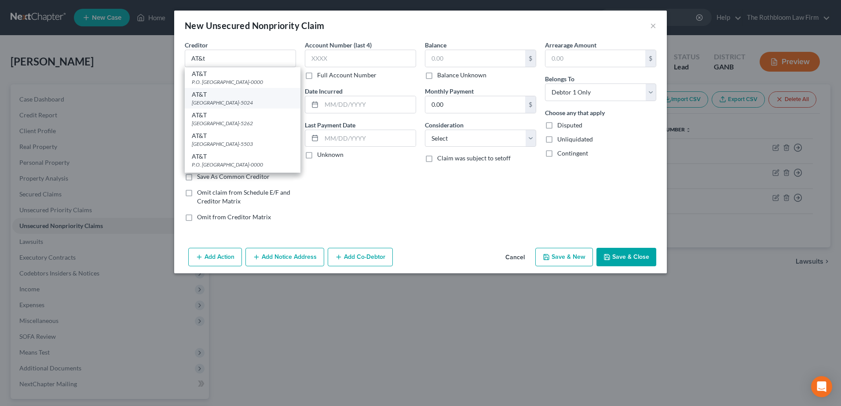
click at [205, 106] on div "PO Box 105024, Atlanta, GA 30348-5024" at bounding box center [243, 102] width 102 height 7
type input "AT&T"
type input "PO Box 105024"
type input "Atlanta"
select select "10"
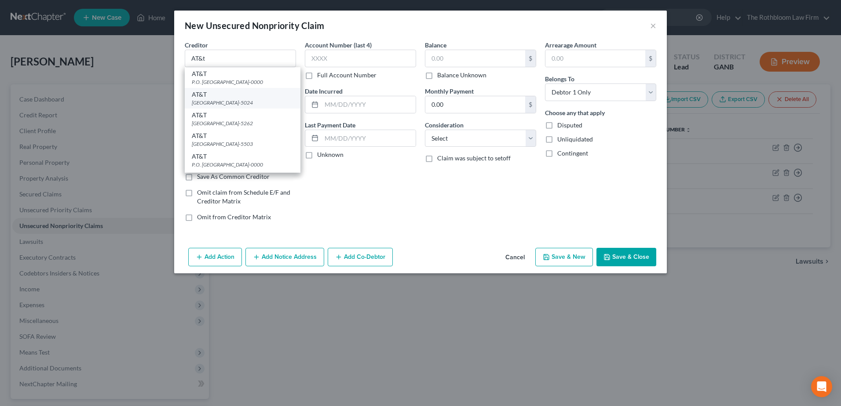
type input "30348-5024"
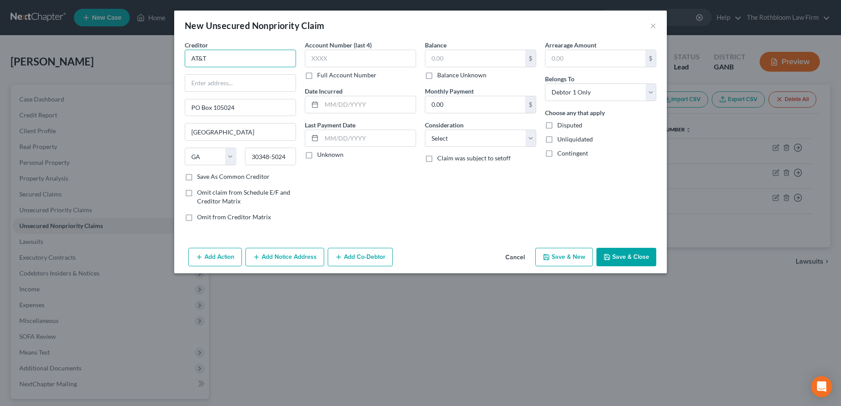
click at [225, 59] on input "AT&T" at bounding box center [240, 59] width 111 height 18
type input "AT&T U-Verse"
click at [348, 57] on input "text" at bounding box center [360, 59] width 111 height 18
type input "0251"
click at [283, 260] on button "Add Notice Address" at bounding box center [284, 257] width 79 height 18
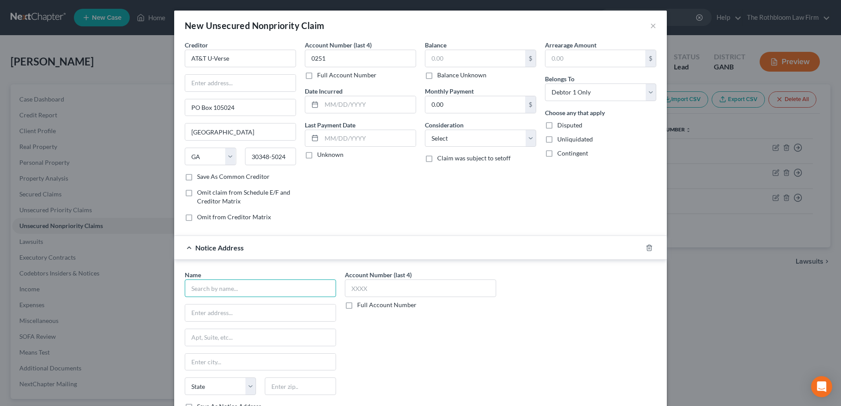
click at [205, 287] on input "text" at bounding box center [260, 289] width 151 height 18
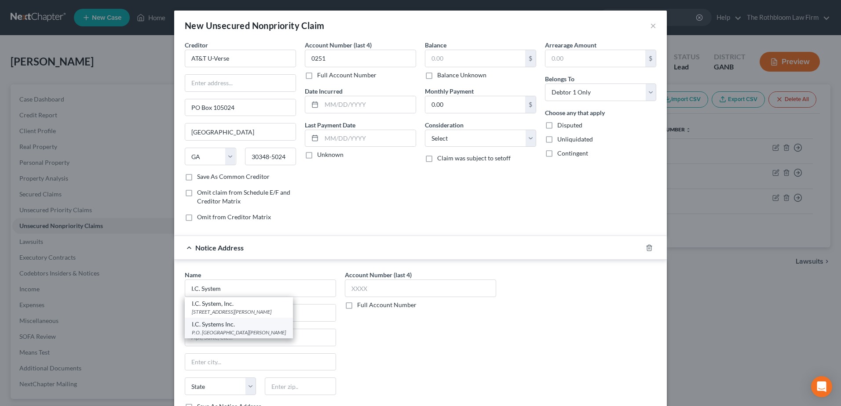
click at [228, 336] on div "P.O. Box 64437, Saint Paul, MN 55164" at bounding box center [239, 332] width 94 height 7
type input "I.C. Systems Inc."
type input "P.O. Box 64437"
type input "Saint Paul"
select select "24"
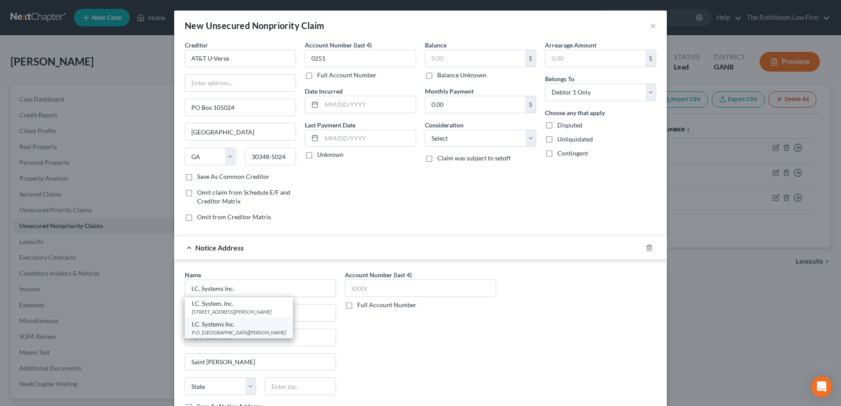
type input "55164"
drag, startPoint x: 239, startPoint y: 316, endPoint x: 233, endPoint y: 315, distance: 5.8
click at [233, 315] on input "P.O. Box 64437" at bounding box center [260, 313] width 150 height 17
type input "P.O. Box 64438"
drag, startPoint x: 240, startPoint y: 108, endPoint x: 183, endPoint y: 110, distance: 56.8
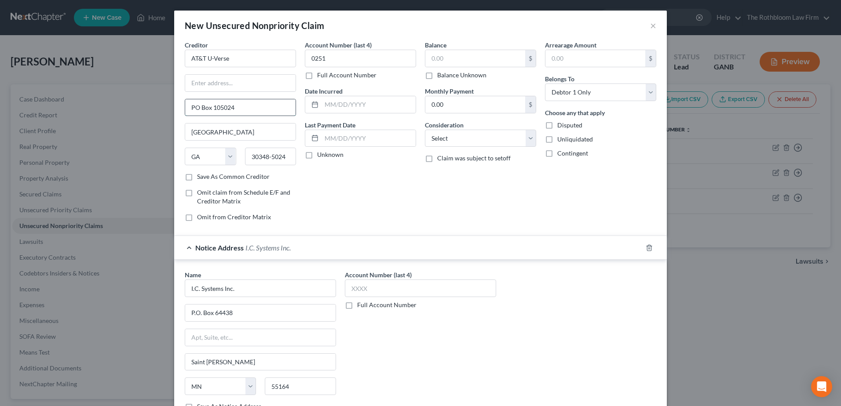
click at [185, 110] on input "PO Box 105024" at bounding box center [240, 107] width 110 height 17
type input "208 South Akard St."
type input "75202"
type input "Dallas"
select select "45"
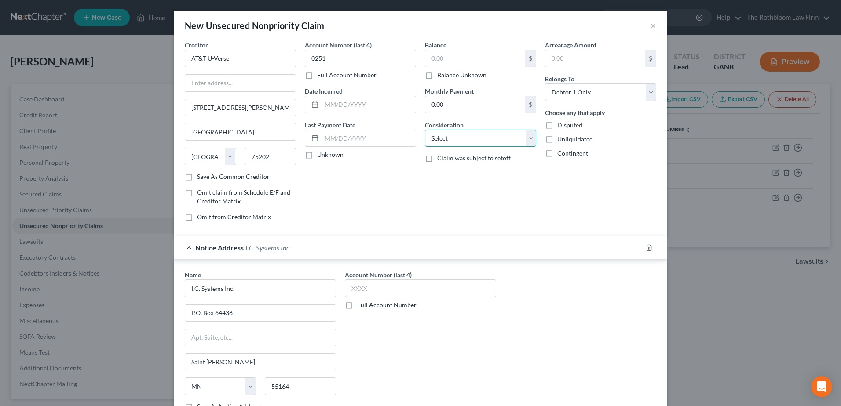
click at [453, 141] on select "Select Cable / Satellite Services Collection Agency Credit Card Debt Debt Couns…" at bounding box center [480, 139] width 111 height 18
select select "19"
click at [425, 130] on select "Select Cable / Satellite Services Collection Agency Credit Card Debt Debt Couns…" at bounding box center [480, 139] width 111 height 18
click at [439, 56] on input "text" at bounding box center [475, 58] width 100 height 17
type input "198"
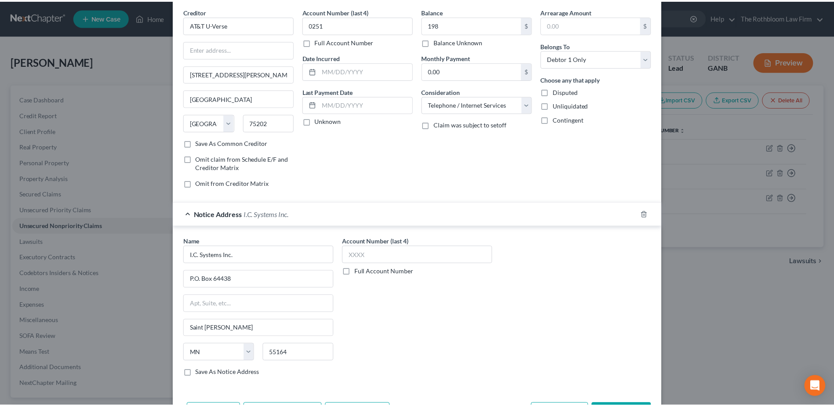
scroll to position [67, 0]
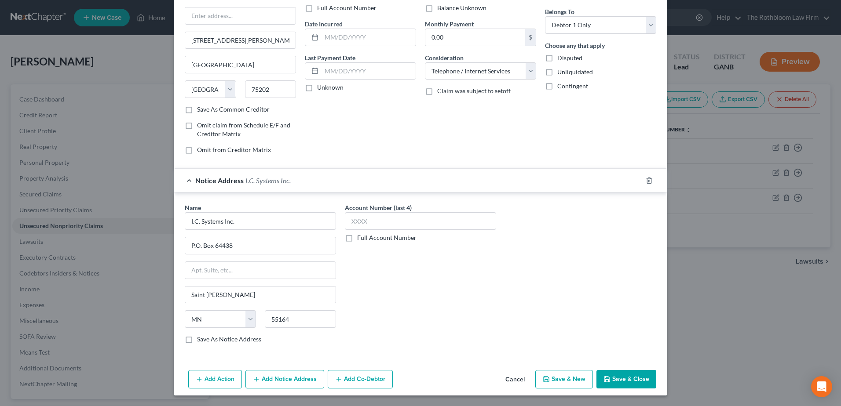
click at [622, 377] on button "Save & Close" at bounding box center [626, 379] width 60 height 18
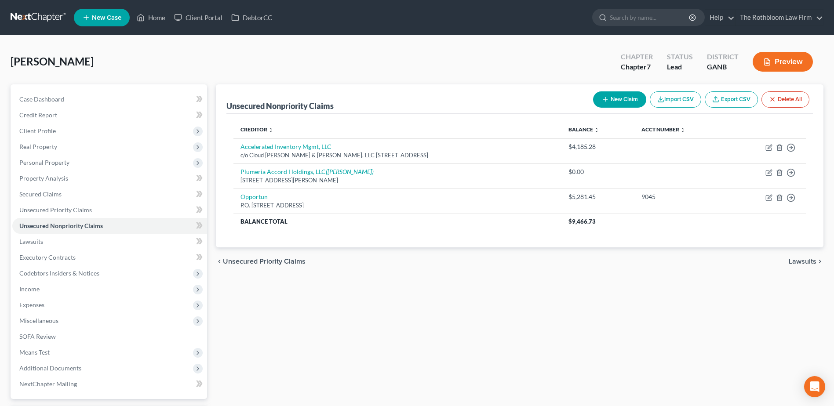
click at [624, 100] on button "New Claim" at bounding box center [619, 99] width 53 height 16
select select "0"
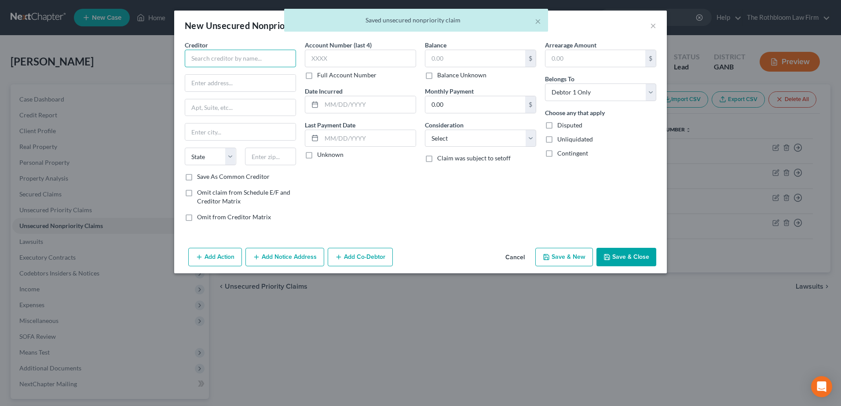
click at [219, 54] on input "text" at bounding box center [240, 59] width 111 height 18
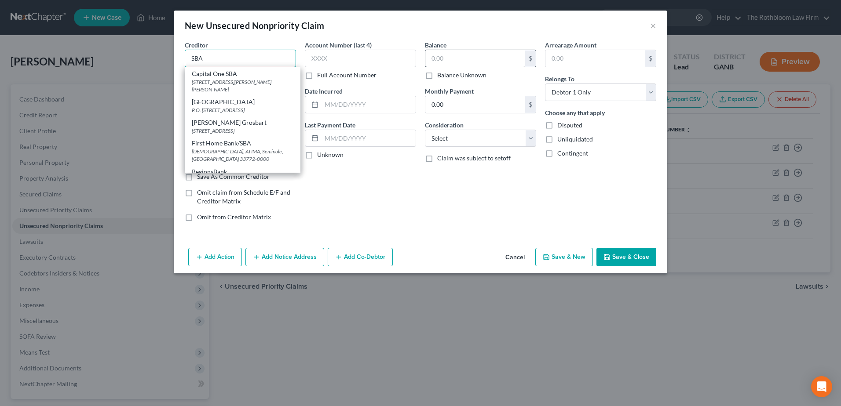
type input "SBA"
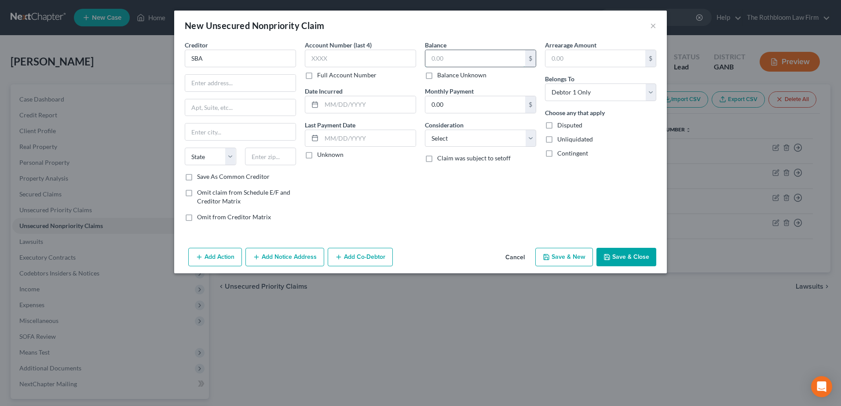
click at [431, 59] on input "text" at bounding box center [475, 58] width 100 height 17
type input "7,400"
click at [355, 61] on input "text" at bounding box center [360, 59] width 111 height 18
type input "8009"
drag, startPoint x: 630, startPoint y: 251, endPoint x: 294, endPoint y: 190, distance: 342.1
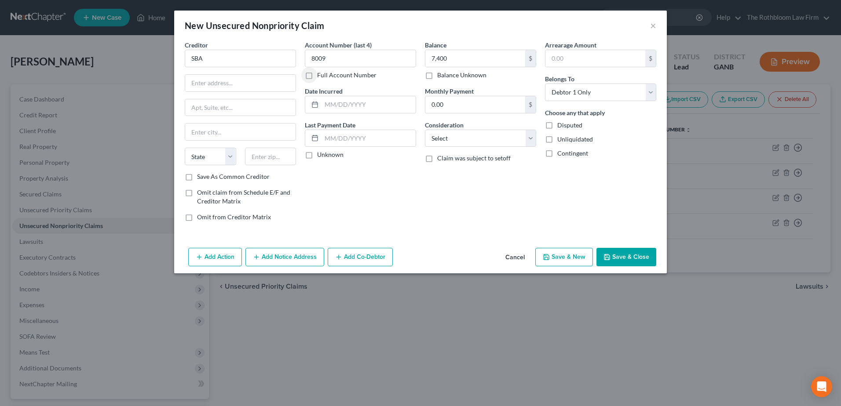
click at [631, 252] on button "Save & Close" at bounding box center [626, 257] width 60 height 18
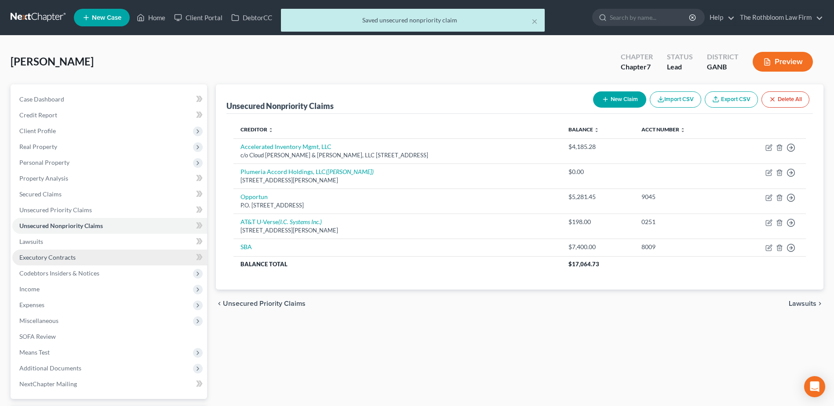
scroll to position [77, 0]
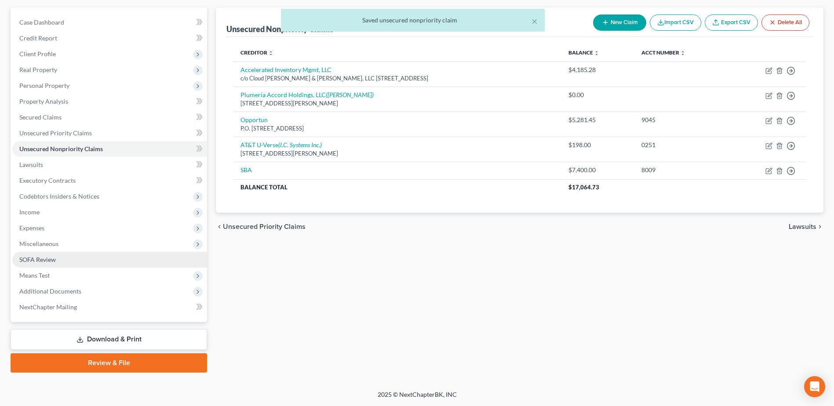
click at [35, 256] on span "SOFA Review" at bounding box center [37, 259] width 37 height 7
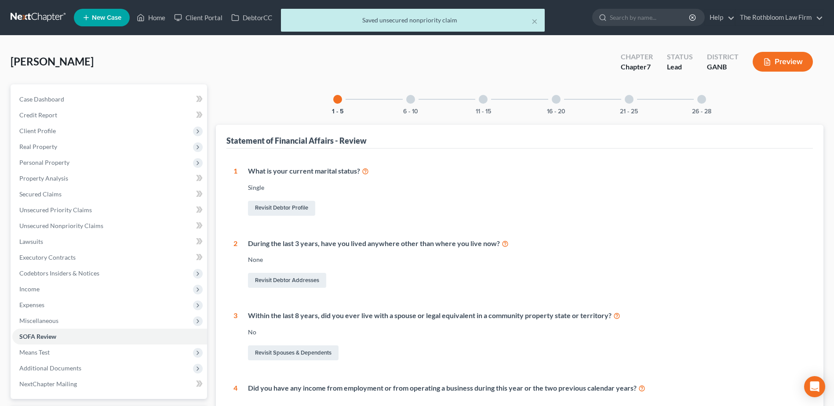
click at [706, 104] on div "26 - 28" at bounding box center [702, 99] width 30 height 30
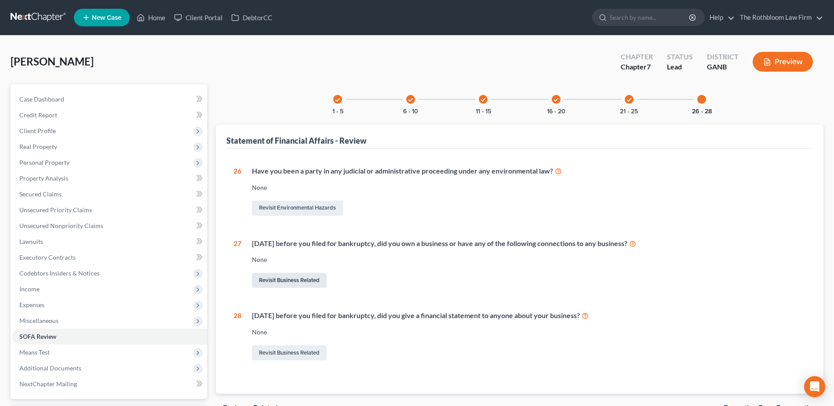
click at [274, 277] on link "Revisit Business Related" at bounding box center [289, 280] width 75 height 15
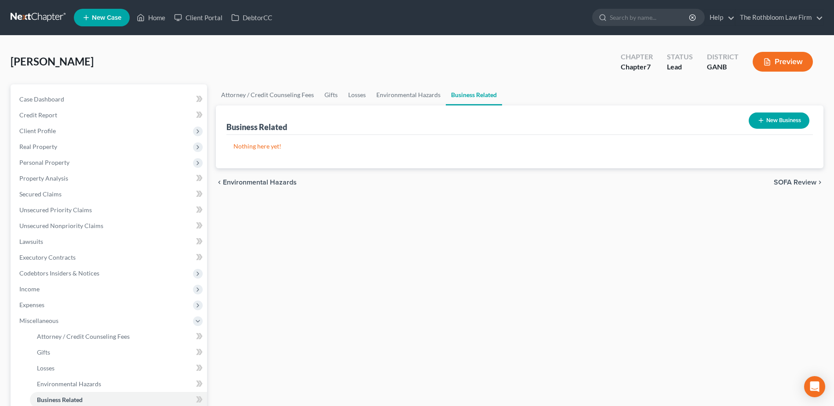
click at [783, 121] on button "New Business" at bounding box center [779, 121] width 61 height 16
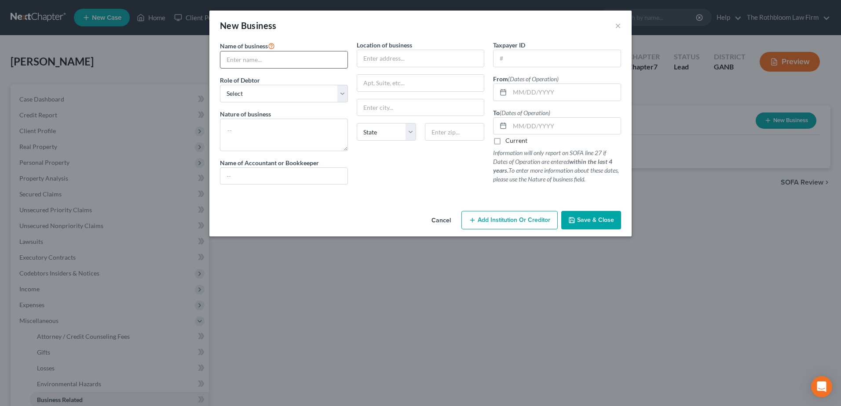
click at [243, 56] on input "text" at bounding box center [283, 59] width 127 height 17
type input "Try Me Again LLC"
click at [442, 223] on button "Cancel" at bounding box center [440, 221] width 33 height 18
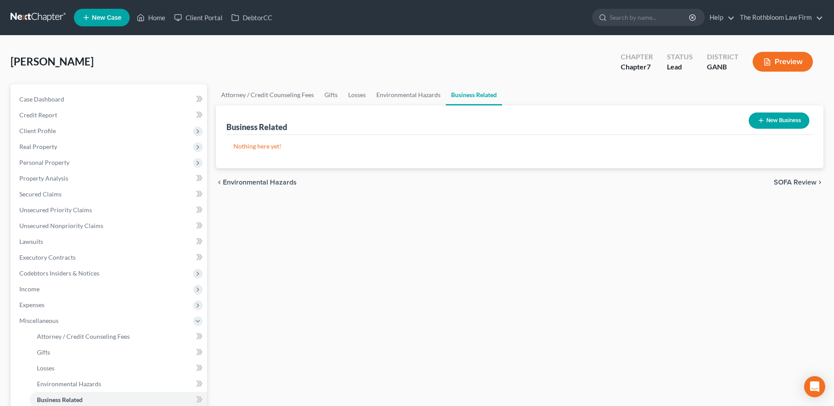
click at [790, 124] on button "New Business" at bounding box center [779, 121] width 61 height 16
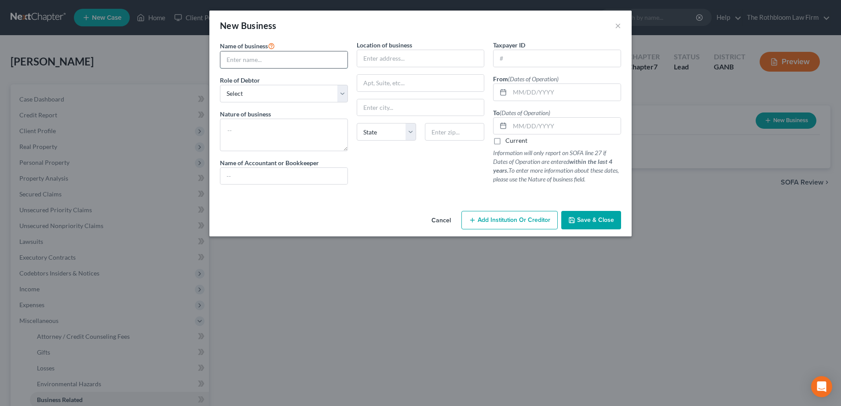
click at [253, 55] on input "text" at bounding box center [283, 59] width 127 height 17
type input "Learning Ladder Wiz kids Academy LLC"
click at [264, 91] on select "Select A member of a limited liability company (LLC) or limited liability partn…" at bounding box center [284, 94] width 128 height 18
click at [220, 85] on select "Select A member of a limited liability company (LLC) or limited liability partn…" at bounding box center [284, 94] width 128 height 18
click at [254, 131] on textarea at bounding box center [284, 135] width 128 height 33
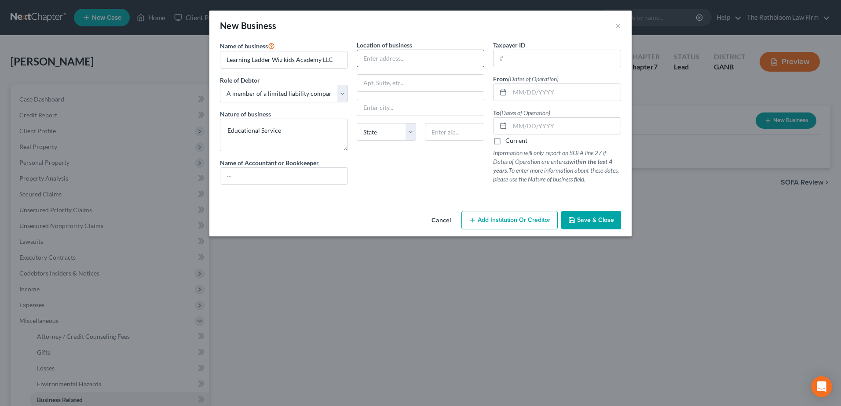
click at [379, 57] on input "text" at bounding box center [420, 58] width 127 height 17
click at [527, 94] on input "text" at bounding box center [565, 92] width 111 height 17
click at [539, 89] on input "05/04/20-16" at bounding box center [565, 92] width 111 height 17
click at [505, 143] on label "Current" at bounding box center [516, 140] width 22 height 9
click at [509, 142] on input "Current" at bounding box center [512, 139] width 6 height 6
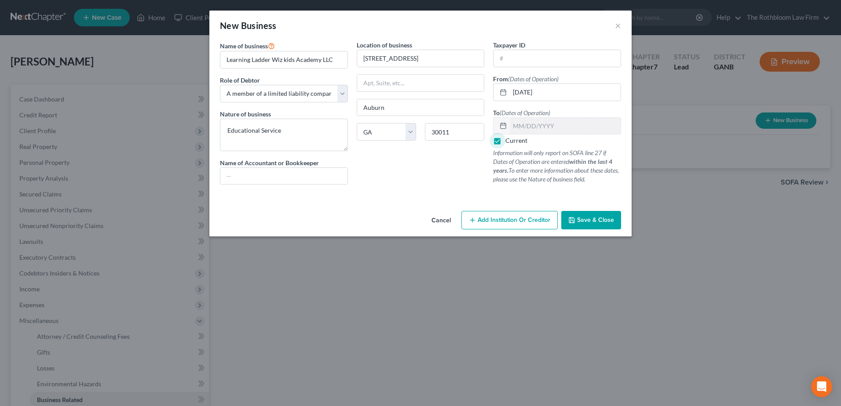
click at [593, 219] on span "Save & Close" at bounding box center [595, 219] width 37 height 7
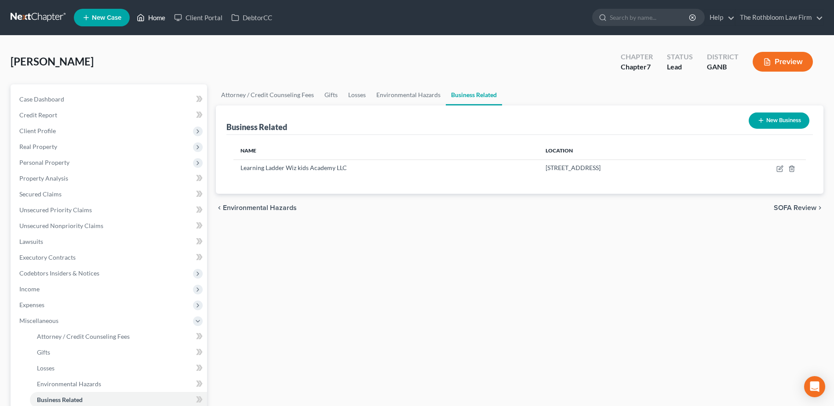
click at [152, 17] on link "Home" at bounding box center [150, 18] width 37 height 16
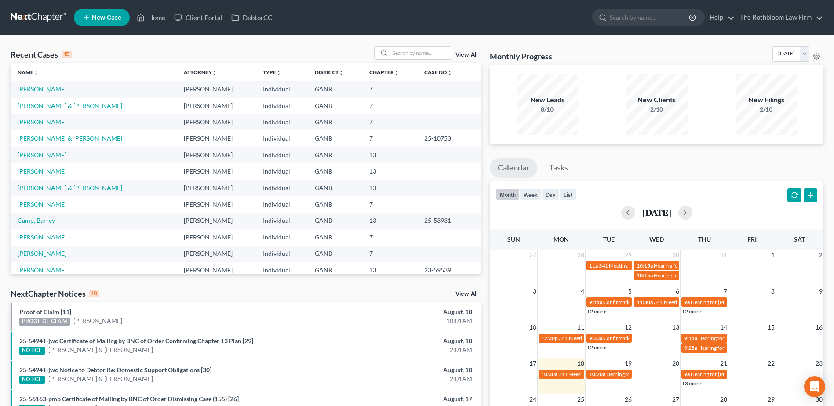
click at [42, 157] on link "[PERSON_NAME]" at bounding box center [42, 154] width 49 height 7
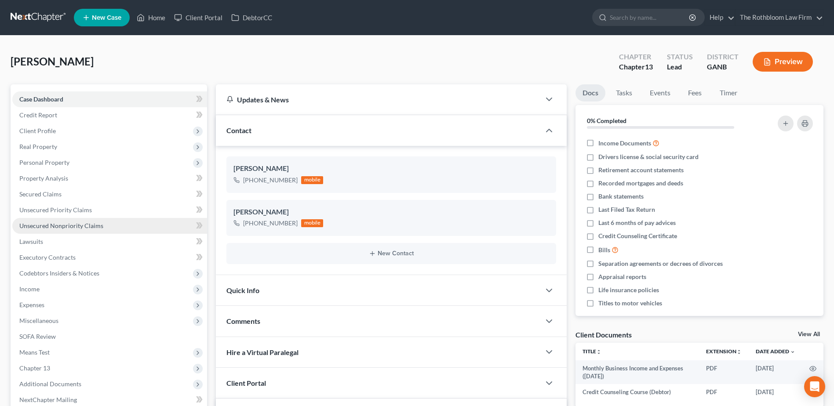
click at [67, 219] on link "Unsecured Nonpriority Claims" at bounding box center [109, 226] width 195 height 16
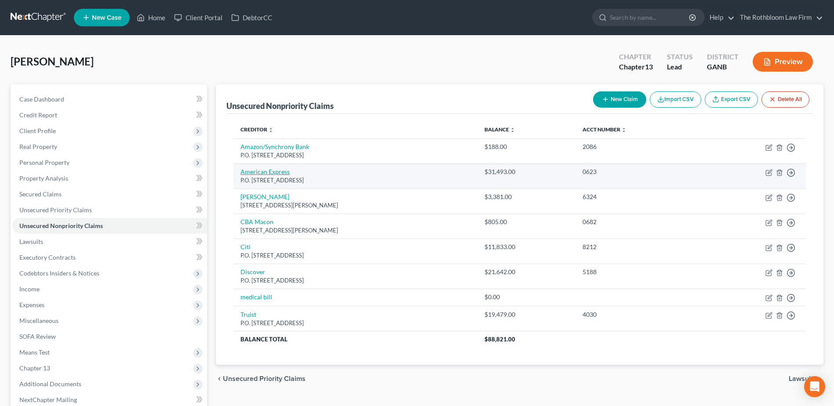
click at [266, 171] on link "American Express" at bounding box center [265, 171] width 49 height 7
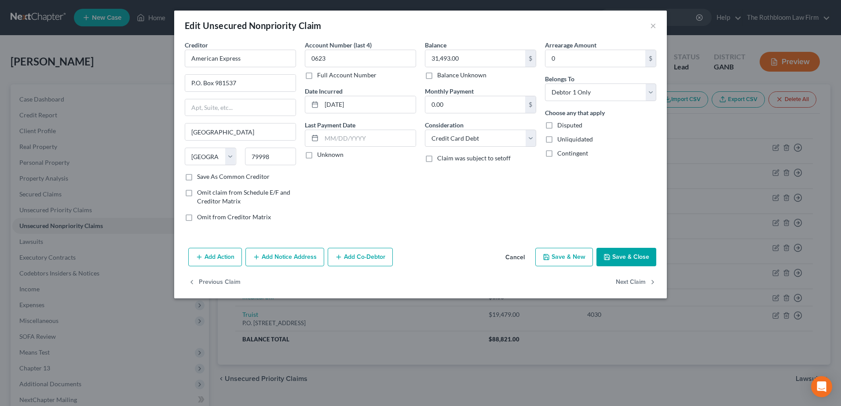
click at [287, 256] on button "Add Notice Address" at bounding box center [284, 257] width 79 height 18
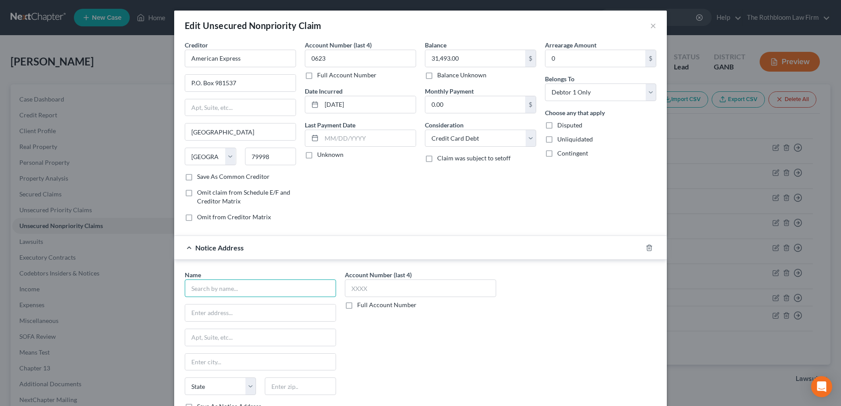
click at [244, 289] on input "text" at bounding box center [260, 289] width 151 height 18
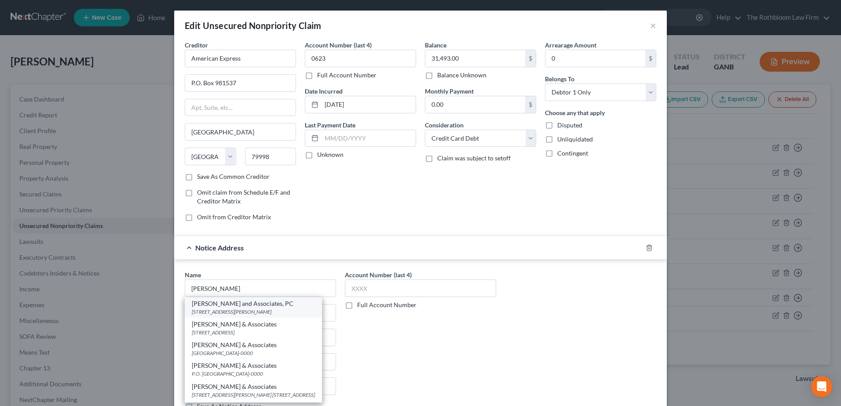
click at [238, 310] on div "3505 Koger Blvd., Duluth, GA 30096-0000" at bounding box center [253, 311] width 123 height 7
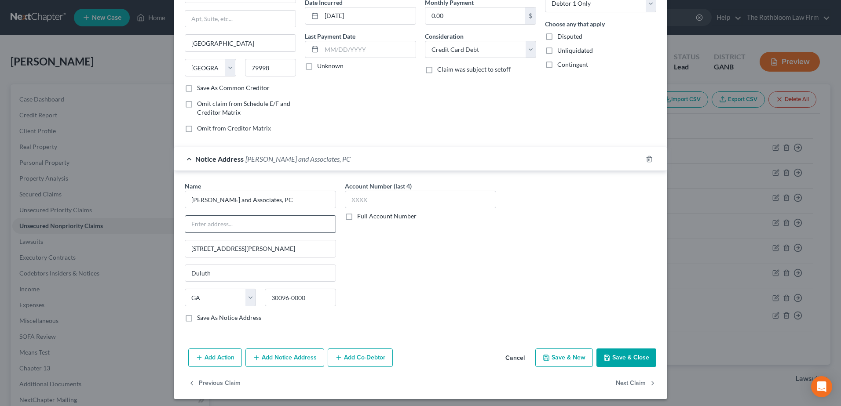
scroll to position [92, 0]
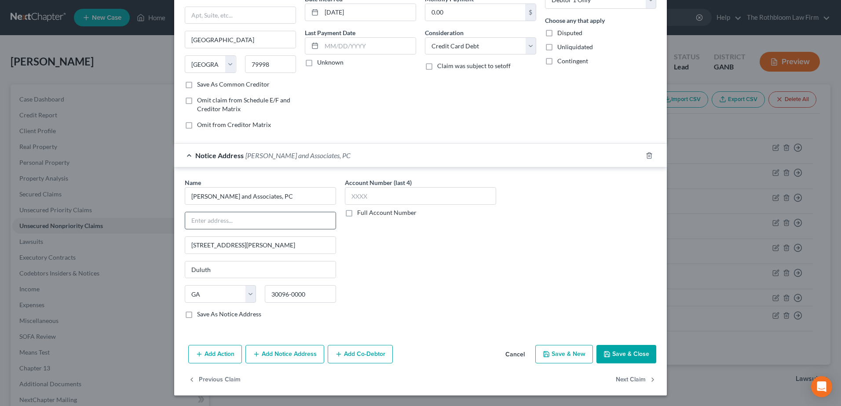
drag, startPoint x: 213, startPoint y: 208, endPoint x: 214, endPoint y: 218, distance: 9.7
click at [212, 210] on div "Name * Zwicker and Associates, PC 3505 Koger Blvd. Duluth State AL AK AR AZ CA …" at bounding box center [260, 248] width 151 height 141
click at [212, 218] on input "text" at bounding box center [260, 220] width 150 height 17
click at [622, 353] on button "Save & Close" at bounding box center [626, 354] width 60 height 18
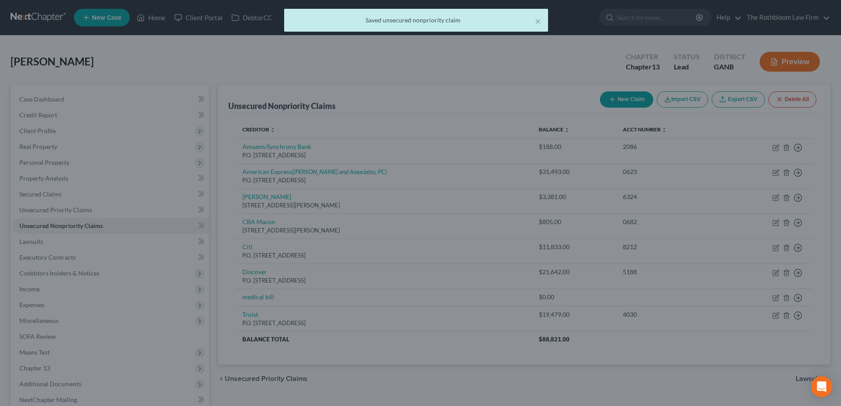
scroll to position [0, 0]
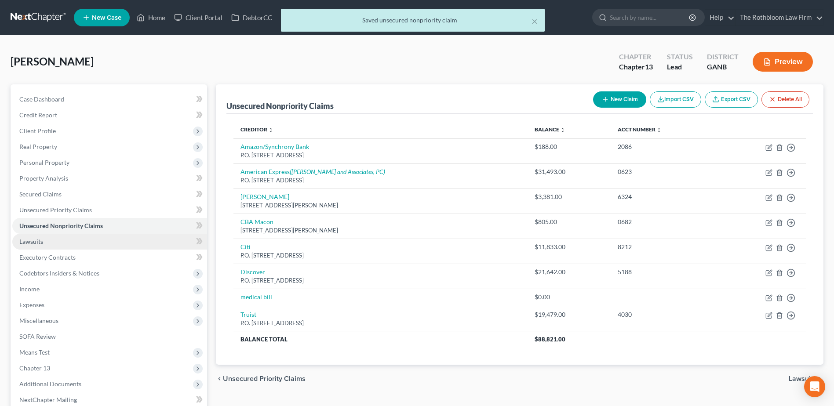
click at [36, 237] on link "Lawsuits" at bounding box center [109, 242] width 195 height 16
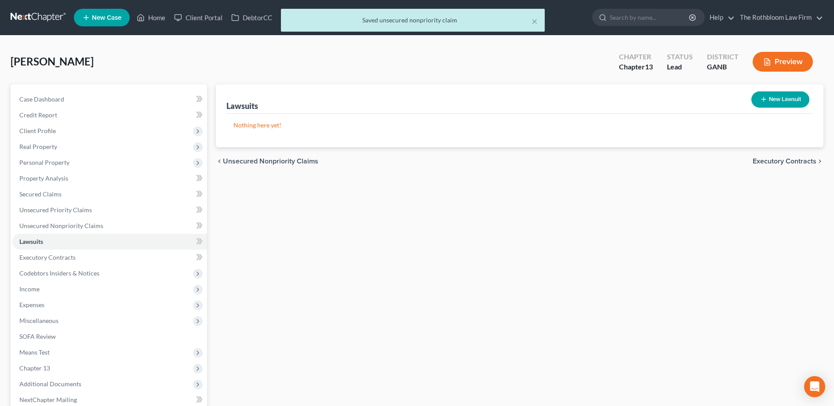
click at [787, 97] on button "New Lawsuit" at bounding box center [781, 99] width 58 height 16
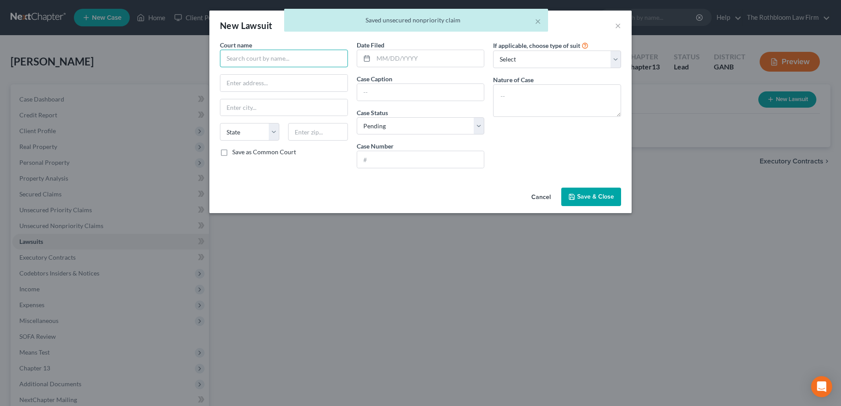
click at [252, 62] on input "text" at bounding box center [284, 59] width 128 height 18
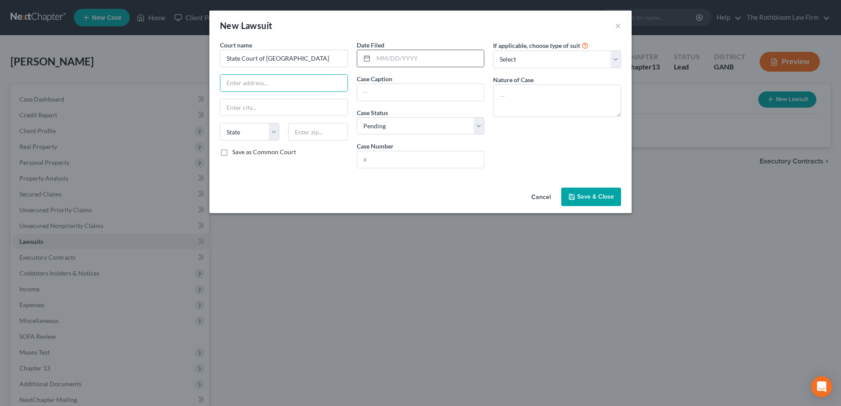
click at [371, 62] on div at bounding box center [365, 58] width 16 height 17
click at [421, 61] on input "text" at bounding box center [428, 58] width 111 height 17
click at [452, 127] on select "Select Pending On Appeal Concluded" at bounding box center [421, 126] width 128 height 18
click at [357, 117] on select "Select Pending On Appeal Concluded" at bounding box center [421, 126] width 128 height 18
click at [543, 95] on textarea at bounding box center [557, 100] width 128 height 33
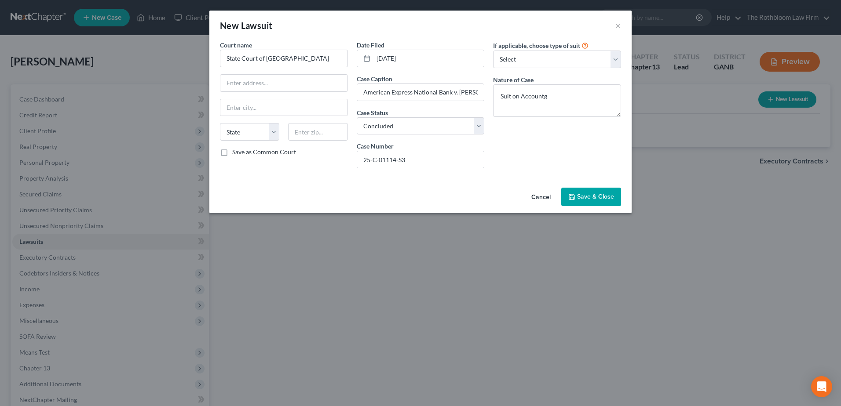
click at [588, 194] on span "Save & Close" at bounding box center [595, 196] width 37 height 7
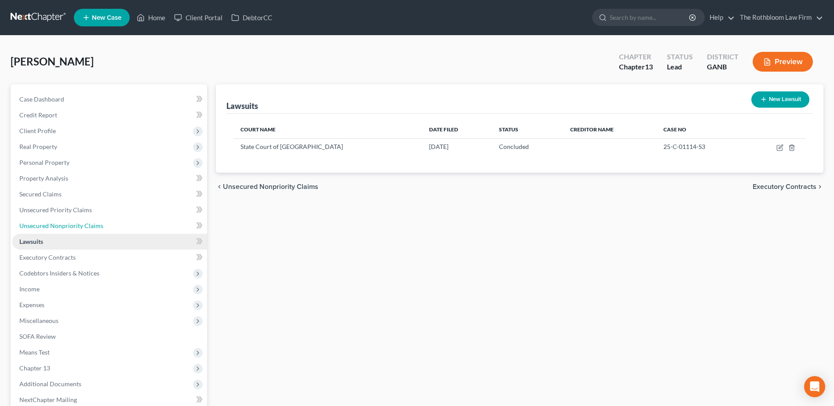
drag, startPoint x: 47, startPoint y: 224, endPoint x: 181, endPoint y: 234, distance: 134.1
click at [47, 224] on span "Unsecured Nonpriority Claims" at bounding box center [61, 225] width 84 height 7
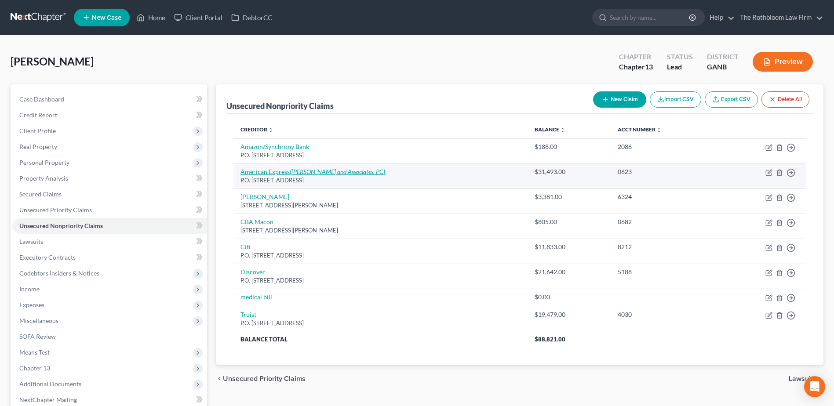
click at [284, 169] on link "American Express (Zwicker and Associates, PC)" at bounding box center [313, 171] width 145 height 7
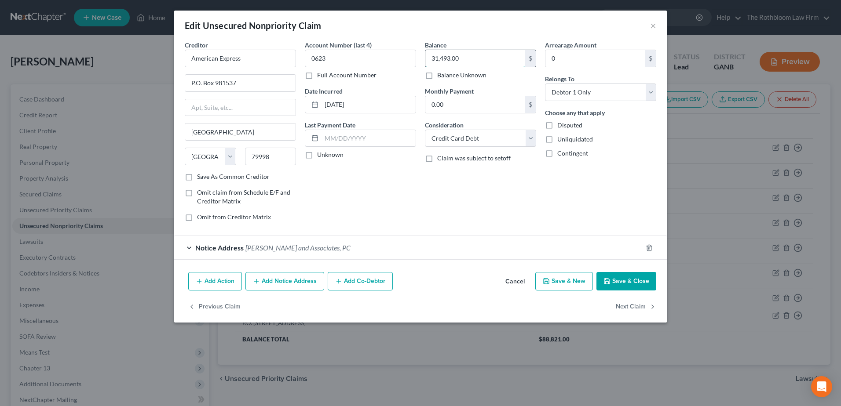
click at [471, 60] on input "31,493.00" at bounding box center [475, 58] width 100 height 17
click at [619, 279] on button "Save & Close" at bounding box center [626, 281] width 60 height 18
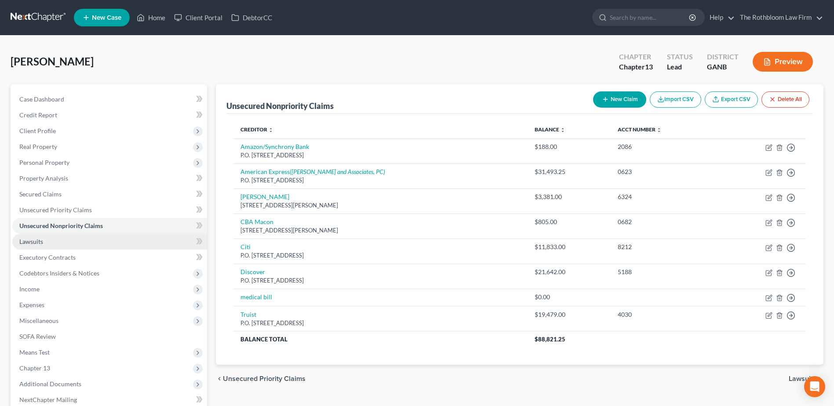
click at [37, 244] on span "Lawsuits" at bounding box center [31, 241] width 24 height 7
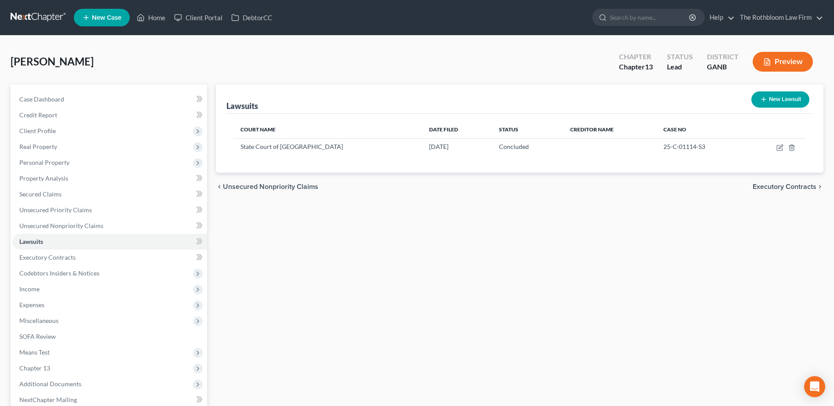
click at [768, 103] on button "New Lawsuit" at bounding box center [781, 99] width 58 height 16
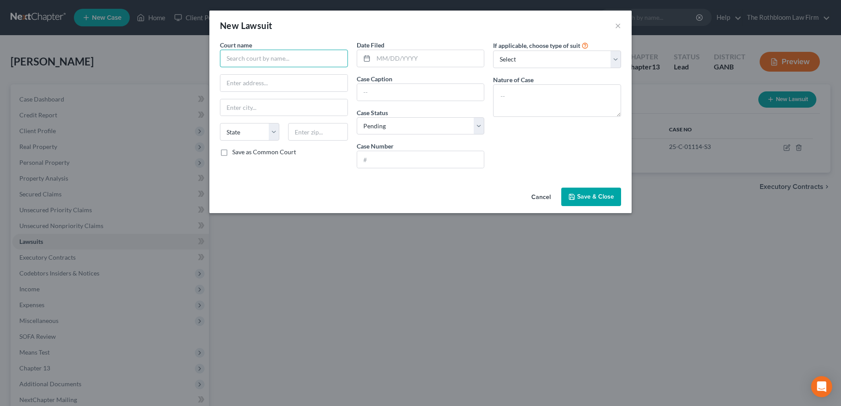
click at [263, 55] on input "text" at bounding box center [284, 59] width 128 height 18
click at [310, 62] on input "State Court of Gwinnett Count" at bounding box center [284, 59] width 128 height 18
click at [381, 53] on input "text" at bounding box center [428, 58] width 111 height 17
click at [374, 161] on input "text" at bounding box center [420, 159] width 127 height 17
click at [512, 86] on textarea at bounding box center [557, 100] width 128 height 33
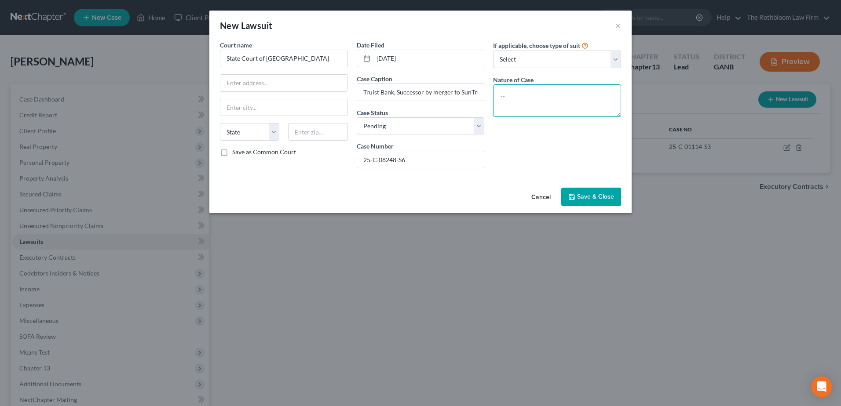
click at [515, 94] on textarea at bounding box center [557, 100] width 128 height 33
click at [588, 197] on span "Save & Close" at bounding box center [595, 196] width 37 height 7
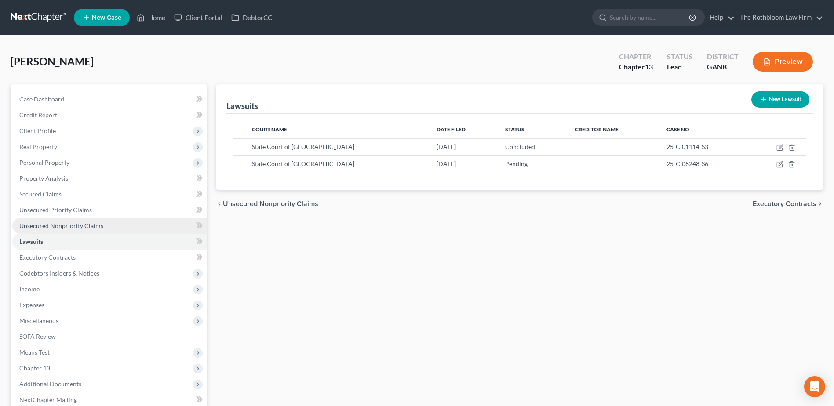
click at [54, 220] on link "Unsecured Nonpriority Claims" at bounding box center [109, 226] width 195 height 16
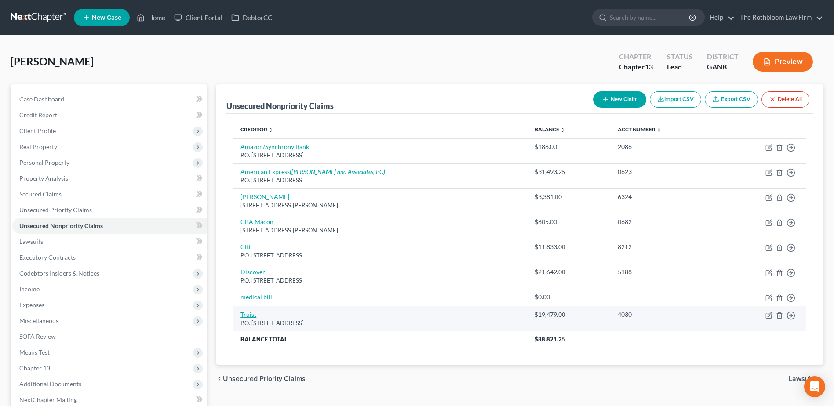
click at [251, 311] on link "Truist" at bounding box center [249, 314] width 16 height 7
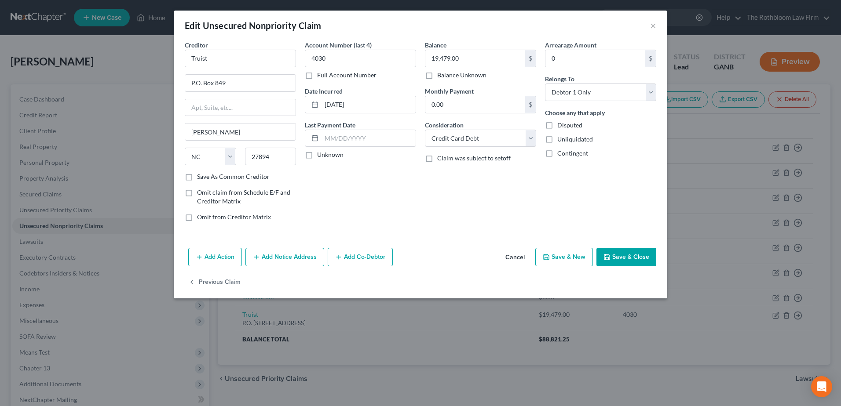
click at [284, 260] on button "Add Notice Address" at bounding box center [284, 257] width 79 height 18
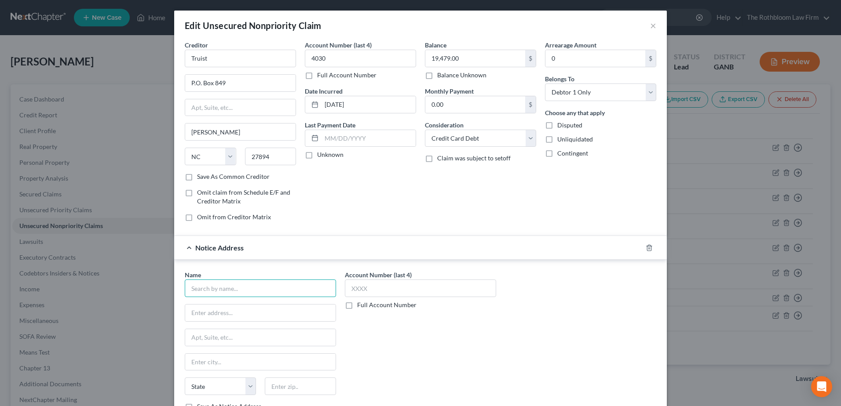
click at [243, 293] on input "text" at bounding box center [260, 289] width 151 height 18
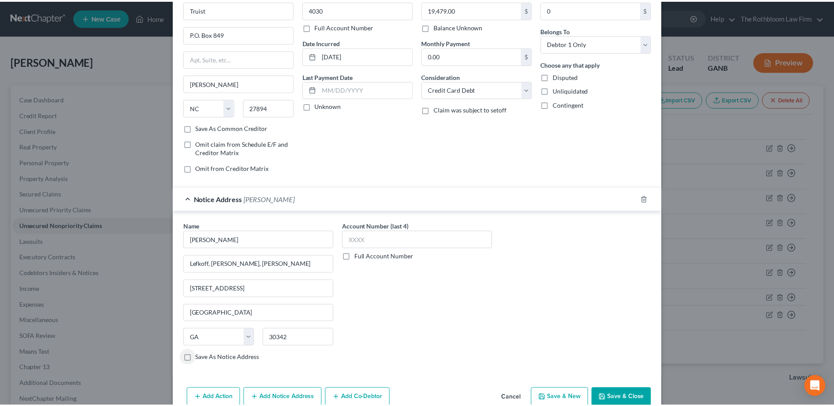
scroll to position [92, 0]
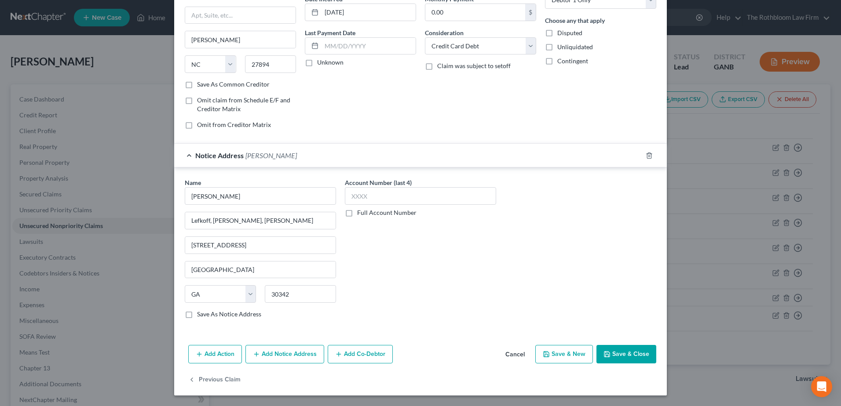
click at [621, 357] on button "Save & Close" at bounding box center [626, 354] width 60 height 18
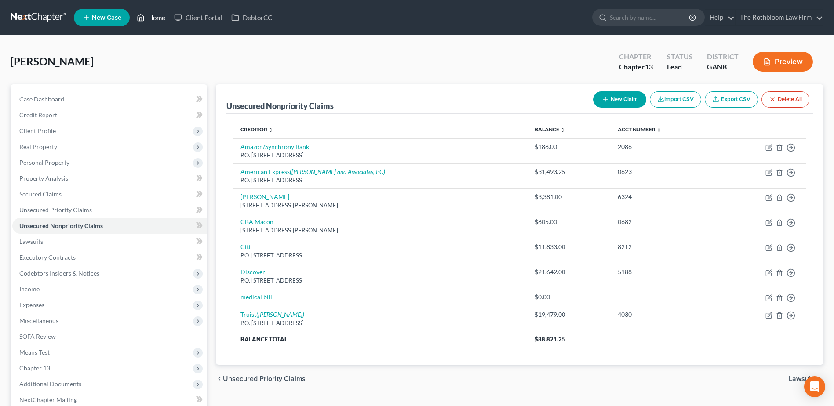
drag, startPoint x: 162, startPoint y: 18, endPoint x: 311, endPoint y: 97, distance: 168.2
click at [162, 18] on link "Home" at bounding box center [150, 18] width 37 height 16
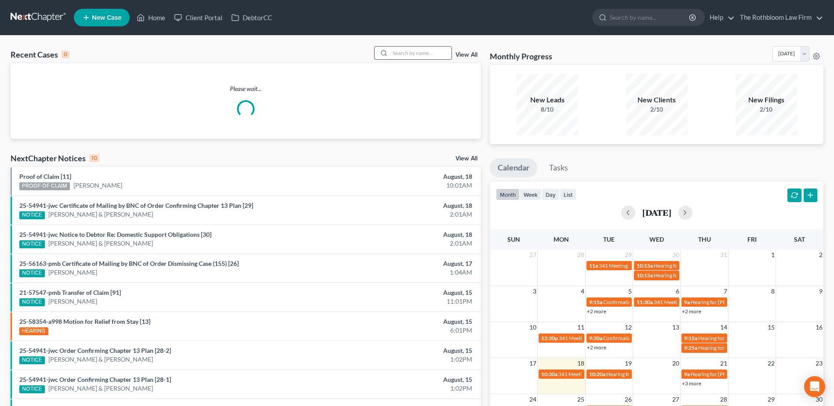
click at [410, 48] on input "search" at bounding box center [421, 53] width 62 height 13
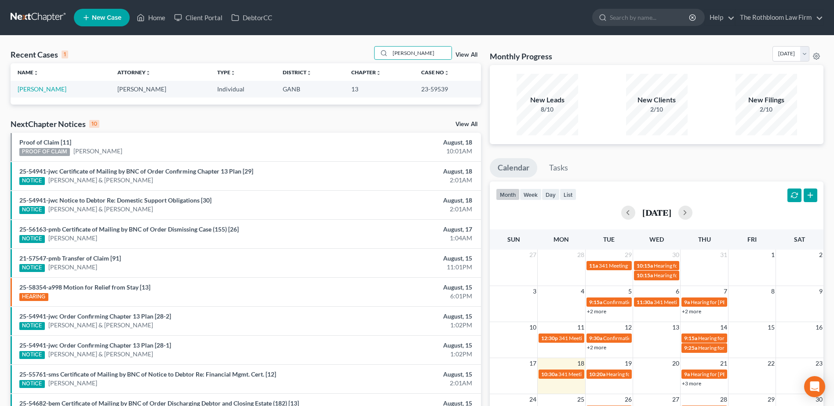
click at [37, 85] on td "[PERSON_NAME]" at bounding box center [61, 89] width 100 height 16
click at [35, 89] on link "[PERSON_NAME]" at bounding box center [42, 88] width 49 height 7
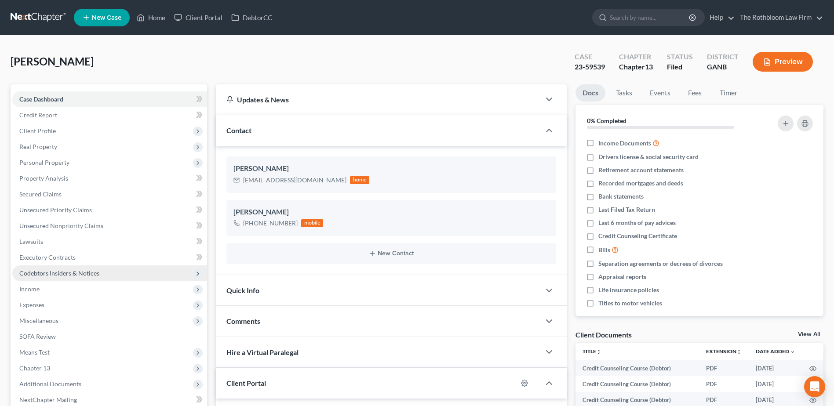
scroll to position [220, 0]
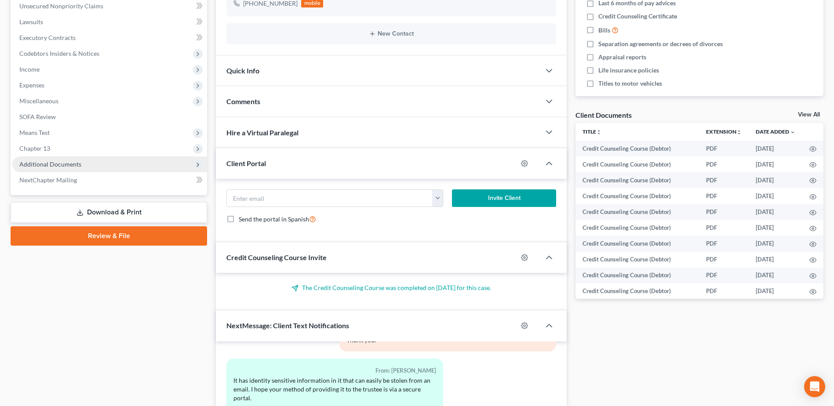
click at [67, 168] on span "Additional Documents" at bounding box center [109, 165] width 195 height 16
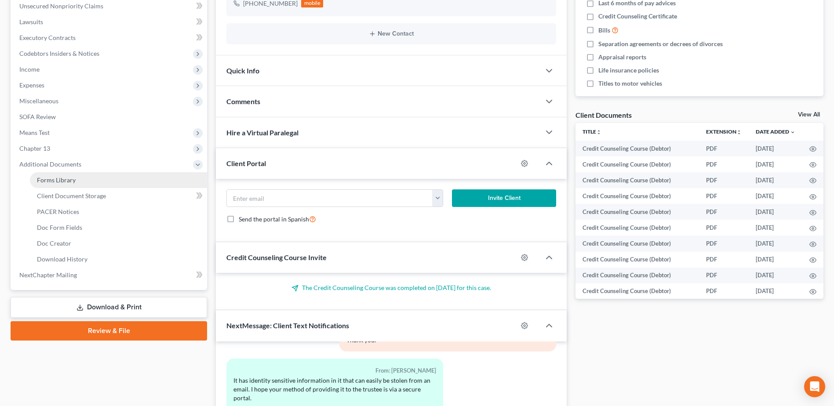
click at [52, 183] on span "Forms Library" at bounding box center [56, 179] width 39 height 7
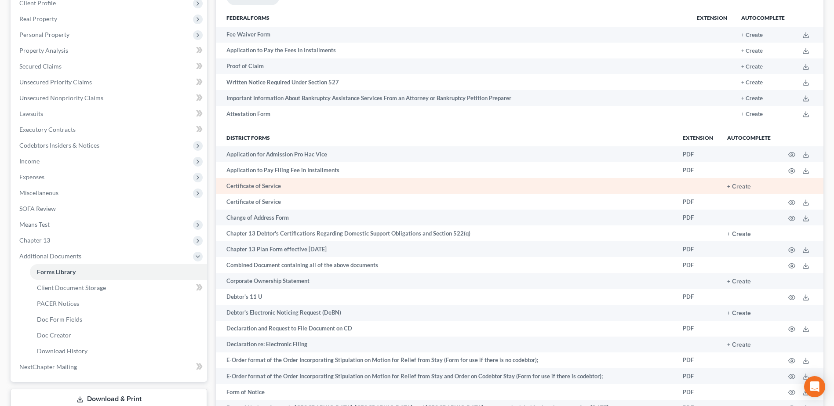
scroll to position [132, 0]
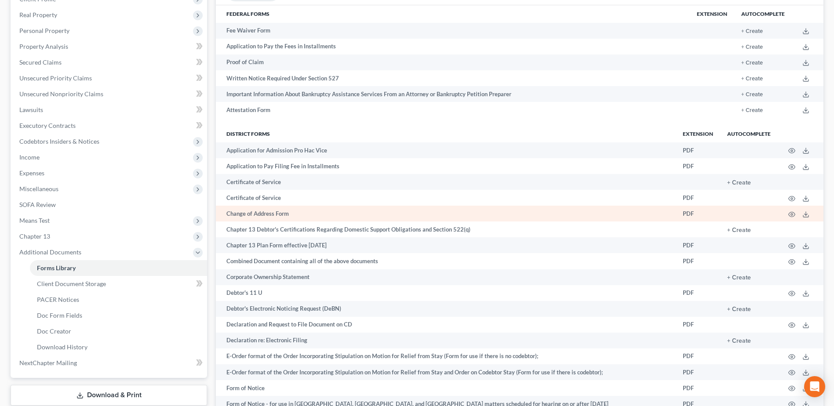
click at [245, 217] on td "Change of Address Form" at bounding box center [446, 214] width 460 height 16
click at [804, 214] on icon at bounding box center [806, 214] width 7 height 7
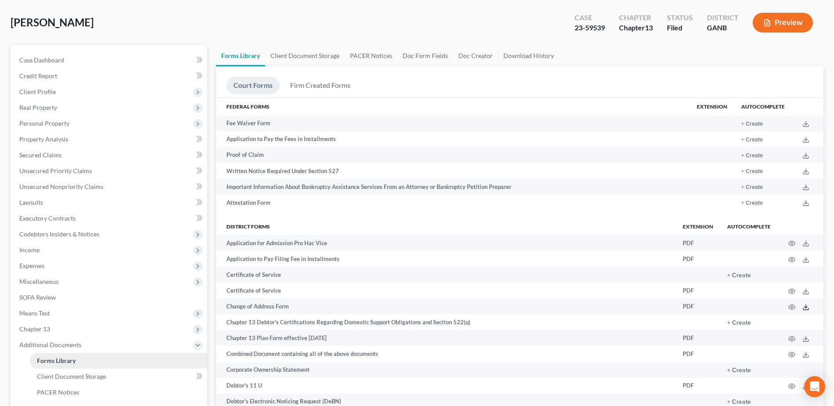
scroll to position [0, 0]
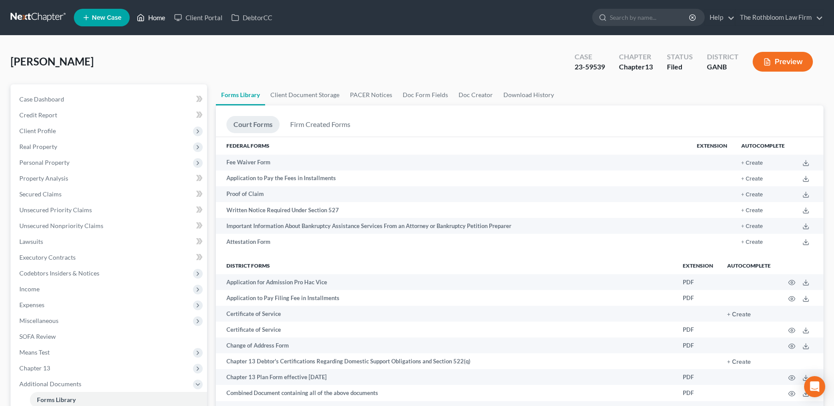
click at [157, 22] on link "Home" at bounding box center [150, 18] width 37 height 16
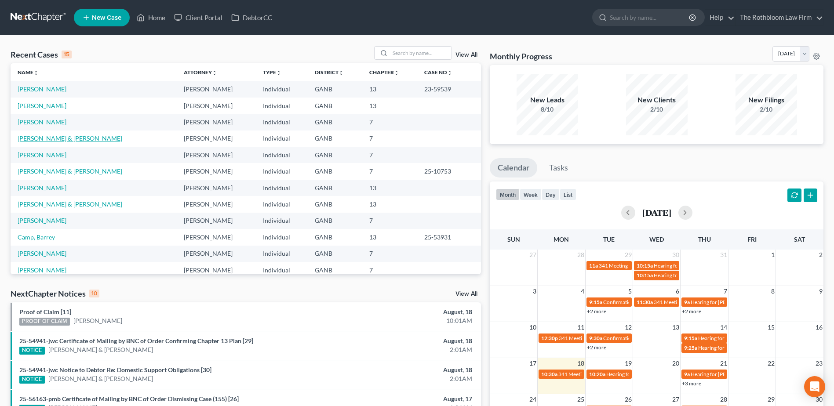
click at [44, 136] on link "[PERSON_NAME] & [PERSON_NAME]" at bounding box center [70, 138] width 105 height 7
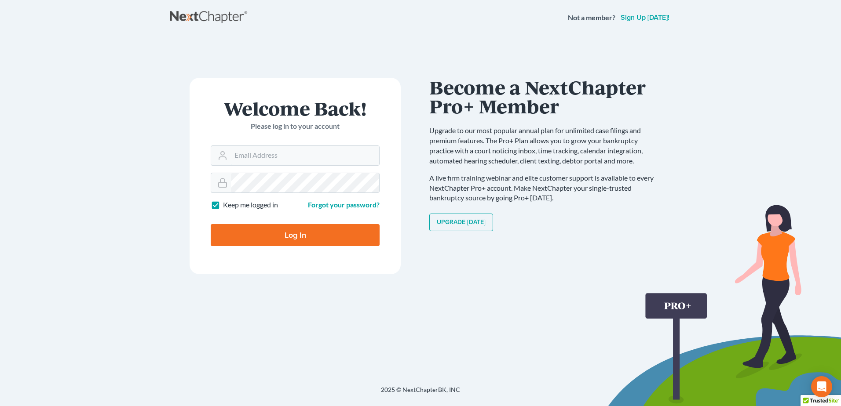
type input "[PERSON_NAME][EMAIL_ADDRESS][DOMAIN_NAME]"
click at [320, 236] on input "Log In" at bounding box center [295, 235] width 169 height 22
type input "Thinking..."
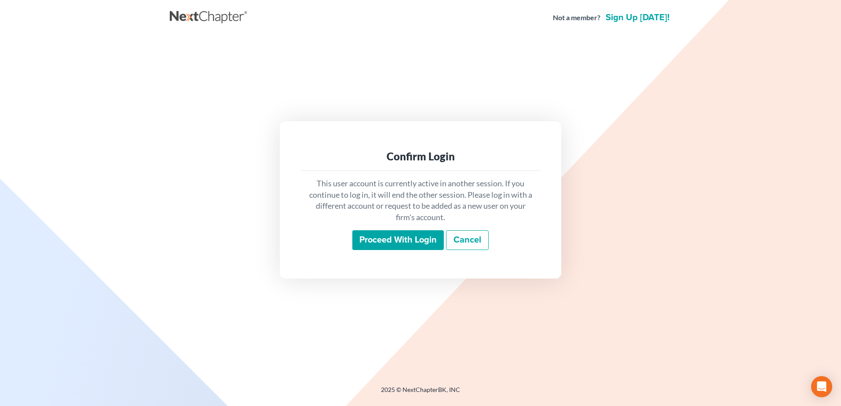
click at [406, 241] on input "Proceed with login" at bounding box center [397, 240] width 91 height 20
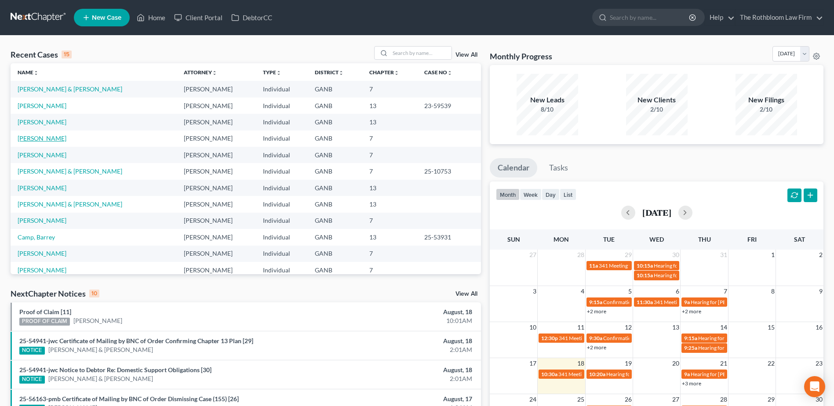
click at [37, 139] on link "King, Andrea" at bounding box center [42, 138] width 49 height 7
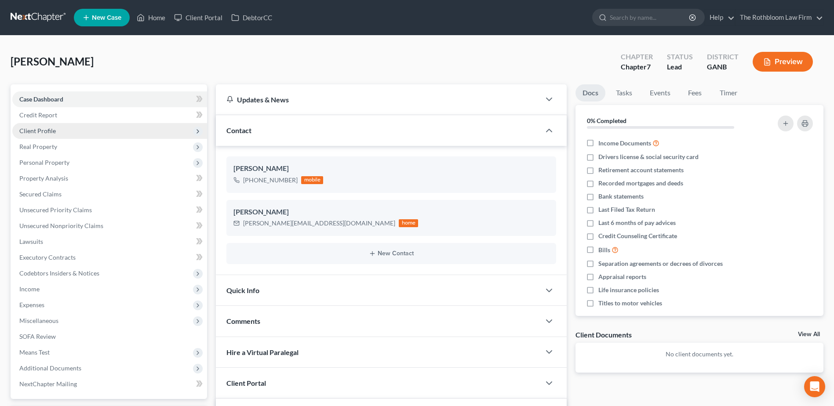
click at [59, 133] on span "Client Profile" at bounding box center [109, 131] width 195 height 16
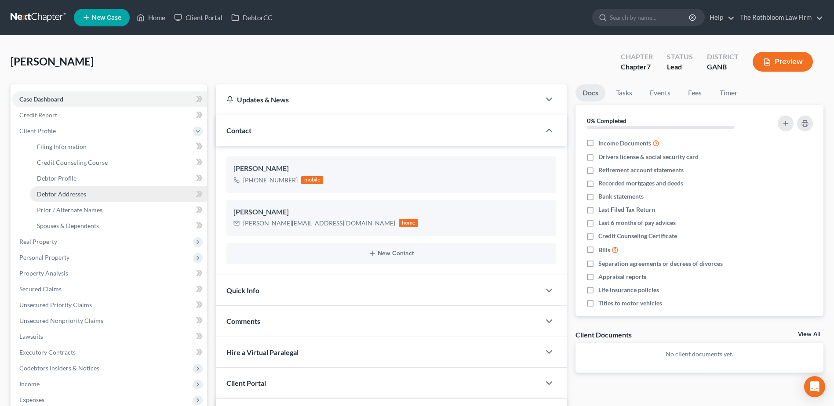
click at [62, 196] on span "Debtor Addresses" at bounding box center [61, 193] width 49 height 7
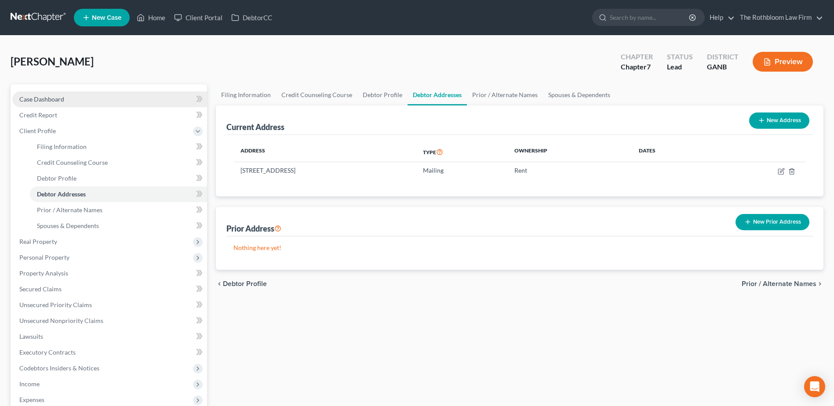
click at [37, 96] on span "Case Dashboard" at bounding box center [41, 98] width 45 height 7
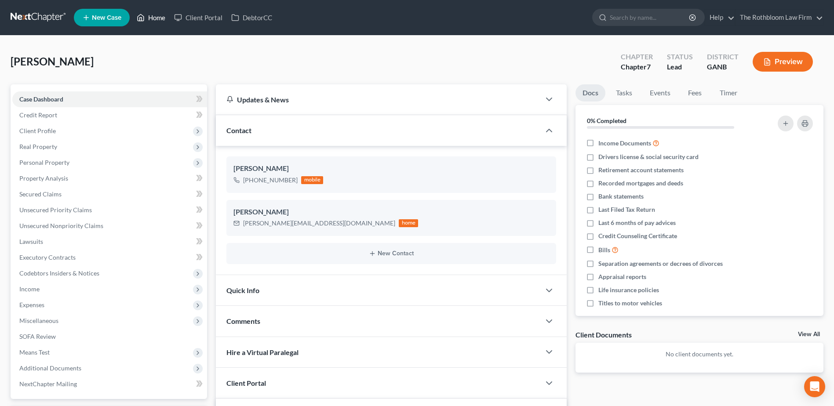
click at [156, 19] on link "Home" at bounding box center [150, 18] width 37 height 16
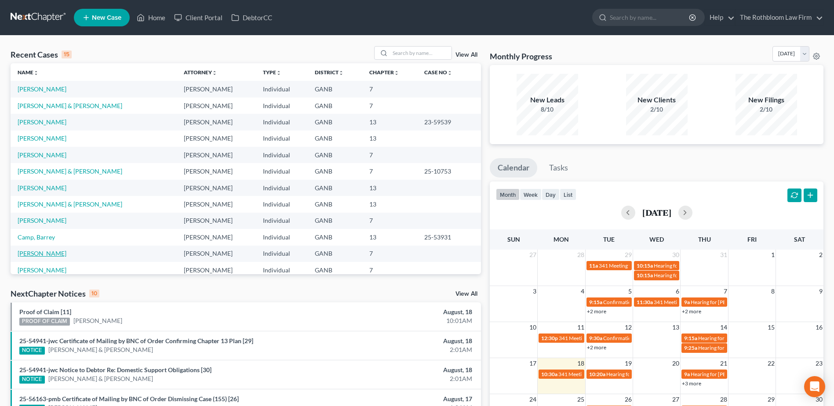
click at [33, 253] on link "[PERSON_NAME]" at bounding box center [42, 253] width 49 height 7
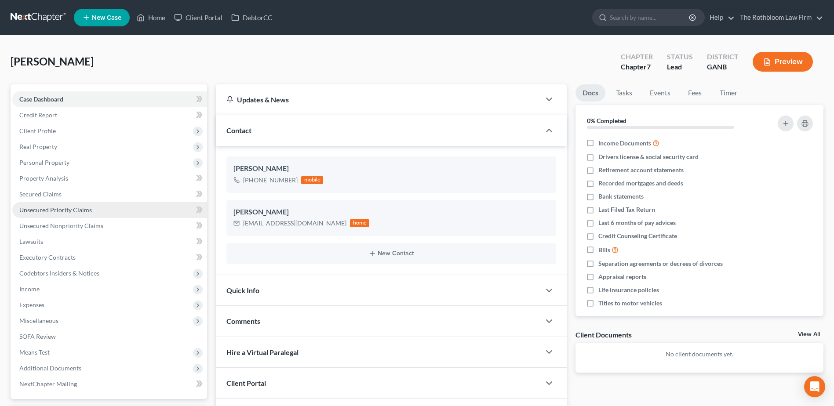
click at [59, 210] on span "Unsecured Priority Claims" at bounding box center [55, 209] width 73 height 7
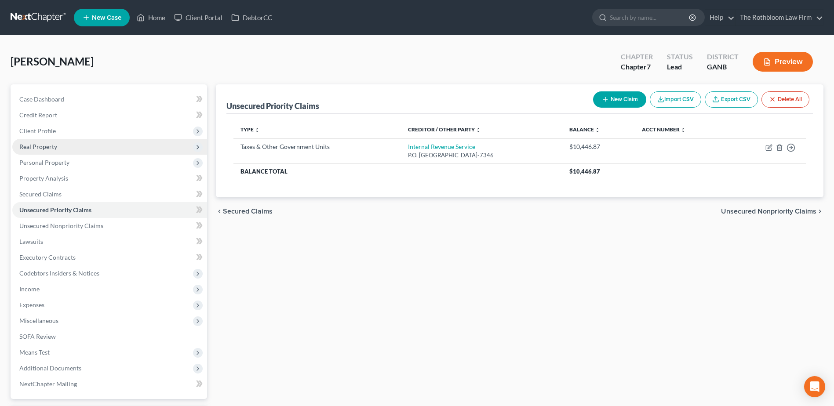
click at [46, 143] on span "Real Property" at bounding box center [38, 146] width 38 height 7
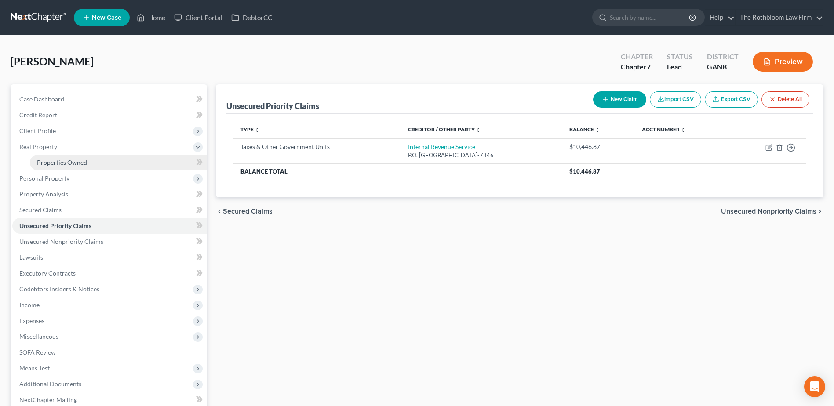
click at [62, 160] on span "Properties Owned" at bounding box center [62, 162] width 50 height 7
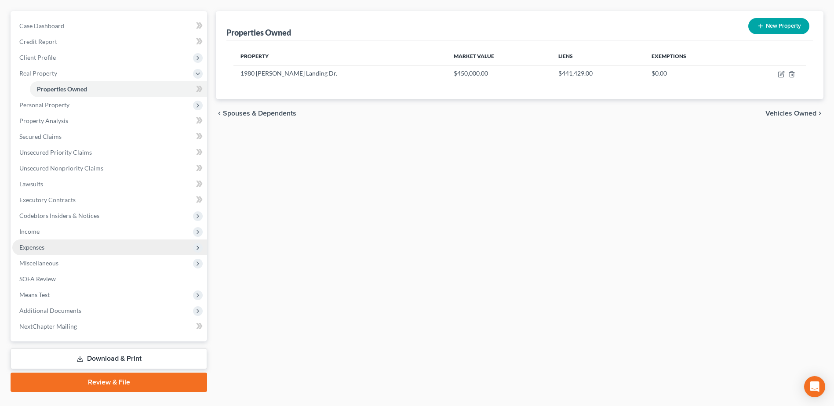
scroll to position [93, 0]
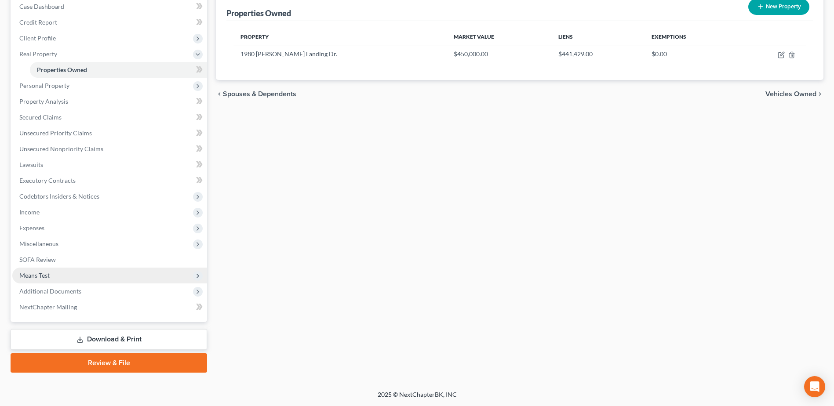
click at [33, 272] on span "Means Test" at bounding box center [34, 275] width 30 height 7
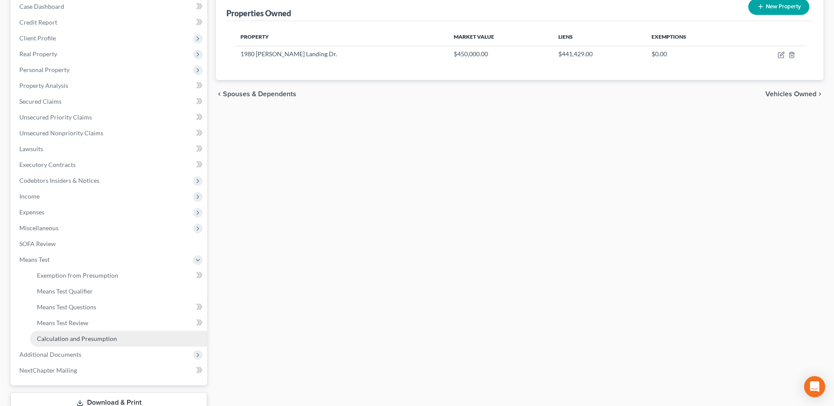
click at [102, 340] on span "Calculation and Presumption" at bounding box center [77, 338] width 80 height 7
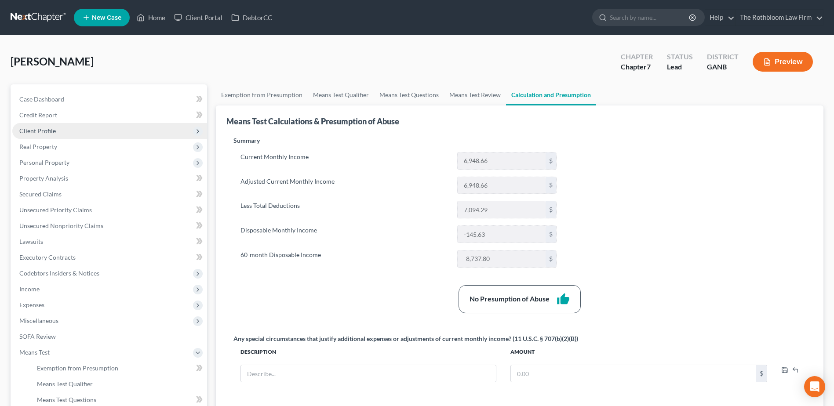
click at [40, 128] on span "Client Profile" at bounding box center [37, 130] width 37 height 7
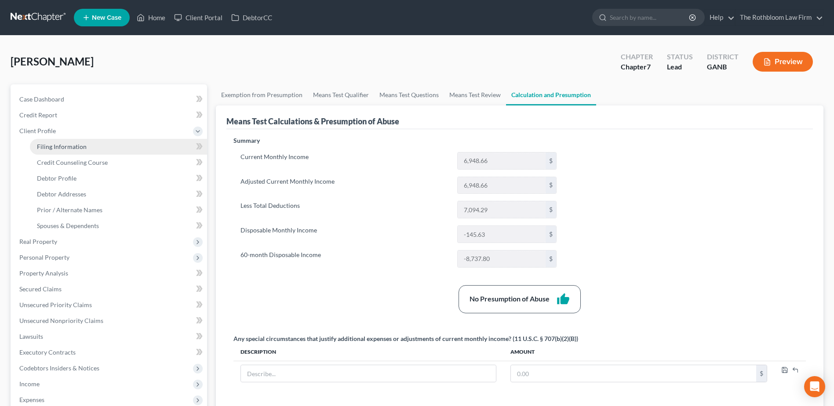
click at [44, 146] on span "Filing Information" at bounding box center [62, 146] width 50 height 7
select select "1"
select select "0"
select select "10"
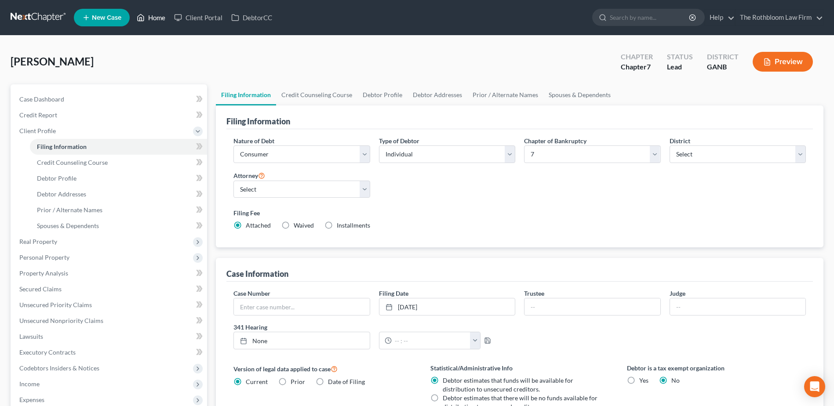
click at [154, 18] on link "Home" at bounding box center [150, 18] width 37 height 16
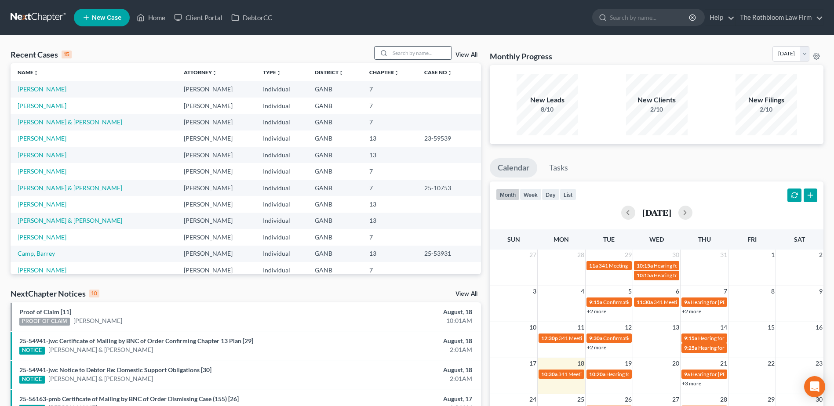
click at [400, 49] on input "search" at bounding box center [421, 53] width 62 height 13
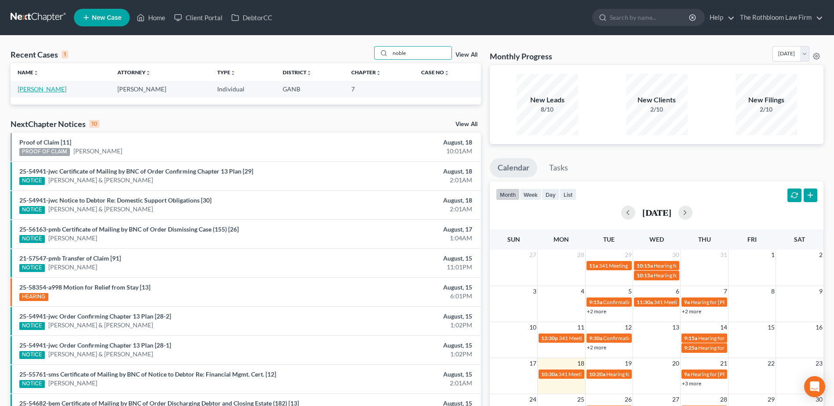
type input "noble"
click at [38, 90] on link "[PERSON_NAME]" at bounding box center [42, 88] width 49 height 7
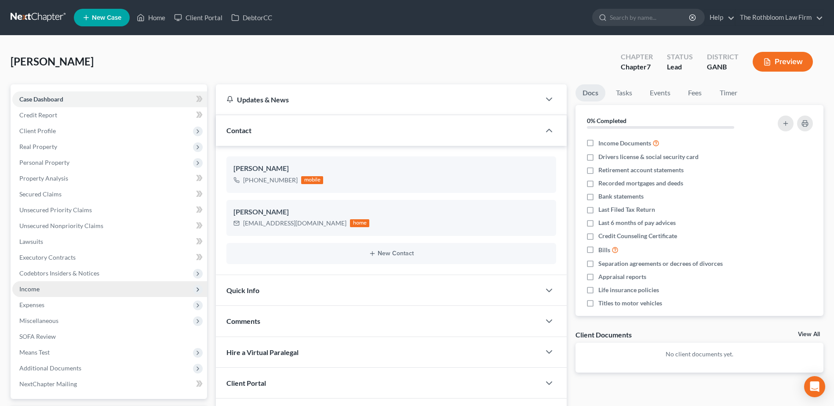
click at [28, 290] on span "Income" at bounding box center [29, 288] width 20 height 7
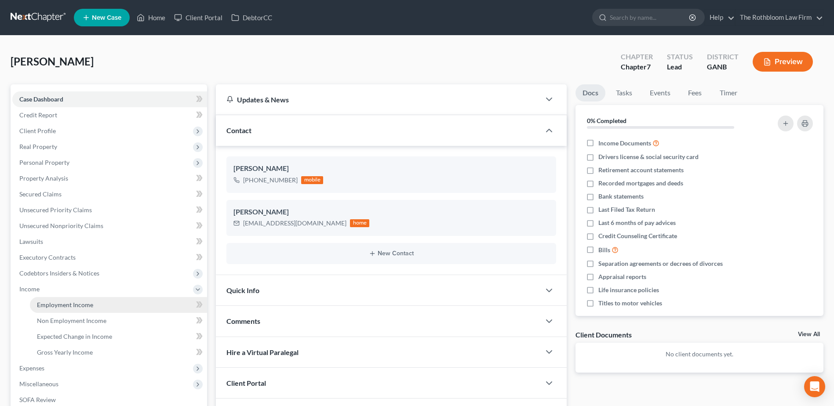
click at [73, 302] on span "Employment Income" at bounding box center [65, 304] width 56 height 7
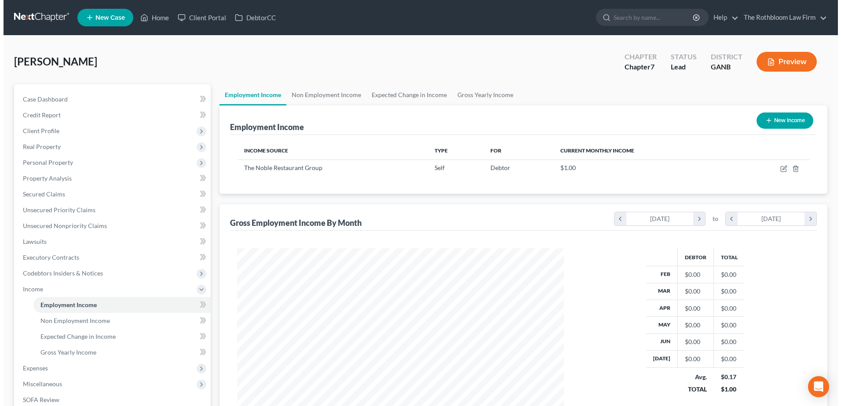
scroll to position [163, 344]
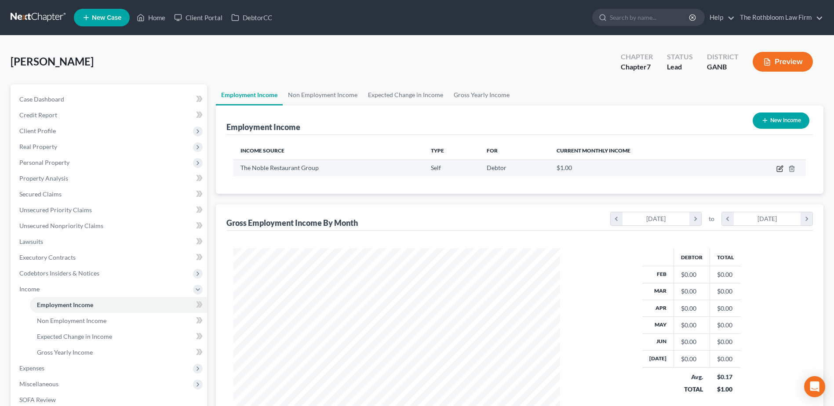
click at [779, 168] on icon "button" at bounding box center [780, 168] width 7 height 7
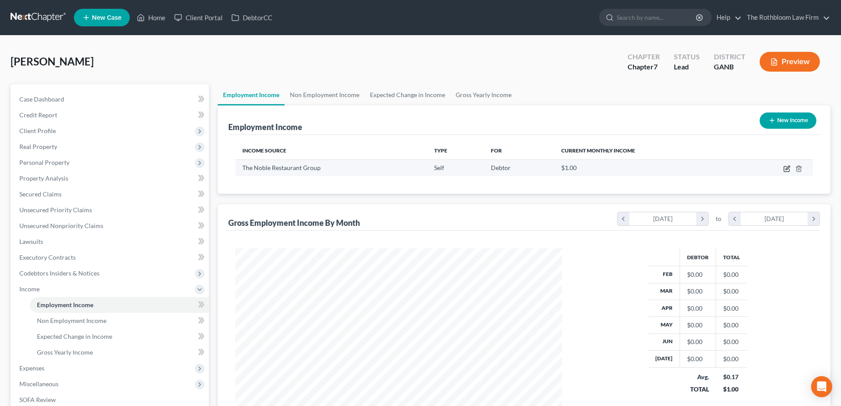
select select "1"
select select "10"
select select "0"
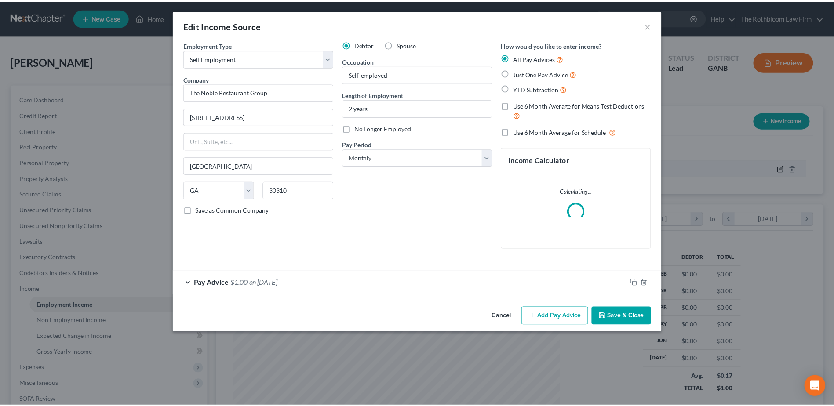
scroll to position [164, 347]
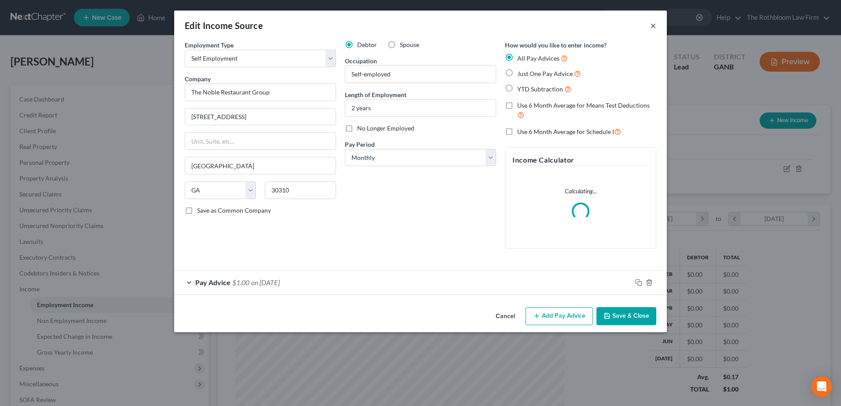
click at [651, 28] on button "×" at bounding box center [653, 25] width 6 height 11
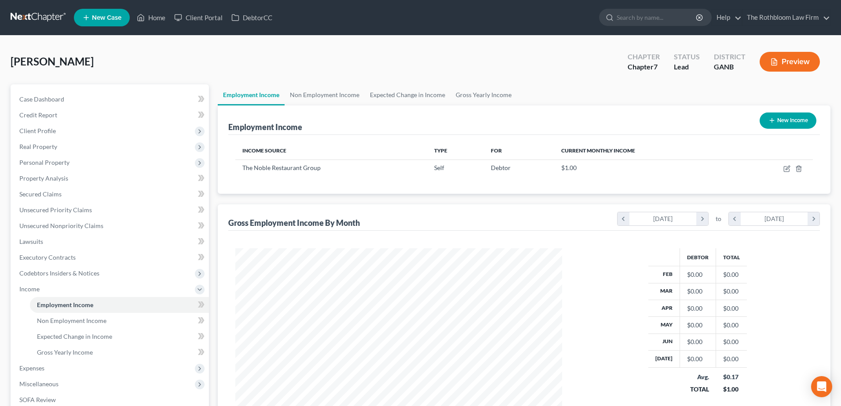
scroll to position [439673, 439491]
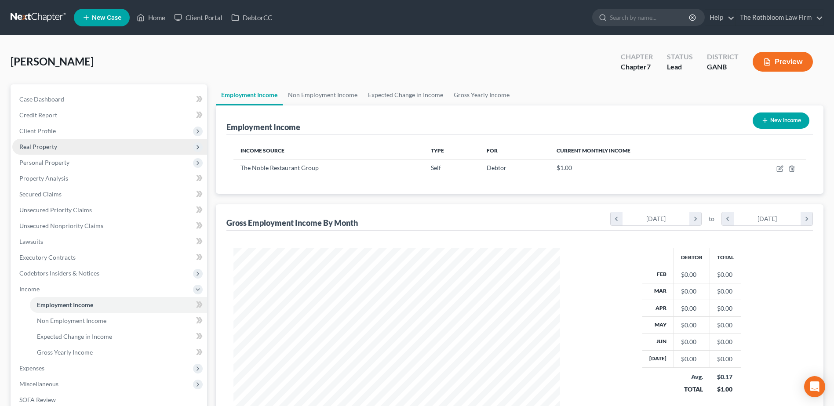
click at [38, 142] on span "Real Property" at bounding box center [109, 147] width 195 height 16
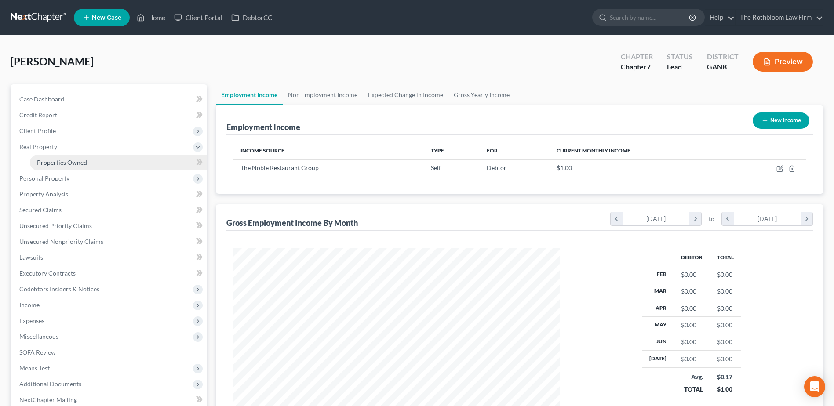
click at [56, 162] on span "Properties Owned" at bounding box center [62, 162] width 50 height 7
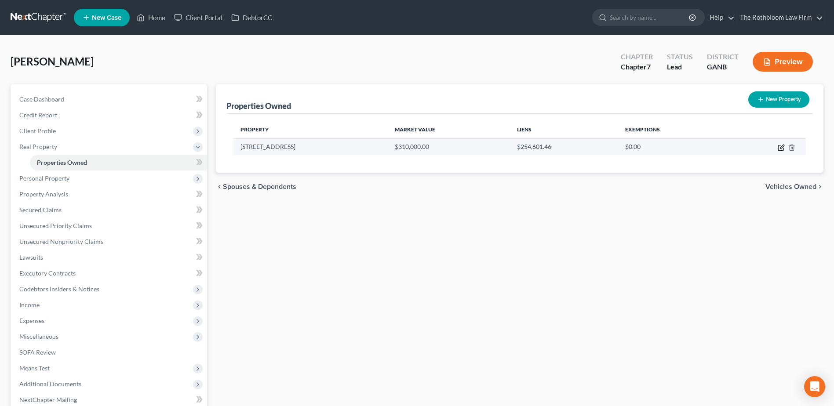
click at [783, 149] on icon "button" at bounding box center [781, 147] width 7 height 7
select select "10"
select select "0"
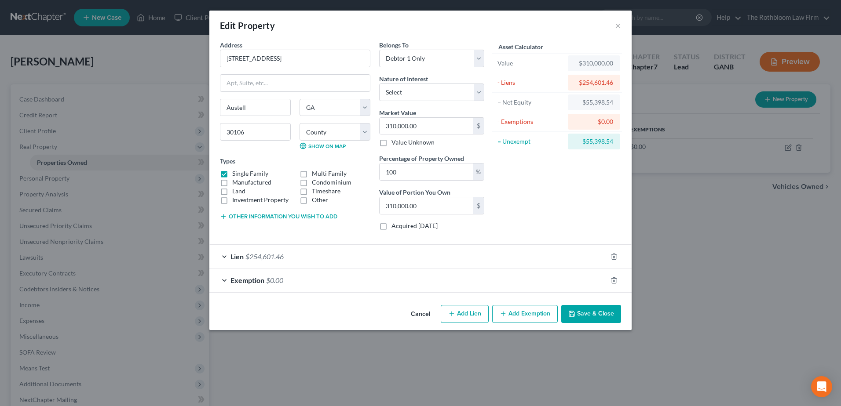
click at [294, 274] on div "Exemption $0.00" at bounding box center [408, 280] width 398 height 23
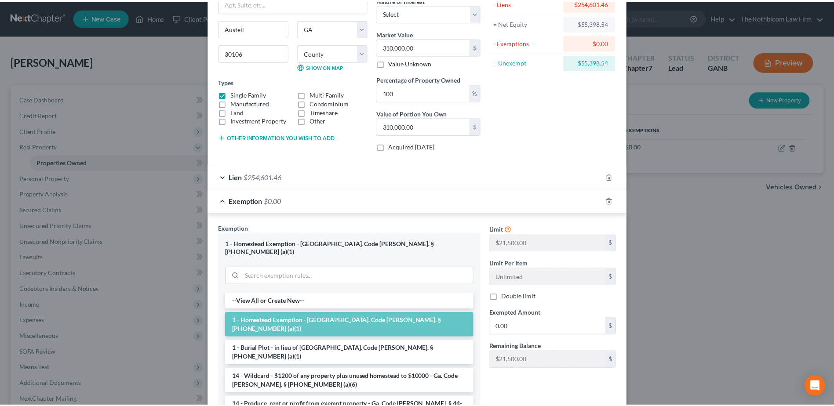
scroll to position [162, 0]
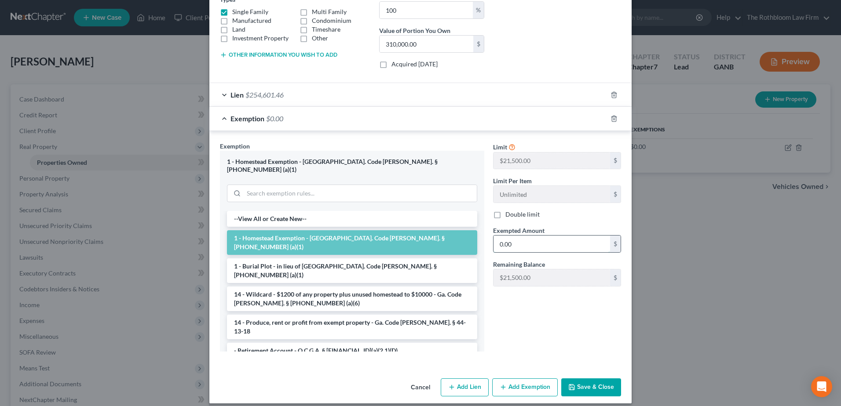
click at [515, 241] on input "0.00" at bounding box center [551, 244] width 117 height 17
type input "1"
type input "21,500"
click at [580, 382] on button "Save & Close" at bounding box center [591, 388] width 60 height 18
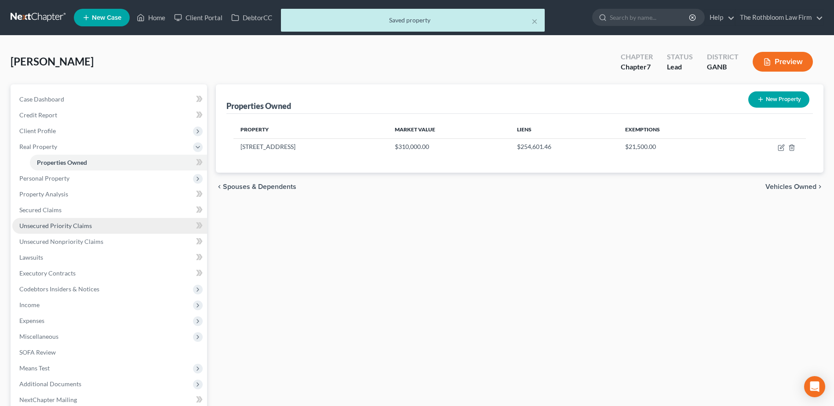
click at [71, 230] on link "Unsecured Priority Claims" at bounding box center [109, 226] width 195 height 16
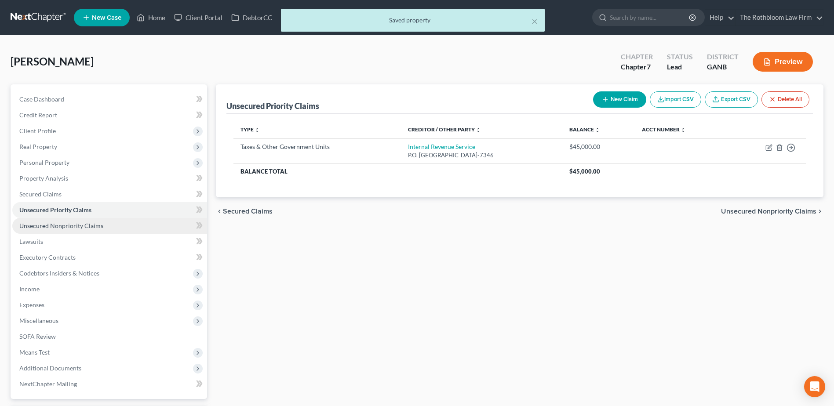
click at [55, 225] on span "Unsecured Nonpriority Claims" at bounding box center [61, 225] width 84 height 7
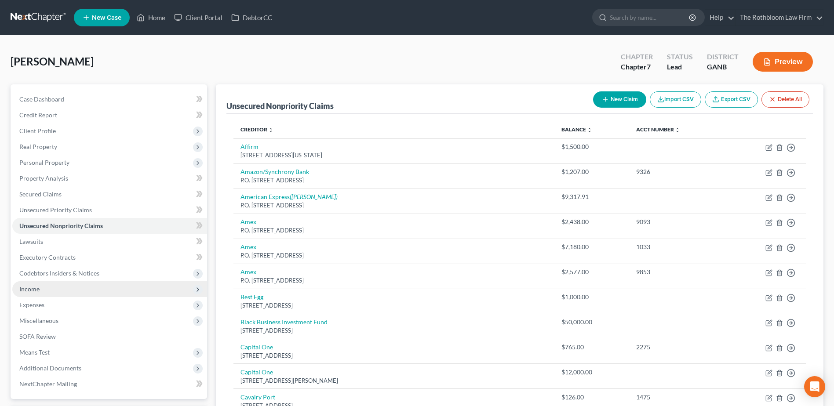
click at [53, 290] on span "Income" at bounding box center [109, 289] width 195 height 16
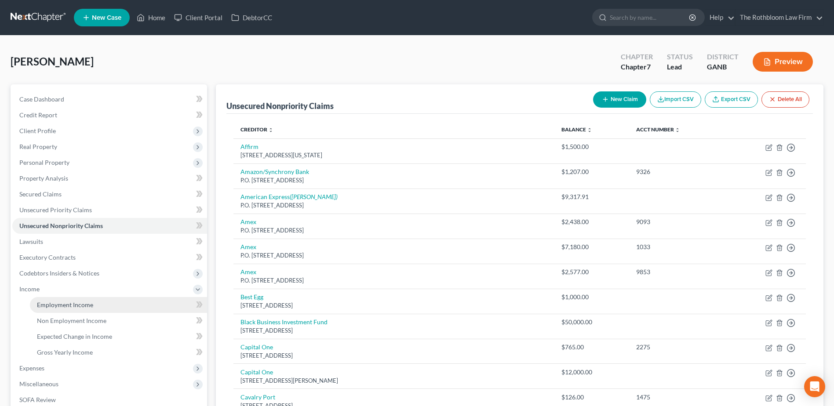
click at [71, 305] on span "Employment Income" at bounding box center [65, 304] width 56 height 7
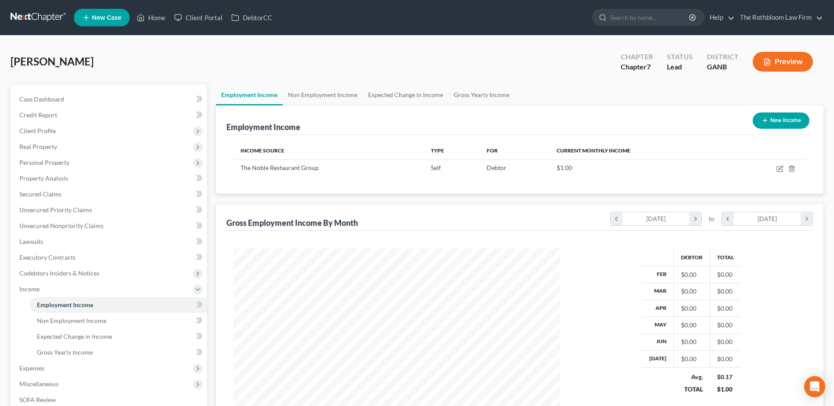
scroll to position [163, 344]
click at [256, 15] on link "DebtorCC" at bounding box center [252, 18] width 50 height 16
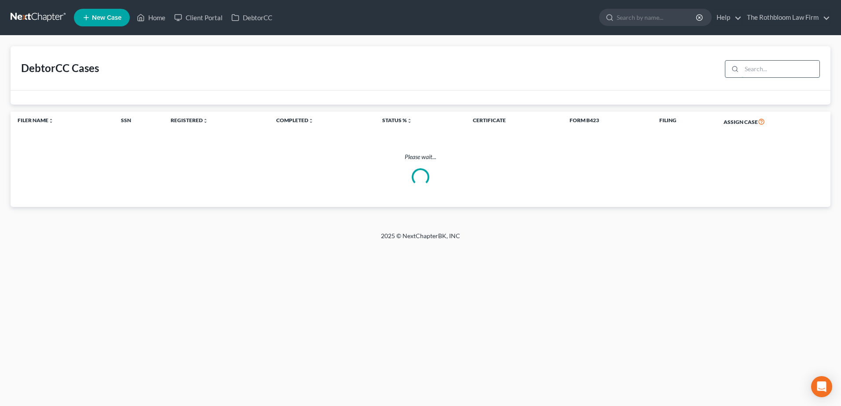
click at [756, 69] on input "search" at bounding box center [781, 69] width 78 height 17
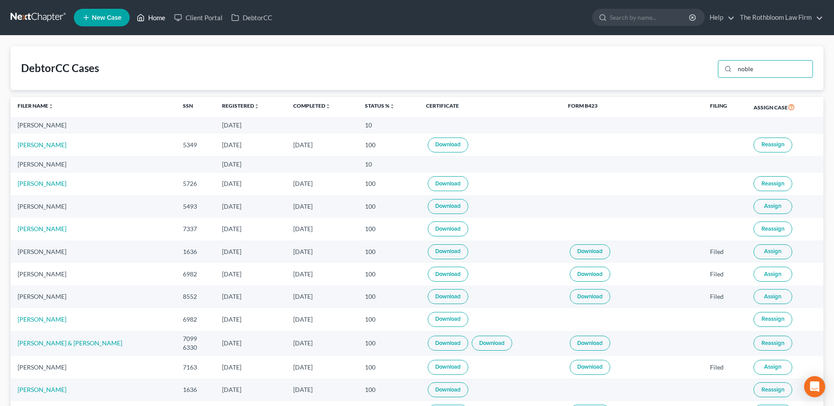
type input "noble"
click at [153, 18] on link "Home" at bounding box center [150, 18] width 37 height 16
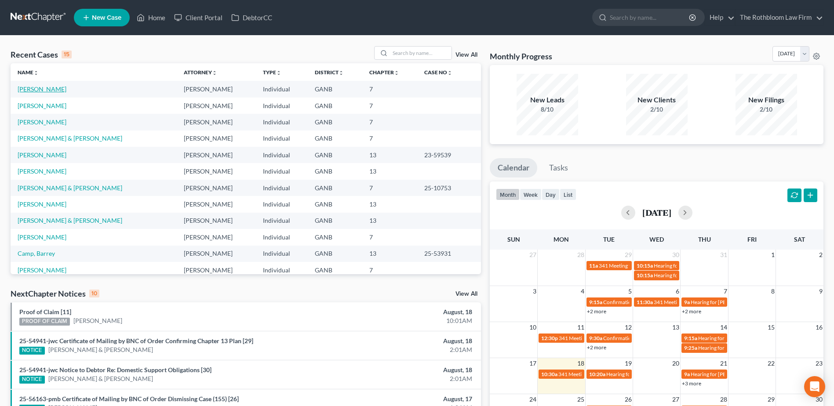
click at [45, 87] on link "[PERSON_NAME]" at bounding box center [42, 88] width 49 height 7
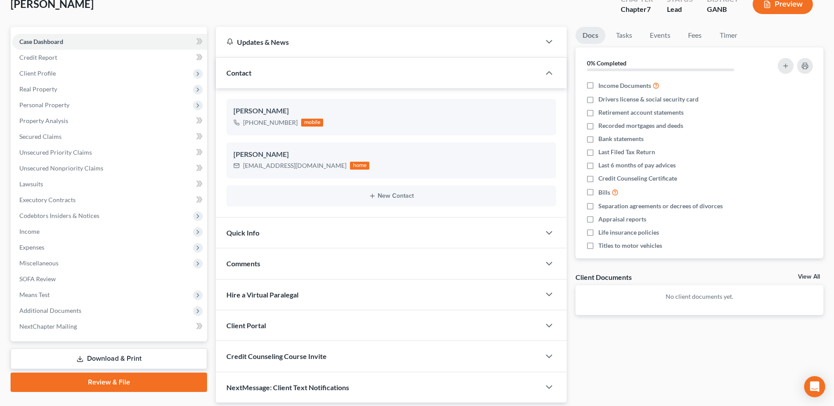
scroll to position [88, 0]
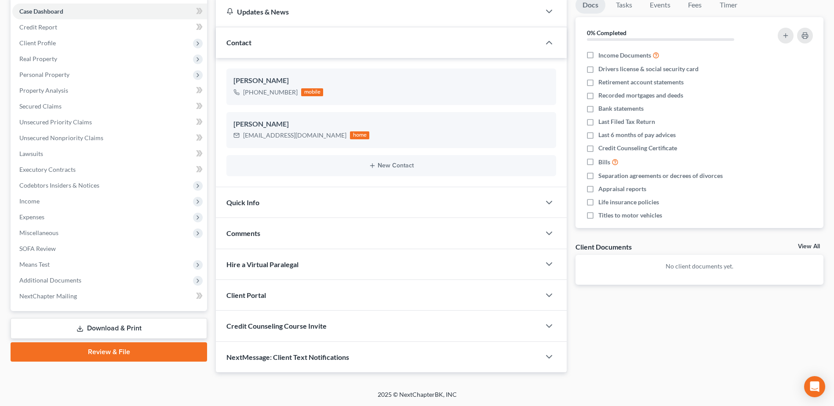
click at [327, 329] on div "Credit Counseling Course Invite" at bounding box center [378, 326] width 325 height 30
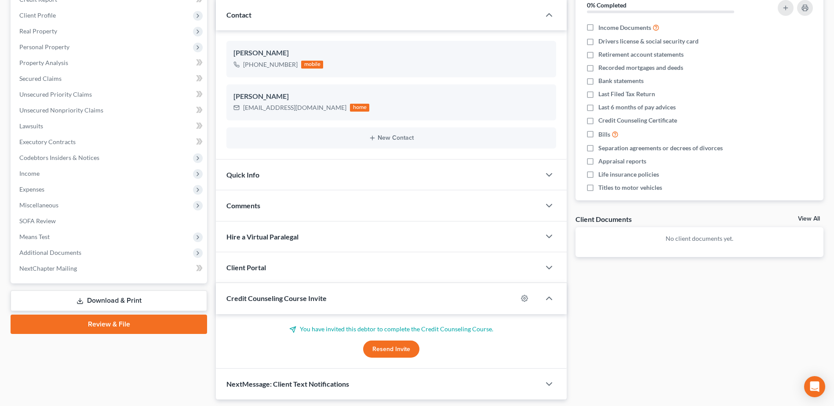
scroll to position [143, 0]
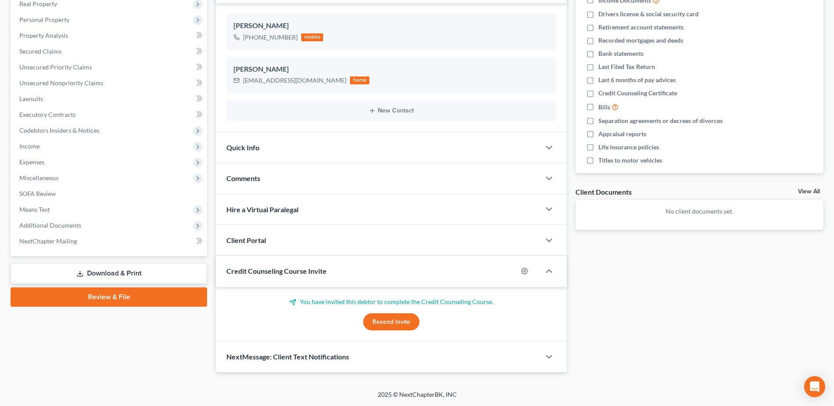
click at [330, 358] on span "NextMessage: Client Text Notifications" at bounding box center [288, 357] width 123 height 8
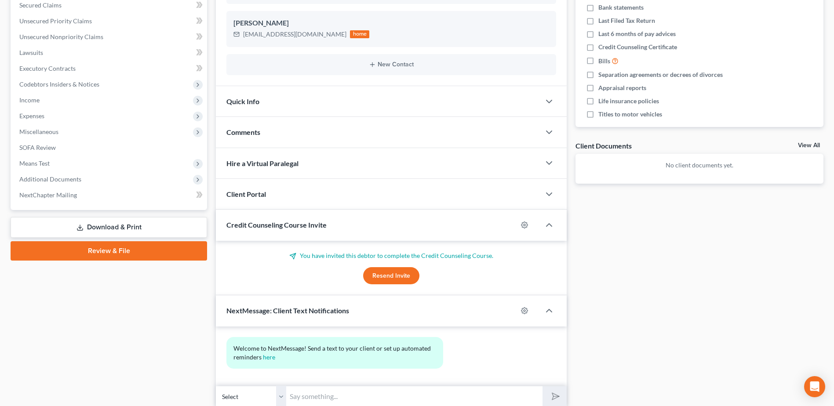
scroll to position [224, 0]
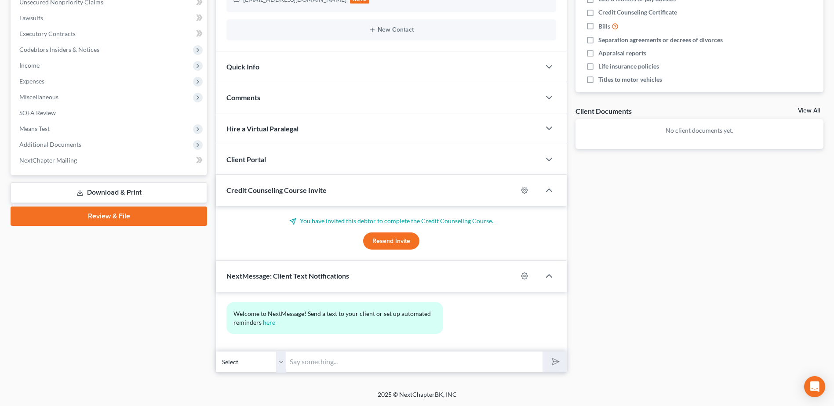
click at [307, 366] on input "text" at bounding box center [414, 362] width 256 height 22
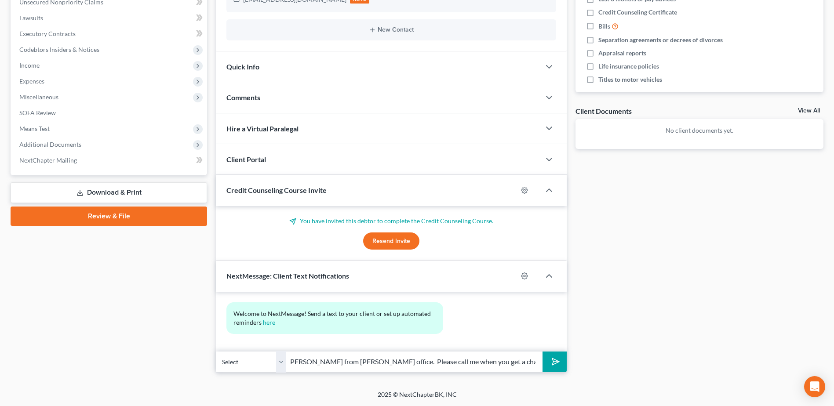
scroll to position [0, 97]
type input "Hello Ms. Noble, this is Silvia from Howard Rothbloom's office. Please call me …"
click at [552, 362] on icon "submit" at bounding box center [554, 362] width 12 height 12
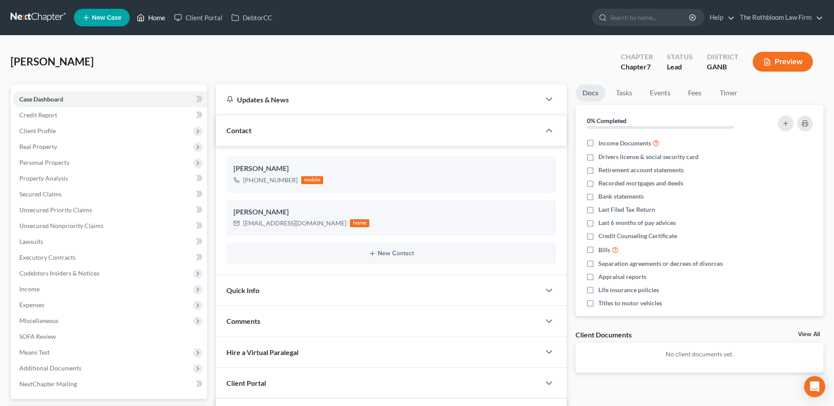
click at [157, 17] on link "Home" at bounding box center [150, 18] width 37 height 16
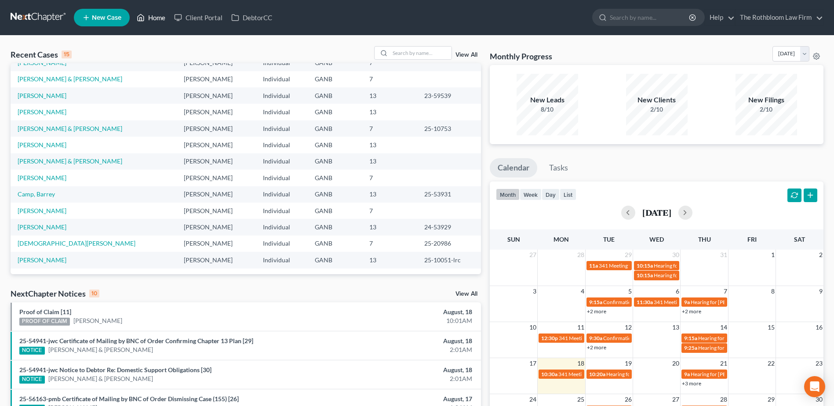
scroll to position [60, 0]
click at [39, 162] on link "[PERSON_NAME] & [PERSON_NAME]" at bounding box center [70, 160] width 105 height 7
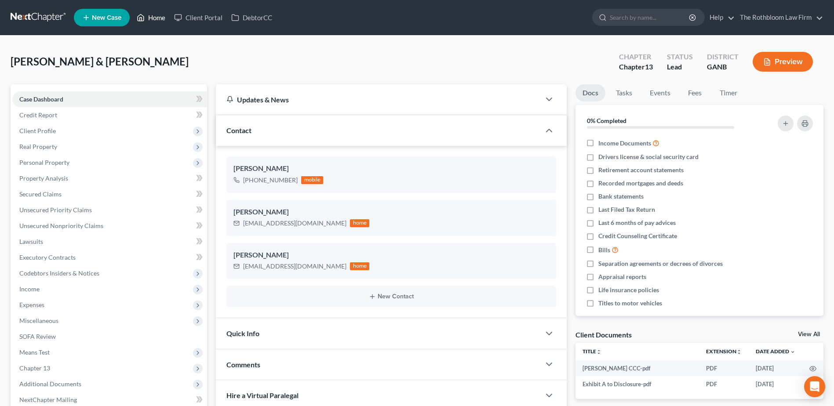
click at [153, 22] on link "Home" at bounding box center [150, 18] width 37 height 16
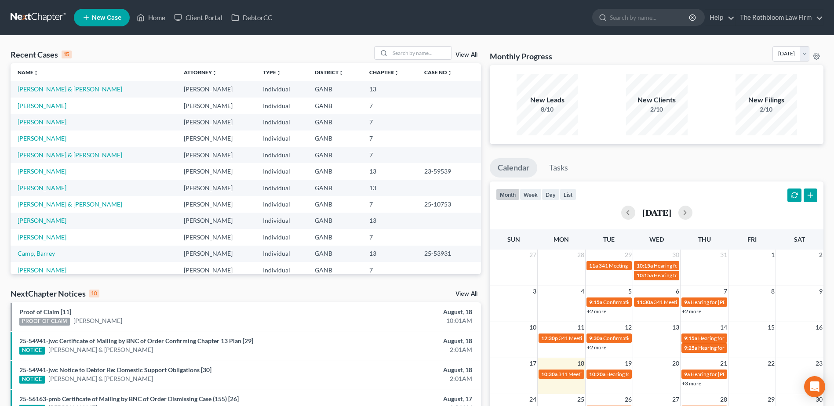
click at [32, 120] on link "[PERSON_NAME]" at bounding box center [42, 121] width 49 height 7
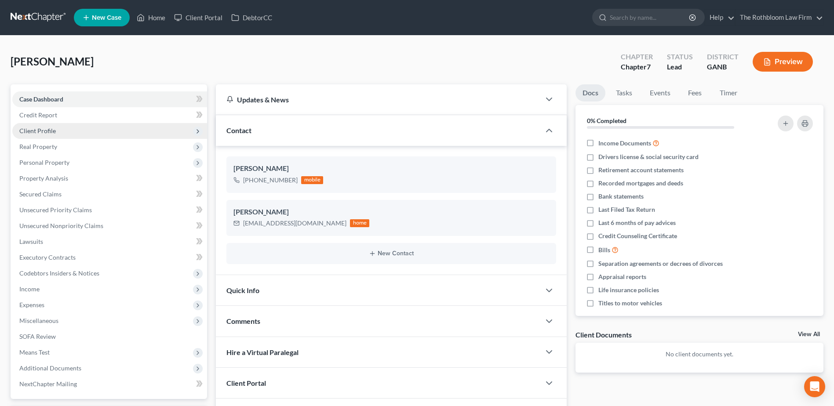
click at [42, 131] on span "Client Profile" at bounding box center [37, 130] width 37 height 7
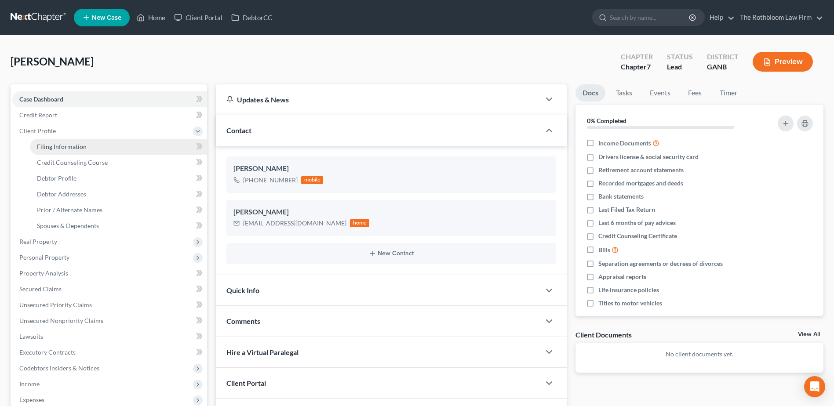
click at [52, 148] on span "Filing Information" at bounding box center [62, 146] width 50 height 7
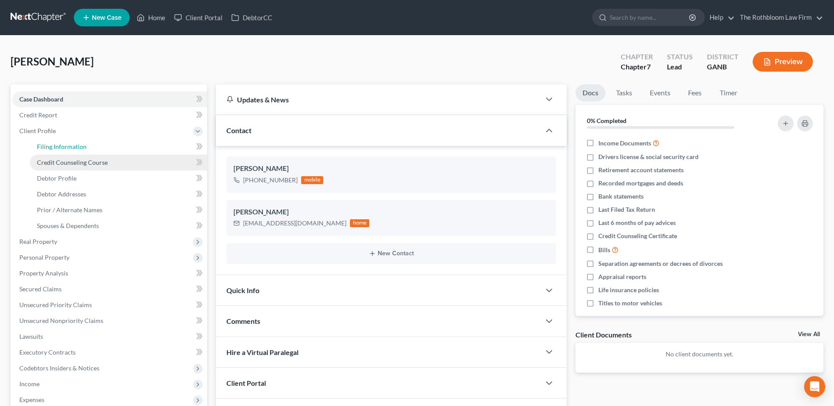
select select "1"
select select "0"
select select "19"
select select "0"
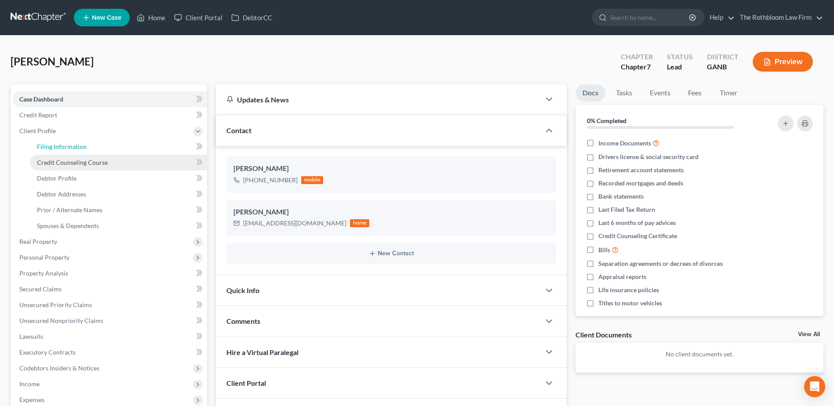
select select "10"
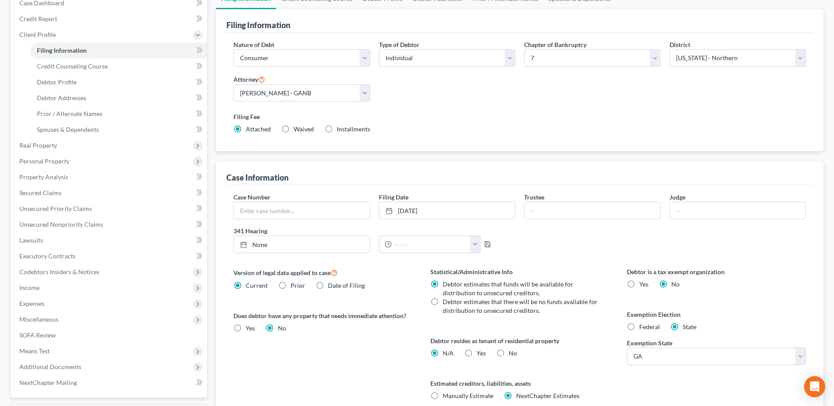
scroll to position [173, 0]
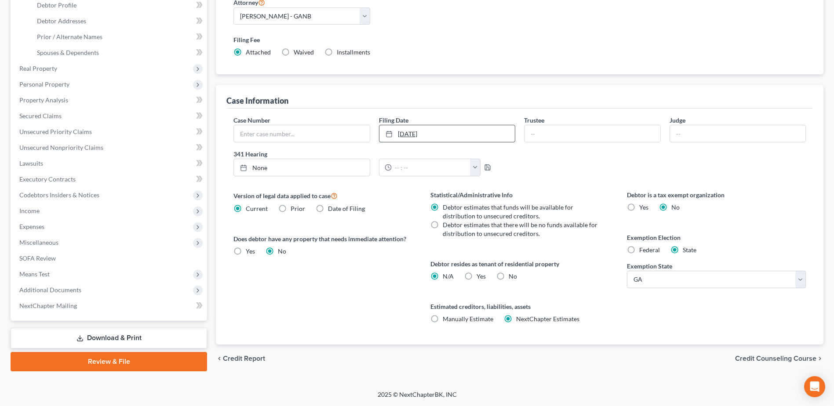
click at [413, 134] on link "10/1/2025" at bounding box center [447, 133] width 135 height 17
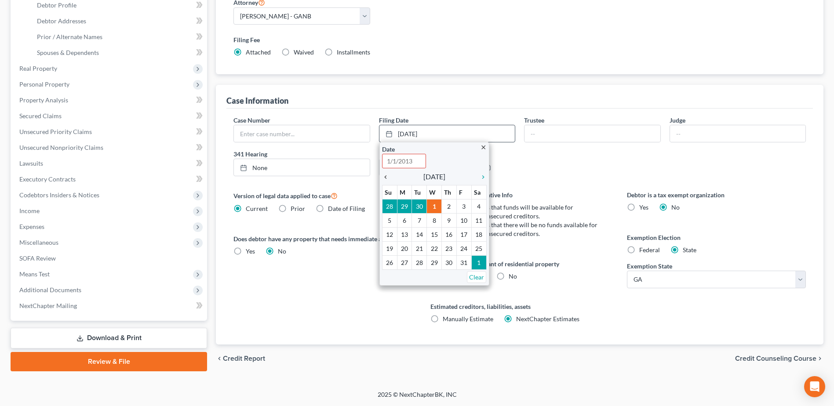
click at [385, 176] on icon "chevron_left" at bounding box center [387, 177] width 11 height 7
type input "10/1/2025"
click at [440, 129] on link "10/1/2025" at bounding box center [447, 133] width 135 height 17
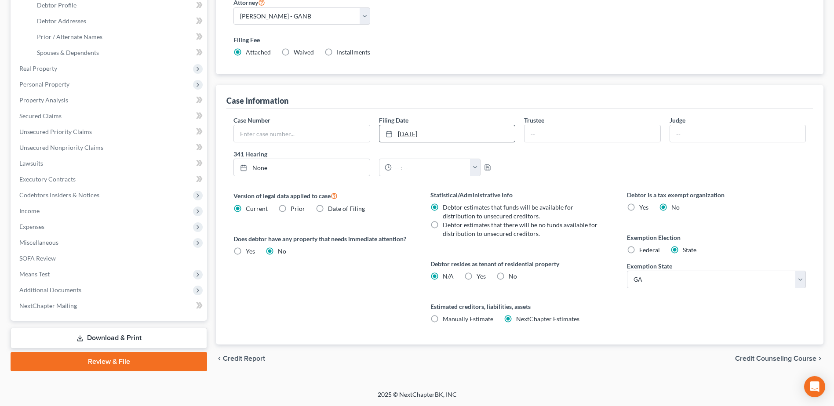
click at [414, 136] on link "10/1/2025" at bounding box center [447, 133] width 135 height 17
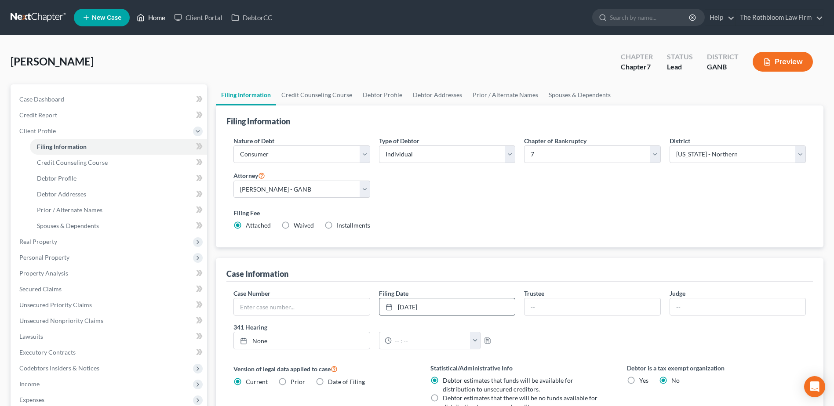
click at [154, 22] on link "Home" at bounding box center [150, 18] width 37 height 16
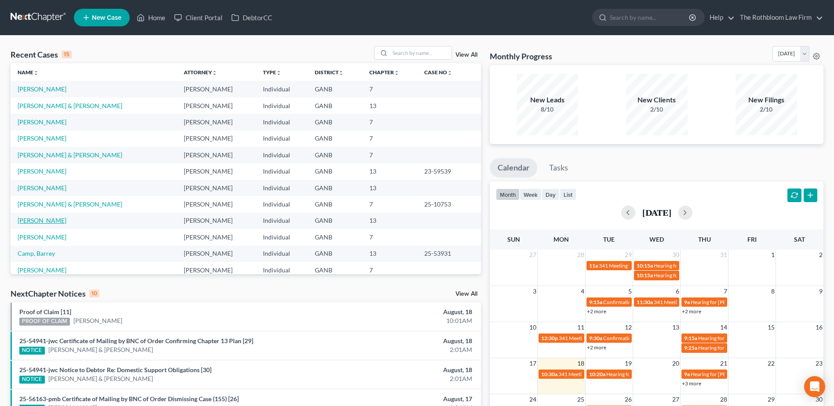
click at [44, 221] on link "[PERSON_NAME]" at bounding box center [42, 220] width 49 height 7
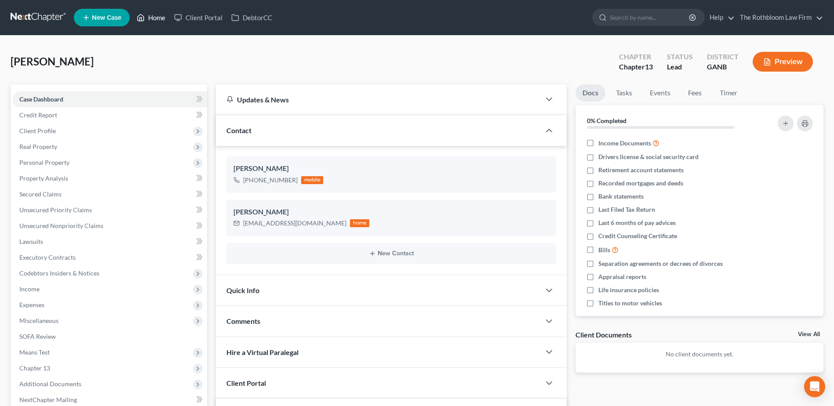
click at [157, 18] on link "Home" at bounding box center [150, 18] width 37 height 16
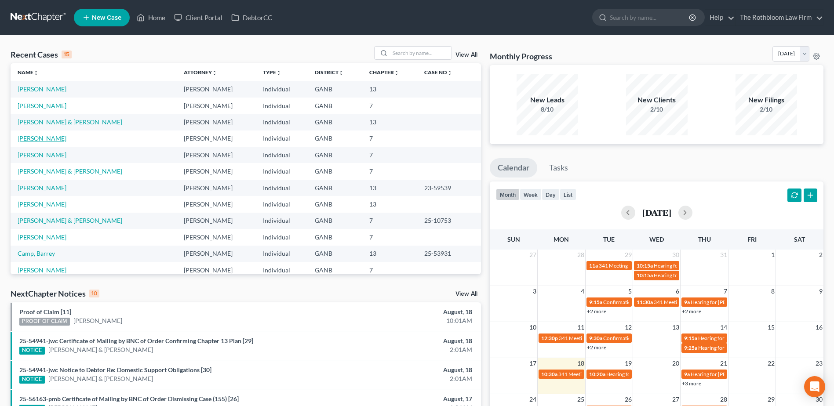
click at [45, 141] on link "[PERSON_NAME]" at bounding box center [42, 138] width 49 height 7
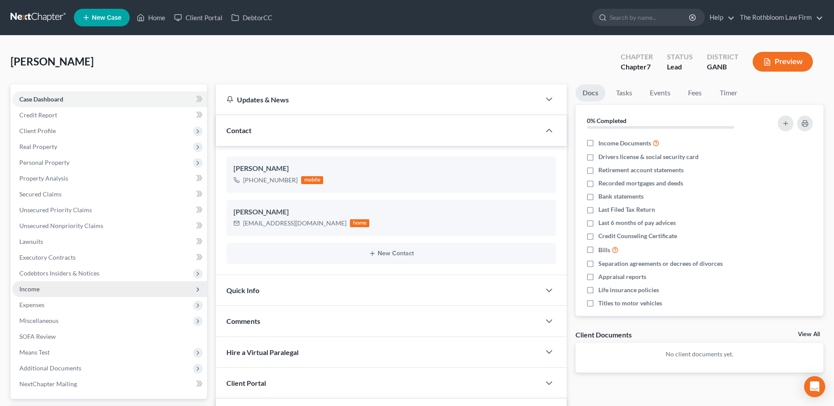
click at [41, 292] on span "Income" at bounding box center [109, 289] width 195 height 16
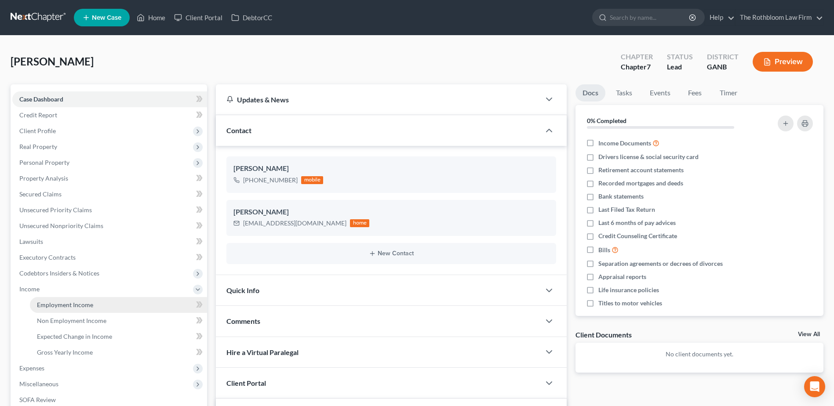
click at [52, 308] on span "Employment Income" at bounding box center [65, 304] width 56 height 7
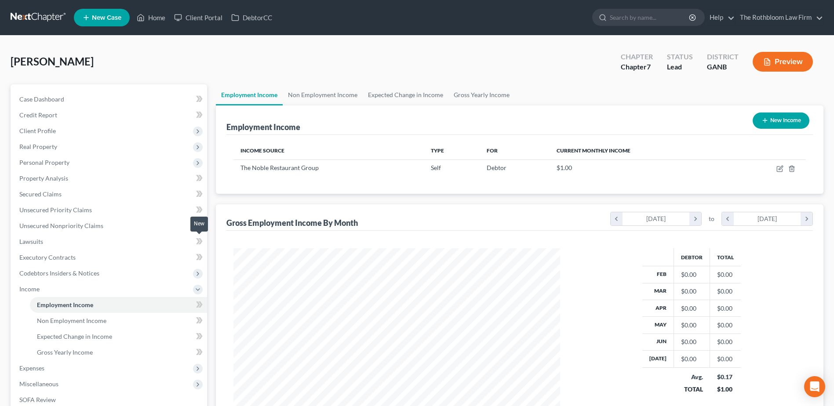
scroll to position [163, 344]
click at [57, 229] on span "Unsecured Nonpriority Claims" at bounding box center [61, 225] width 84 height 7
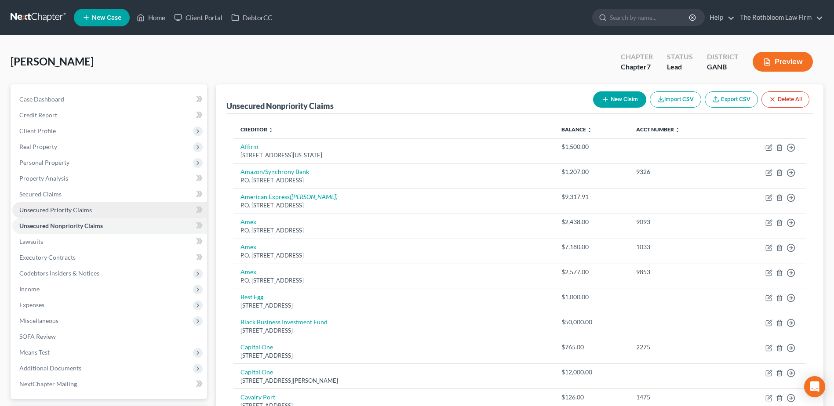
click at [36, 207] on span "Unsecured Priority Claims" at bounding box center [55, 209] width 73 height 7
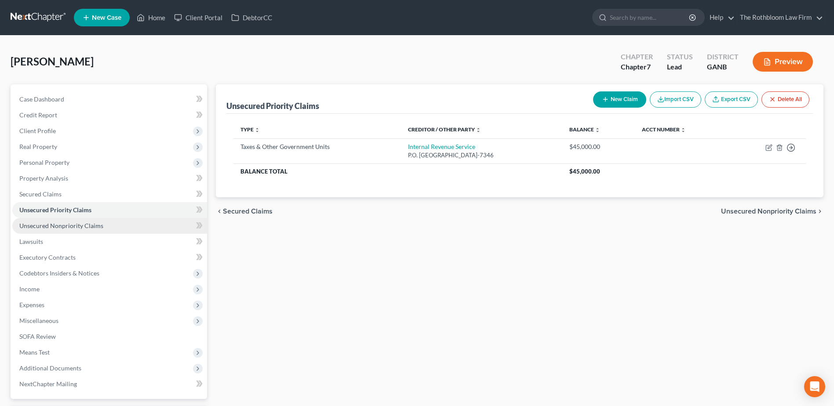
click at [96, 232] on link "Unsecured Nonpriority Claims" at bounding box center [109, 226] width 195 height 16
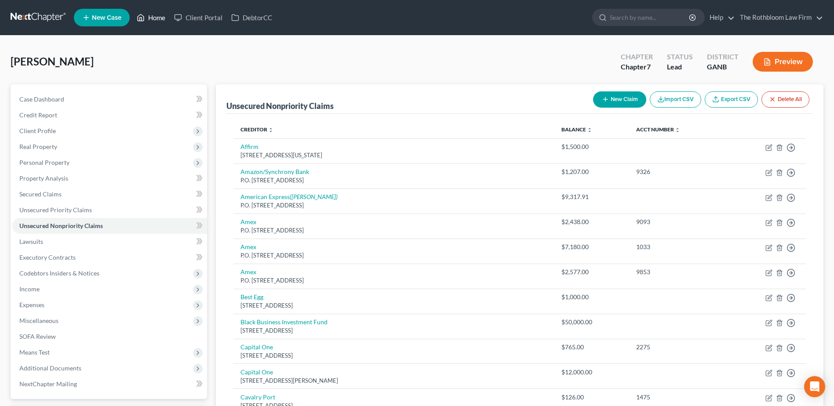
click at [150, 19] on link "Home" at bounding box center [150, 18] width 37 height 16
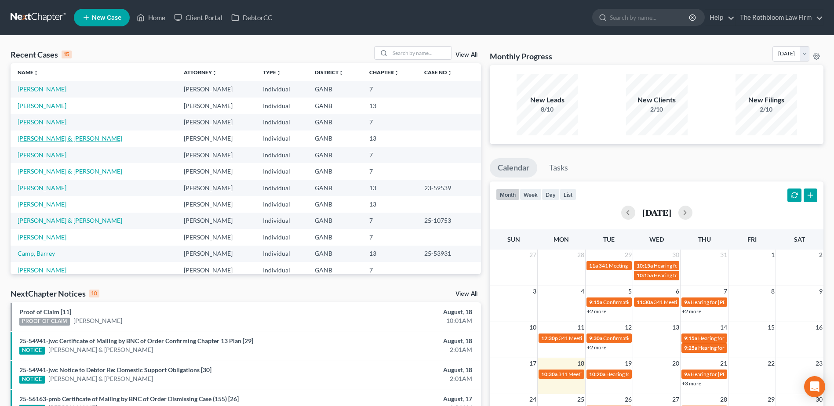
click at [22, 138] on link "[PERSON_NAME] & [PERSON_NAME]" at bounding box center [70, 138] width 105 height 7
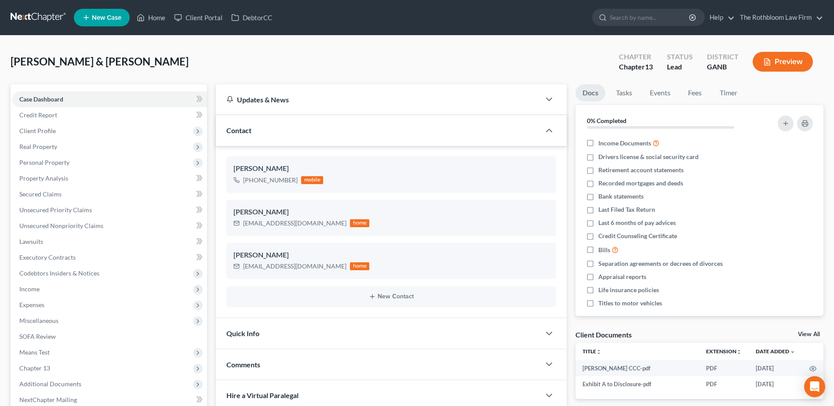
scroll to position [125, 0]
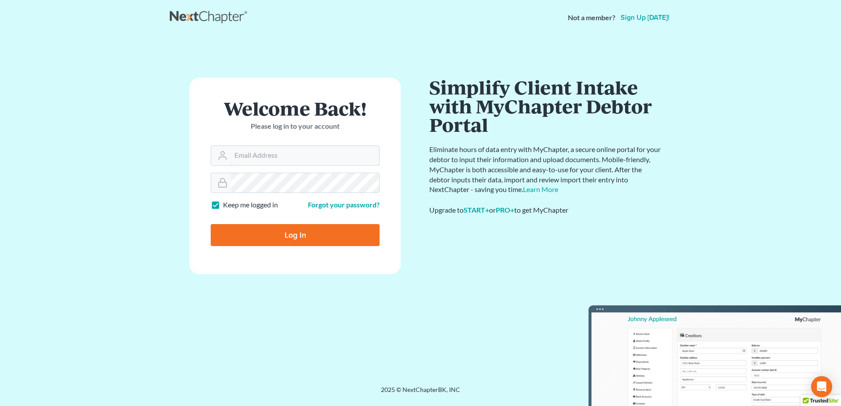
type input "[PERSON_NAME][EMAIL_ADDRESS][DOMAIN_NAME]"
click at [296, 236] on input "Log In" at bounding box center [295, 235] width 169 height 22
type input "Thinking..."
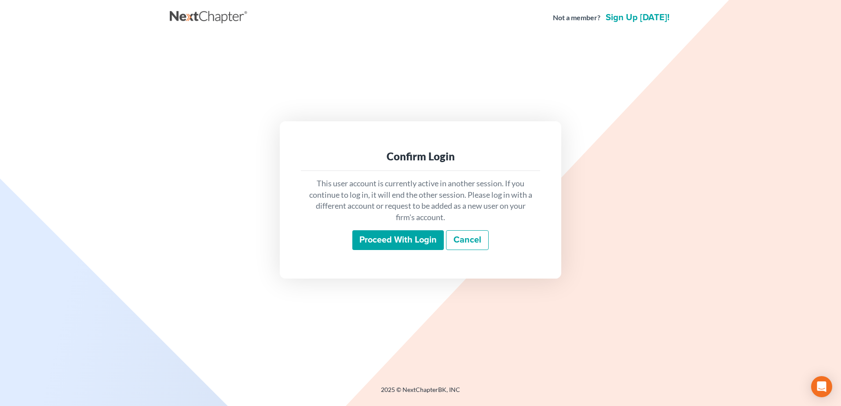
click at [403, 234] on input "Proceed with login" at bounding box center [397, 240] width 91 height 20
